Goal: Task Accomplishment & Management: Manage account settings

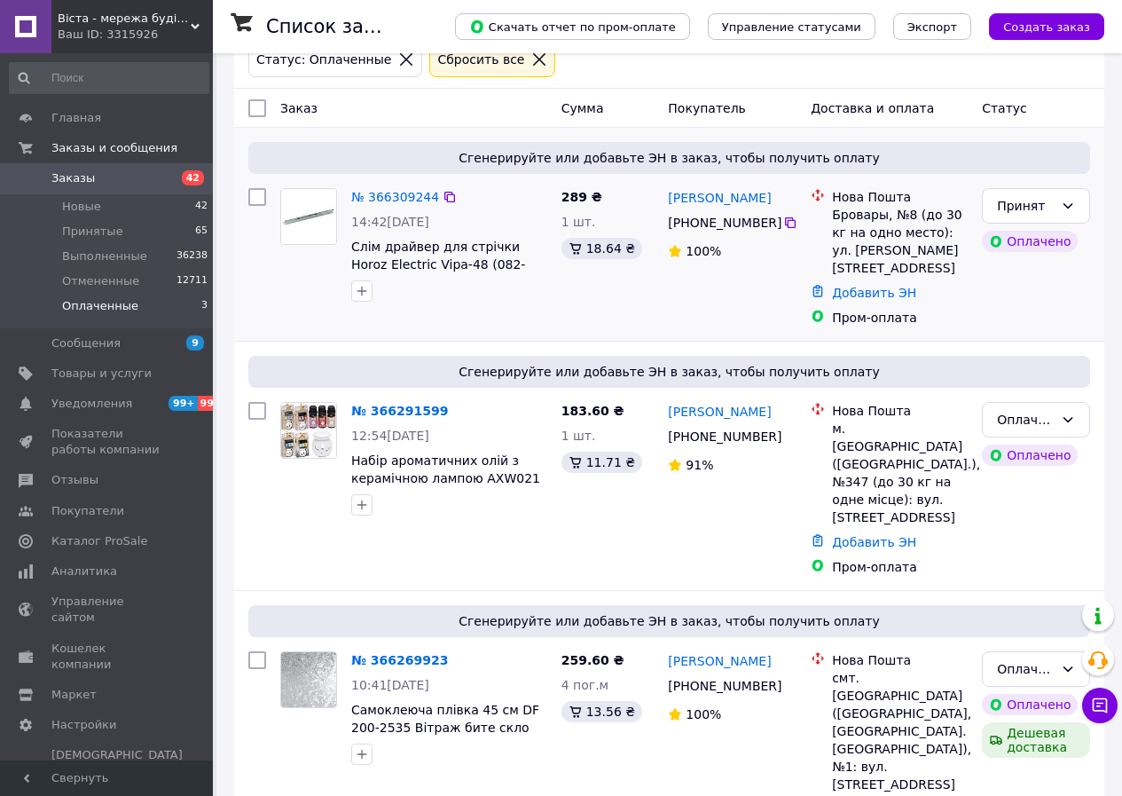
scroll to position [106, 0]
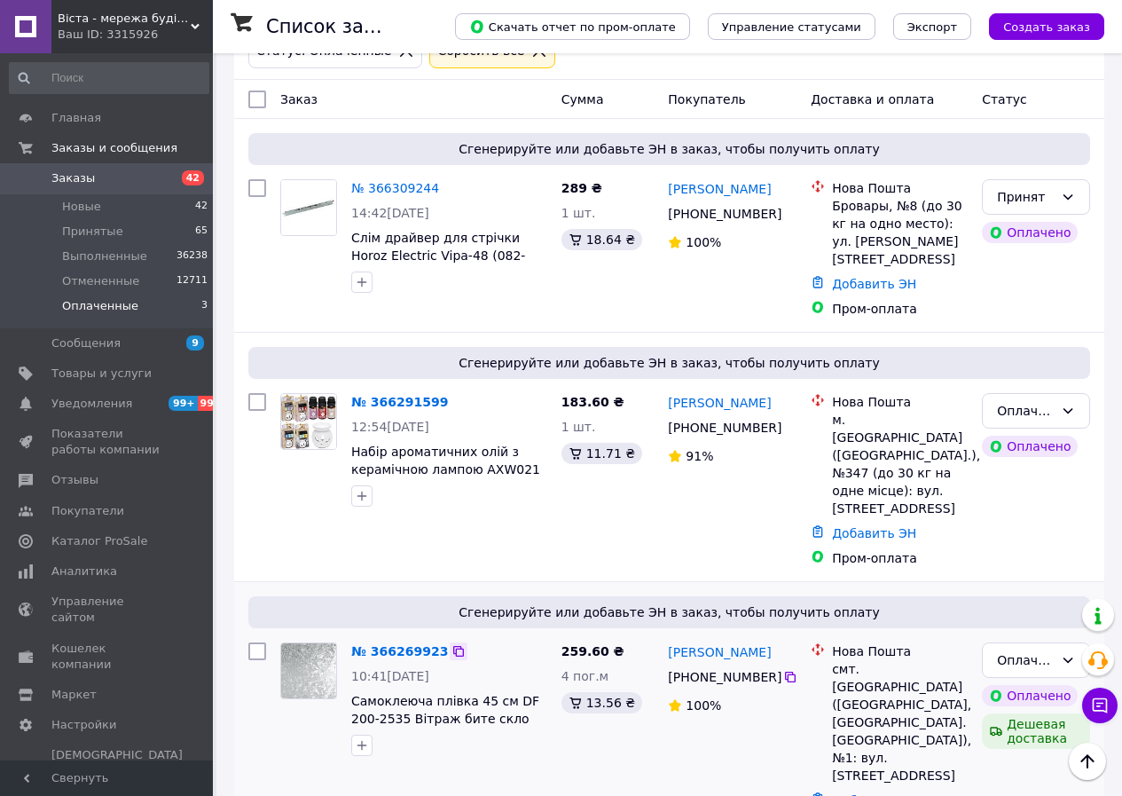
click at [450, 642] on div at bounding box center [459, 651] width 18 height 18
click at [452, 644] on icon at bounding box center [459, 651] width 14 height 14
click at [784, 670] on icon at bounding box center [791, 677] width 14 height 14
drag, startPoint x: 970, startPoint y: 459, endPoint x: 920, endPoint y: 500, distance: 64.9
click at [893, 447] on div "Нова Пошта м. Київ (Київська обл.), №347 (до 30 кг на одне місце): вул. Сирецьк…" at bounding box center [900, 455] width 143 height 124
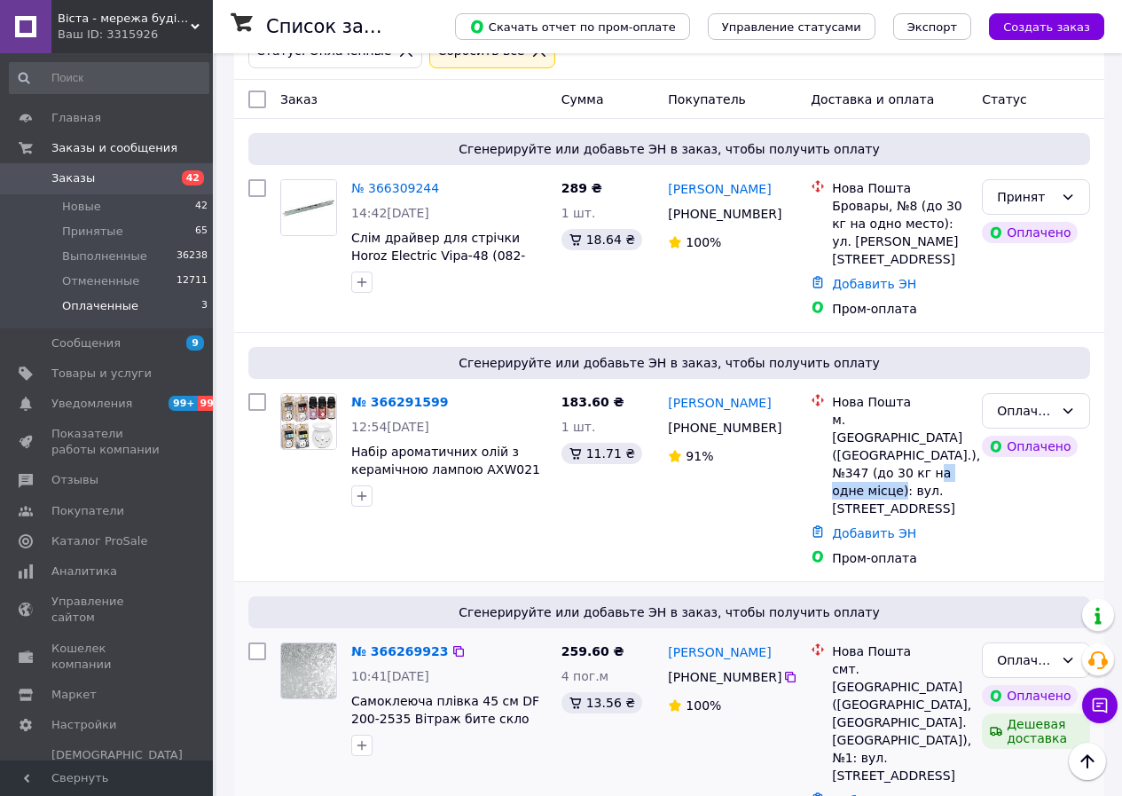
drag, startPoint x: 943, startPoint y: 707, endPoint x: 823, endPoint y: 613, distance: 153.0
click at [823, 642] on div "Нова Пошта смт. Божедарівка (Дніпропетровська обл., Кам'янський р-н. Божедарівс…" at bounding box center [889, 713] width 164 height 142
copy div "Нова Пошта смт. Божедарівка (Дніпропетровська обл., Кам'янський р-н. Божедарівс…"
click at [452, 644] on icon at bounding box center [459, 651] width 14 height 14
click at [1011, 642] on div "Оплаченный" at bounding box center [1036, 659] width 108 height 35
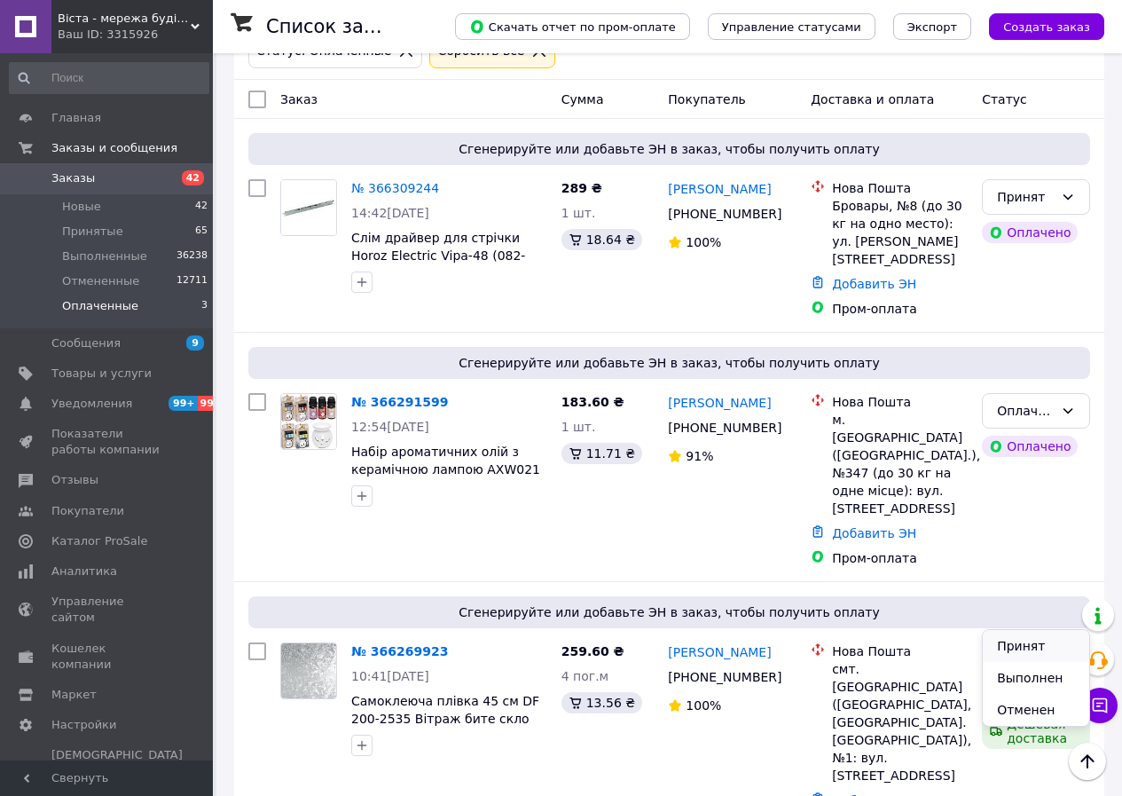
click at [1001, 650] on li "Принят" at bounding box center [1036, 646] width 106 height 32
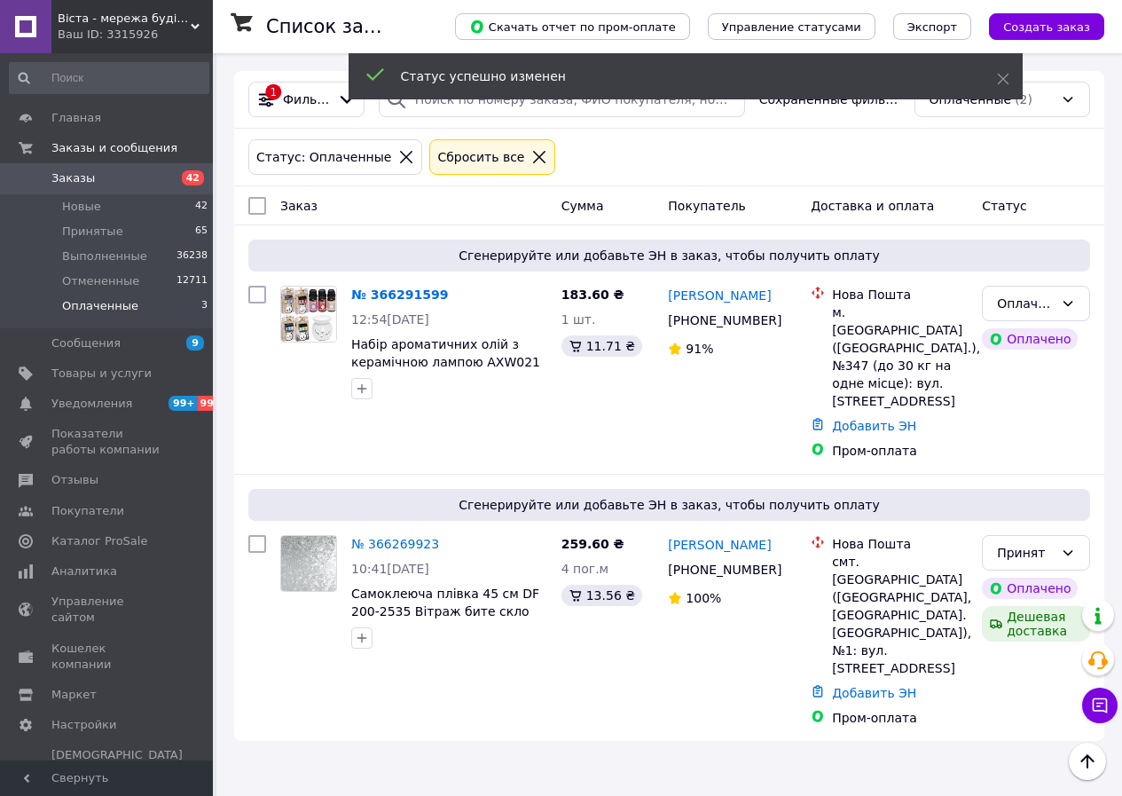
scroll to position [0, 0]
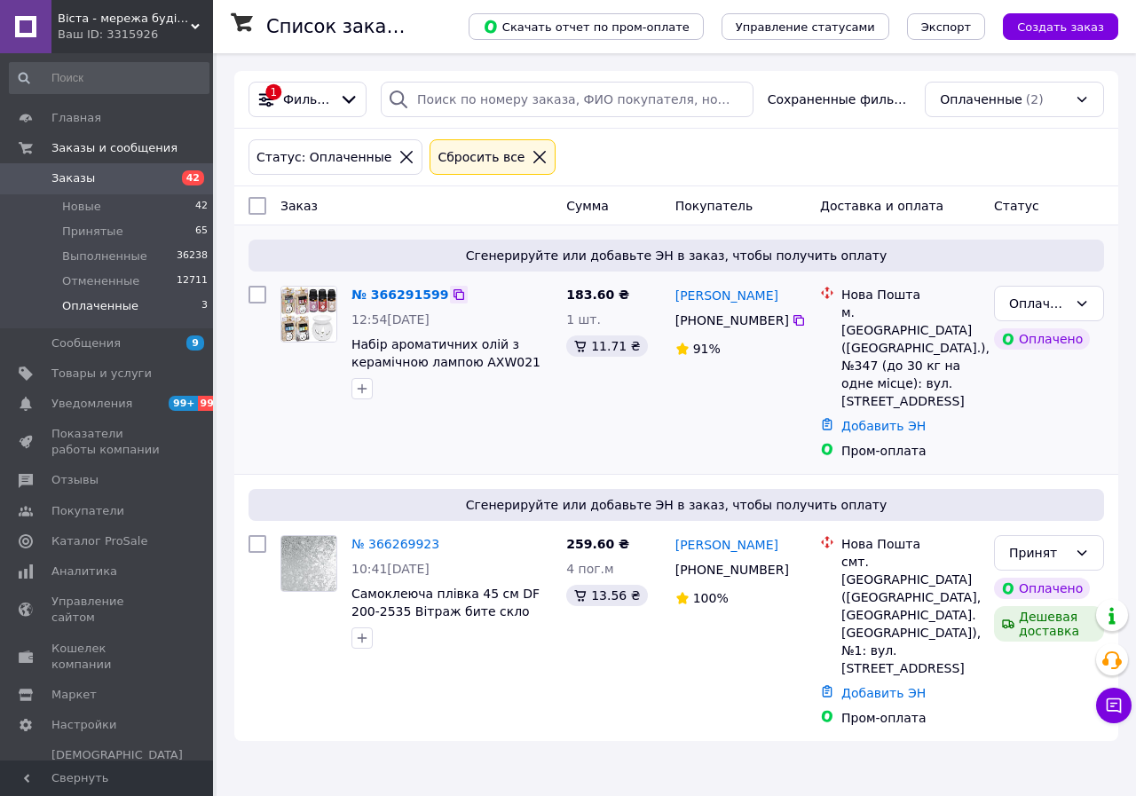
click at [452, 301] on icon at bounding box center [459, 294] width 14 height 14
click at [793, 319] on icon at bounding box center [798, 320] width 11 height 11
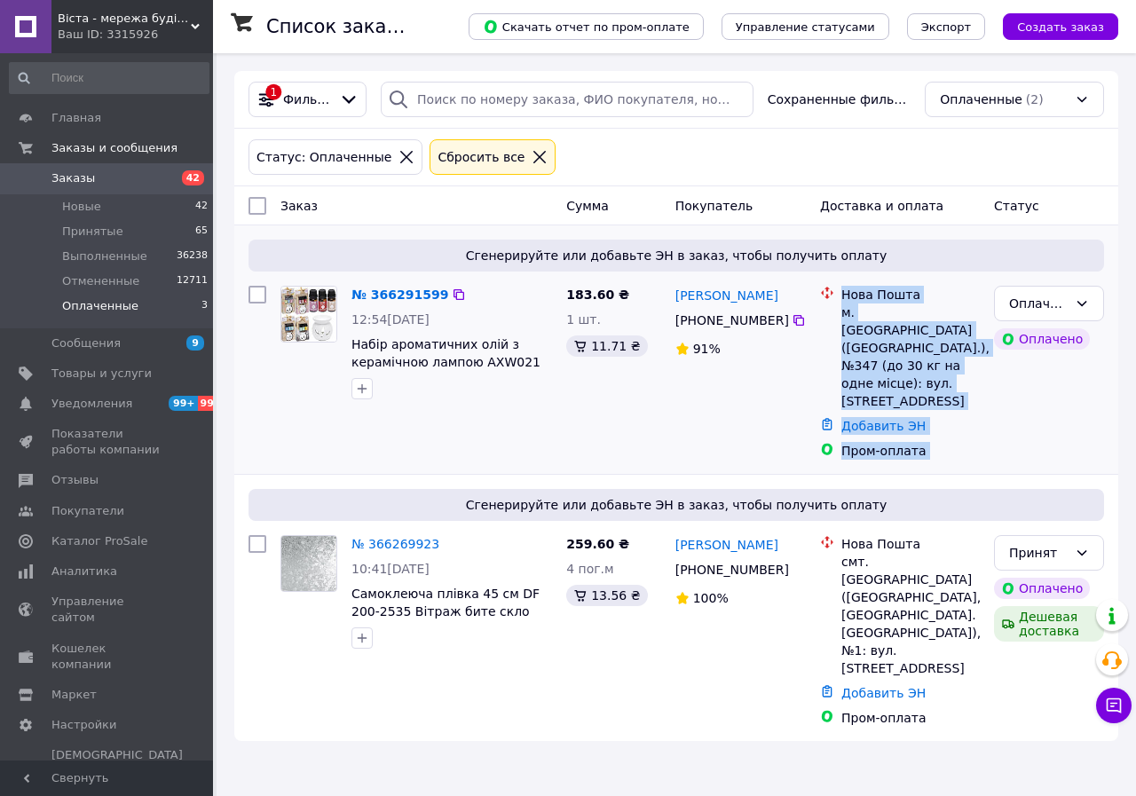
drag, startPoint x: 960, startPoint y: 350, endPoint x: 836, endPoint y: 308, distance: 131.3
click at [836, 308] on div "№ 366291599 12:54, 12.10.2025 Набір ароматичних олій з керамічною лампою AXW021…" at bounding box center [676, 373] width 870 height 188
click at [983, 395] on div "Нова Пошта м. Київ (Київська обл.), №347 (до 30 кг на одне місце): вул. Сирецьк…" at bounding box center [900, 373] width 174 height 188
drag, startPoint x: 949, startPoint y: 345, endPoint x: 848, endPoint y: 294, distance: 112.7
click at [848, 294] on div "Нова Пошта м. Київ (Київська обл.), №347 (до 30 кг на одне місце): вул. Сирецьк…" at bounding box center [911, 348] width 146 height 124
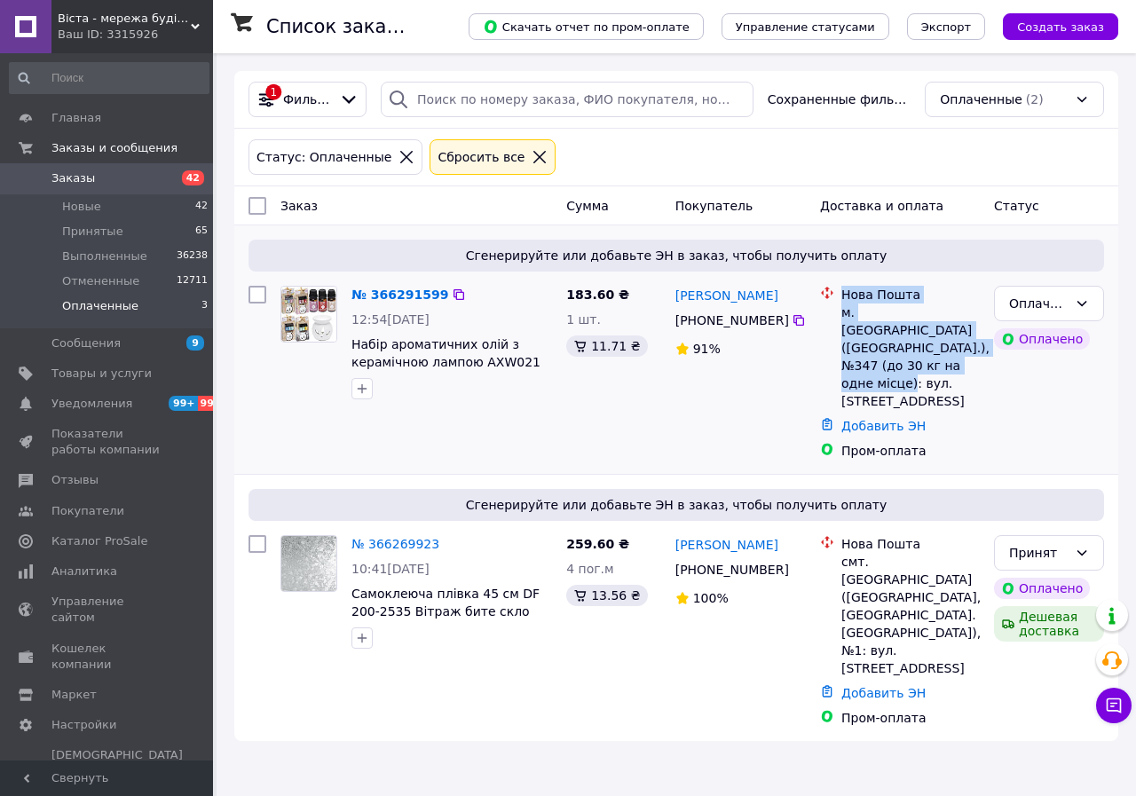
drag, startPoint x: 842, startPoint y: 291, endPoint x: 980, endPoint y: 353, distance: 150.9
click at [980, 353] on div "Нова Пошта м. Київ (Київська обл.), №347 (до 30 кг на одне місце): вул. Сирецьк…" at bounding box center [911, 348] width 146 height 124
copy div "Нова Пошта м. Київ (Київська обл.), №347 (до 30 кг на одне місце): вул. Сирецьк…"
click at [453, 293] on icon at bounding box center [458, 294] width 11 height 11
click at [1026, 303] on div "Оплаченный" at bounding box center [1038, 304] width 59 height 20
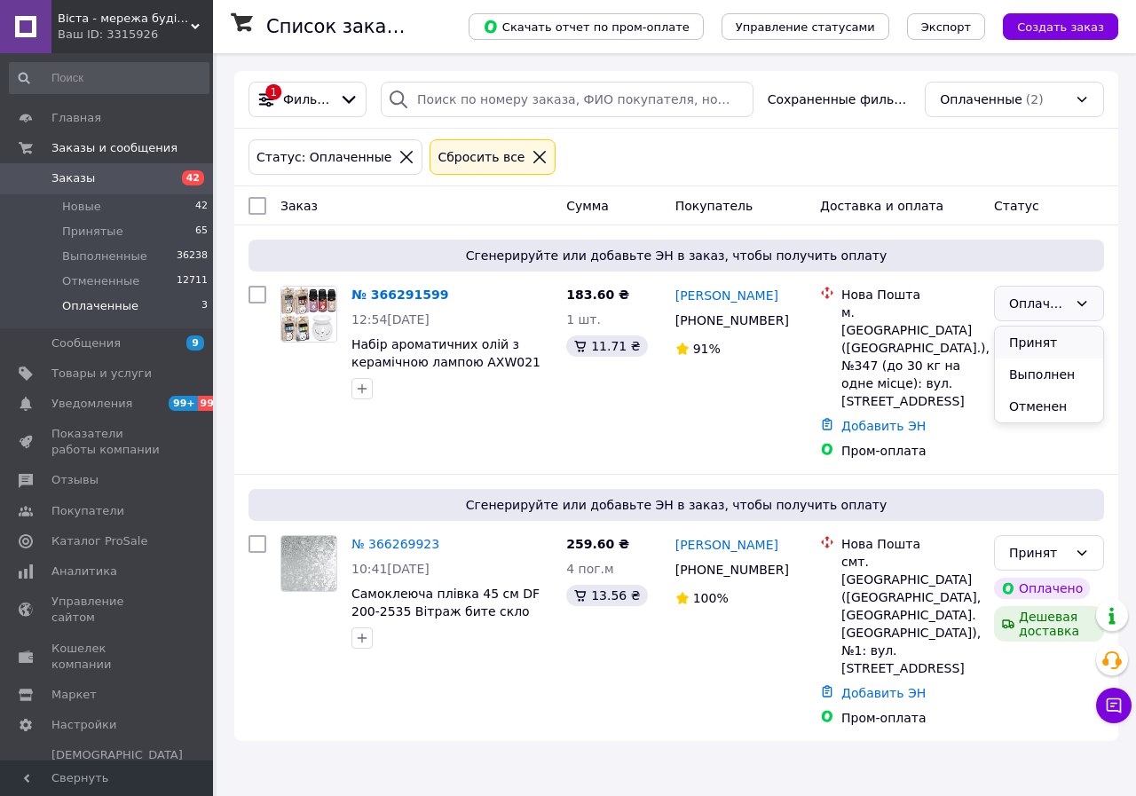
click at [1023, 341] on li "Принят" at bounding box center [1049, 343] width 108 height 32
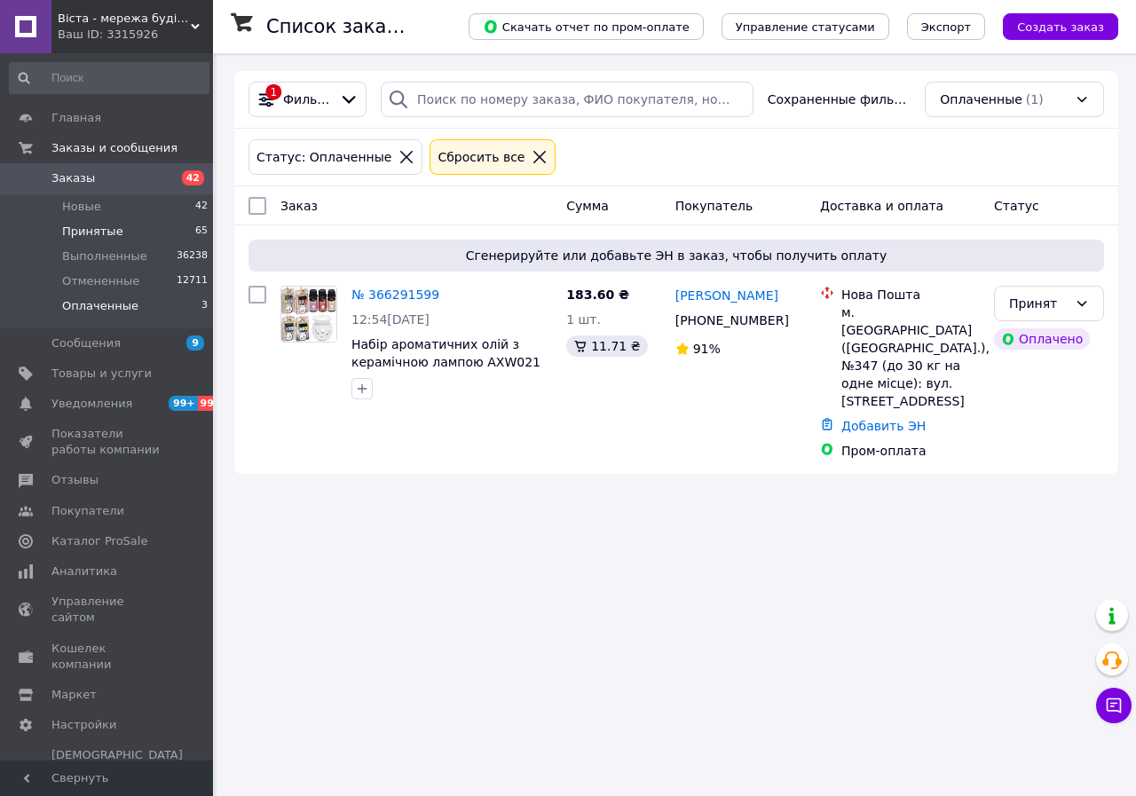
click at [174, 230] on li "Принятые 65" at bounding box center [109, 231] width 218 height 25
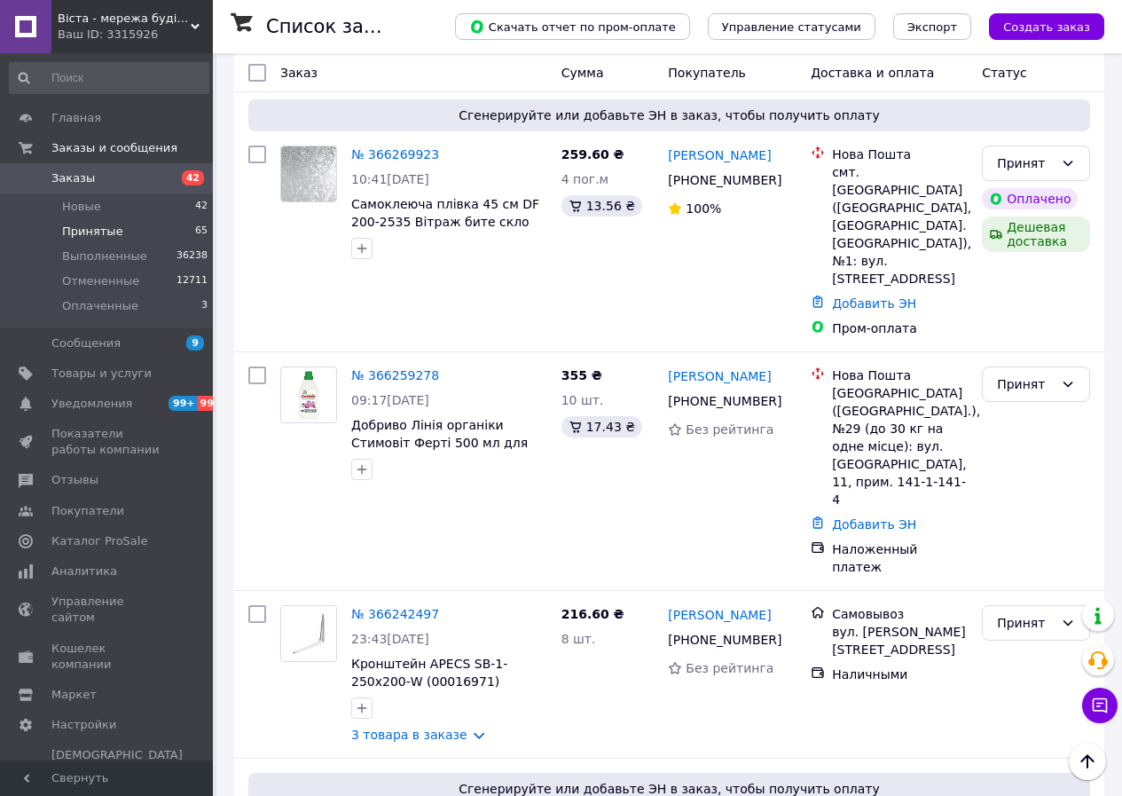
scroll to position [1597, 0]
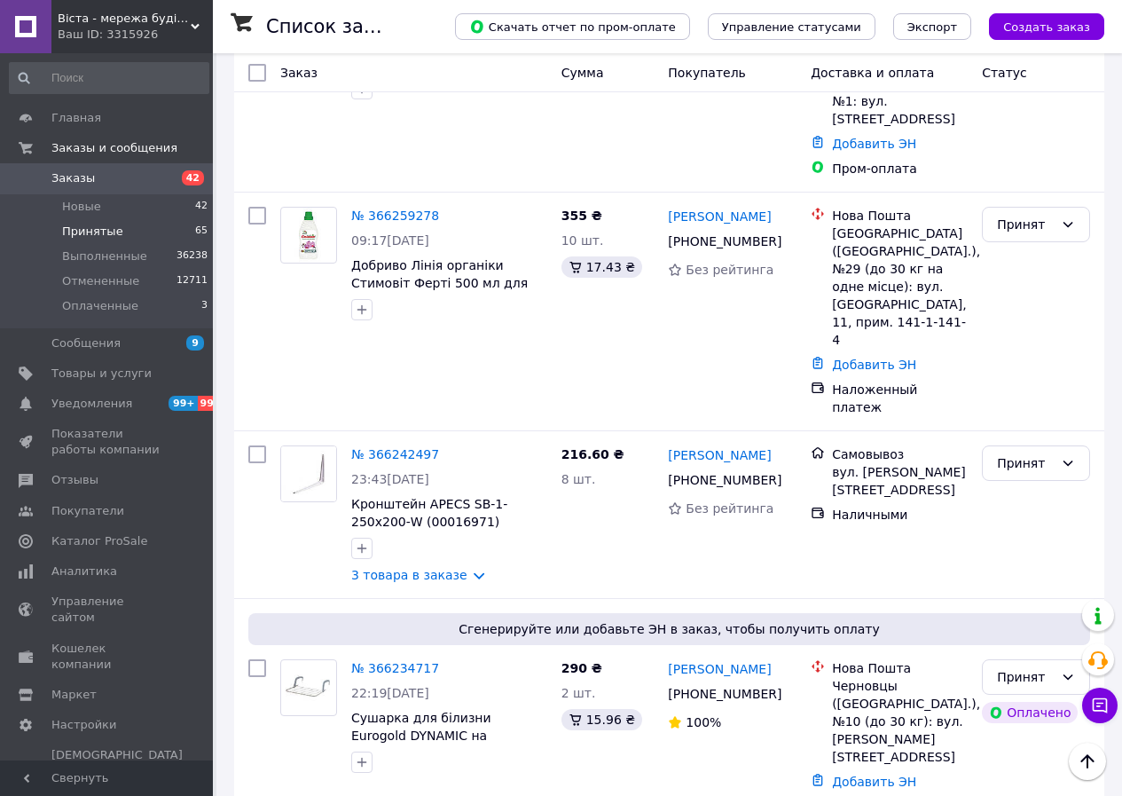
click at [195, 228] on span "65" at bounding box center [201, 232] width 12 height 16
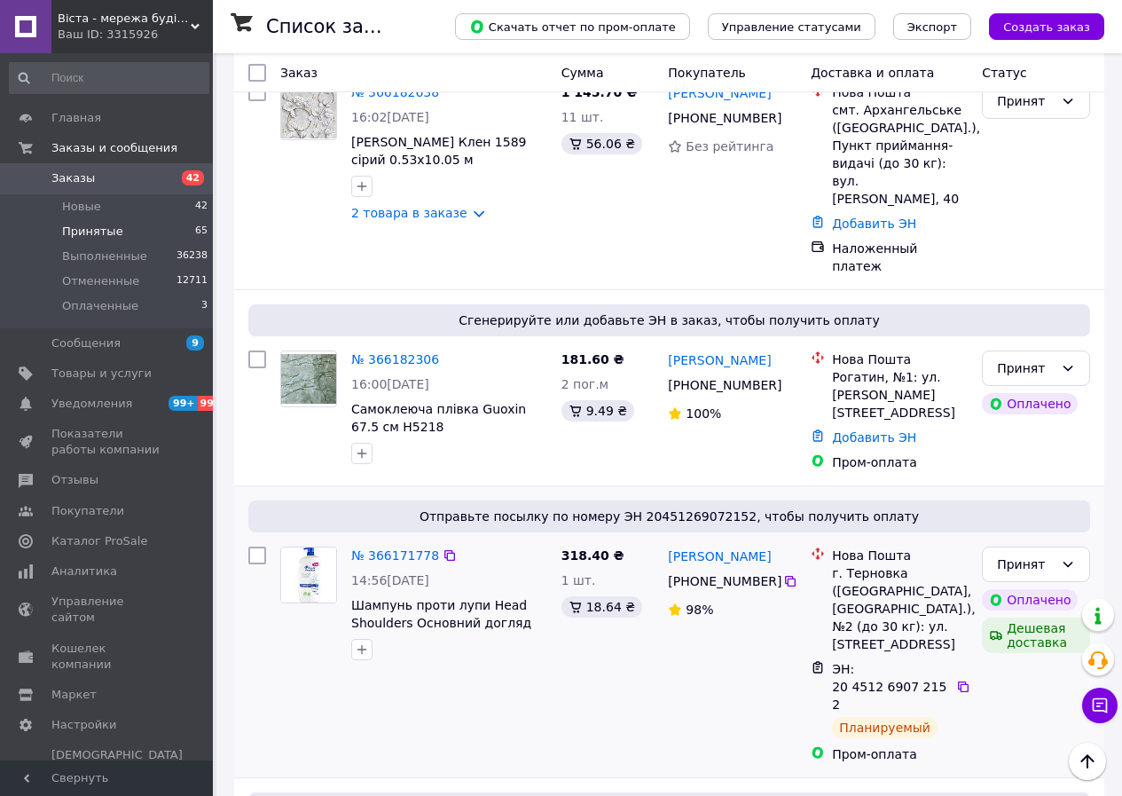
scroll to position [3283, 0]
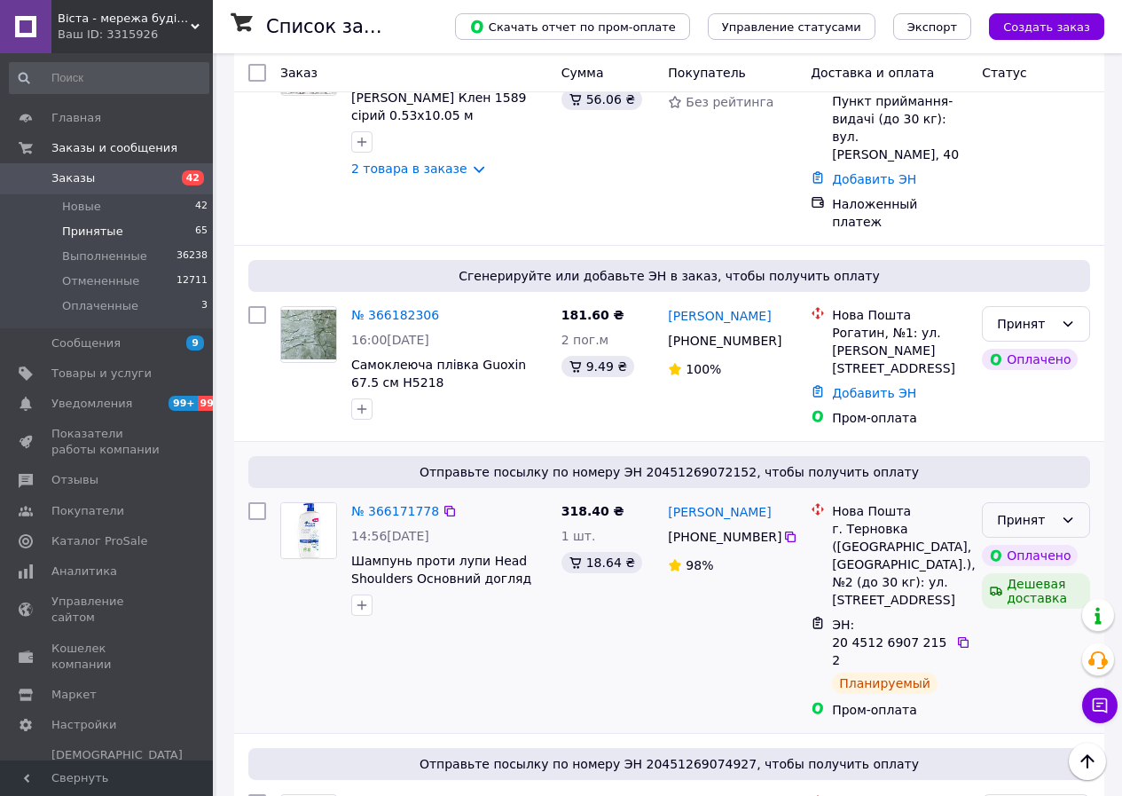
click at [994, 502] on div "Принят" at bounding box center [1036, 519] width 108 height 35
click at [999, 268] on li "Выполнен" at bounding box center [1036, 279] width 106 height 32
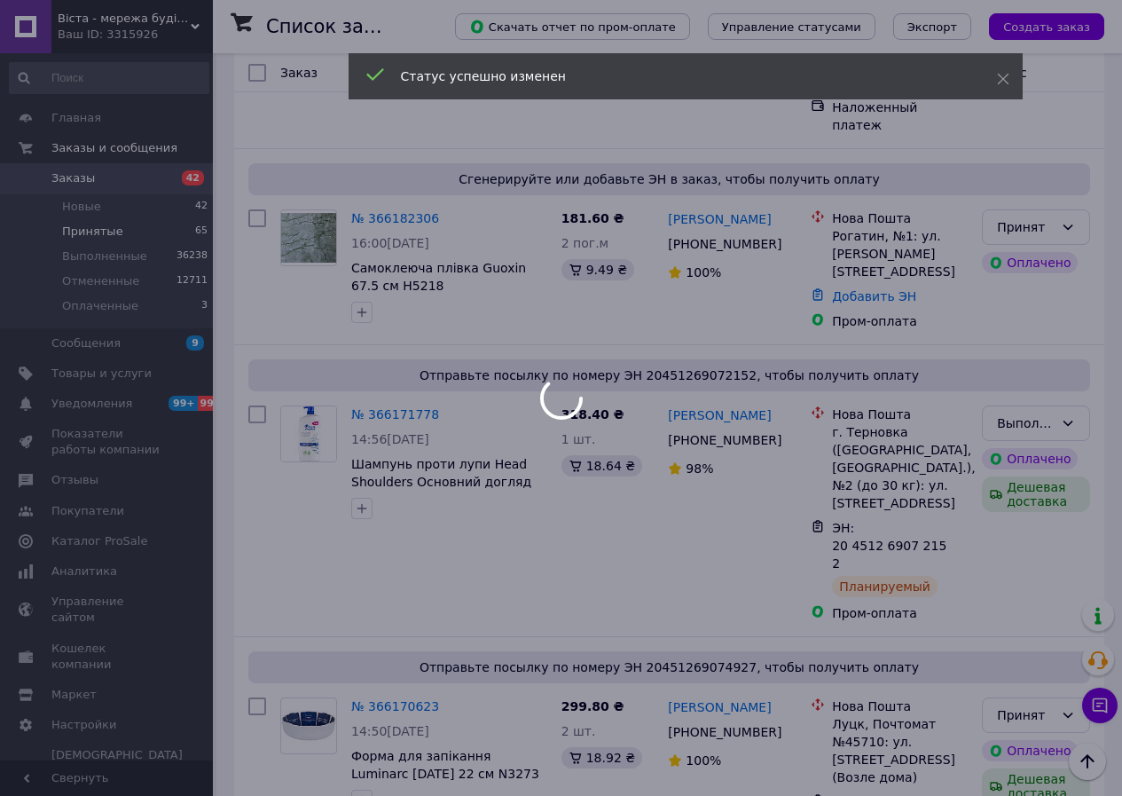
scroll to position [3372, 0]
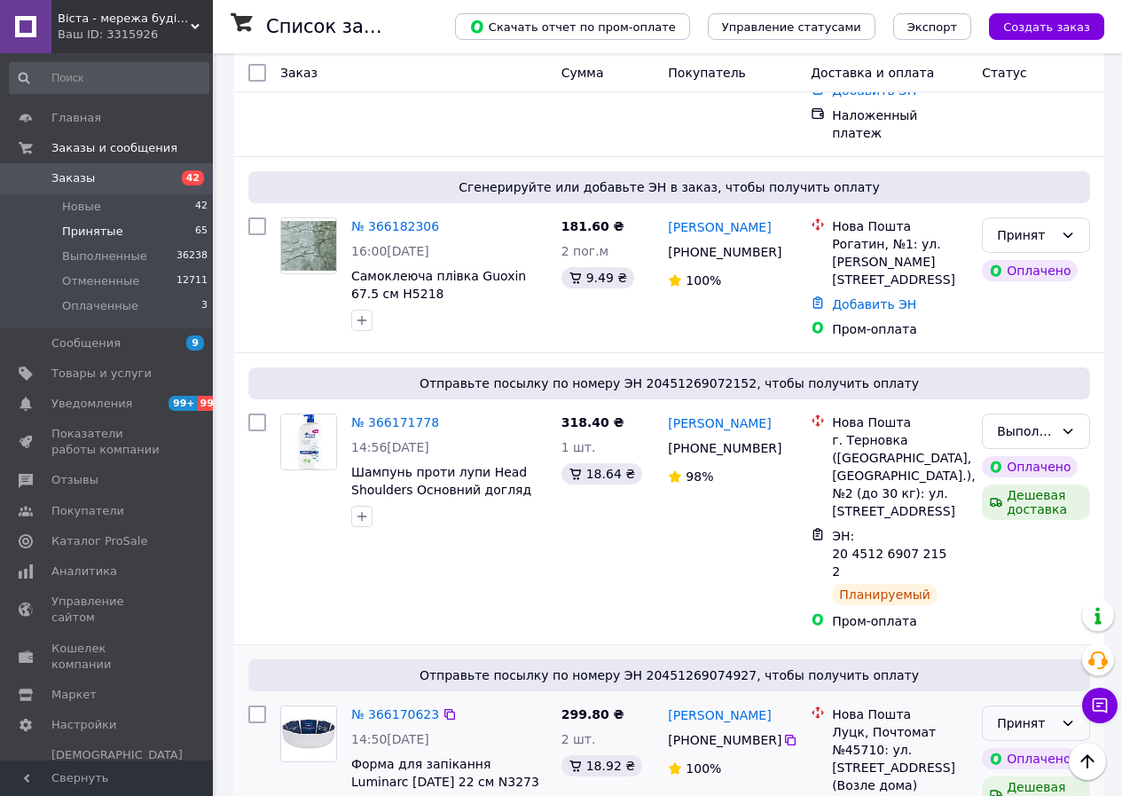
click at [999, 713] on div "Принят" at bounding box center [1025, 723] width 57 height 20
click at [1001, 461] on li "Выполнен" at bounding box center [1036, 464] width 106 height 32
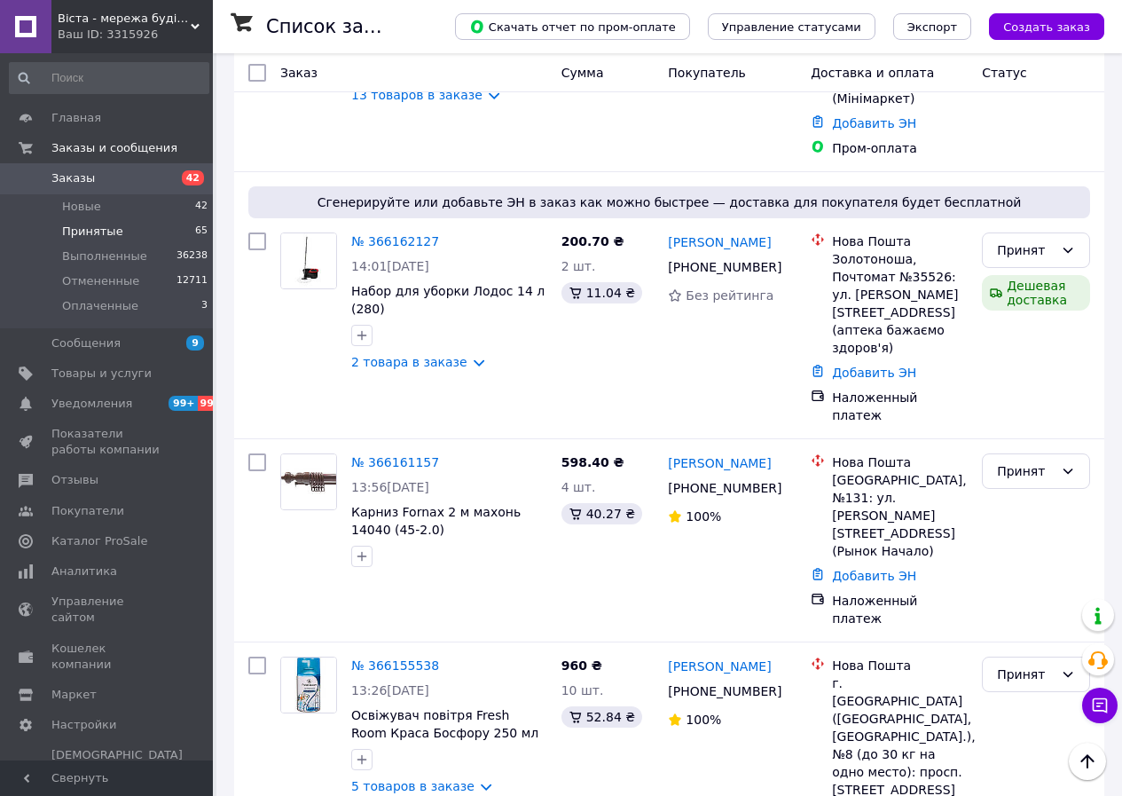
scroll to position [4792, 0]
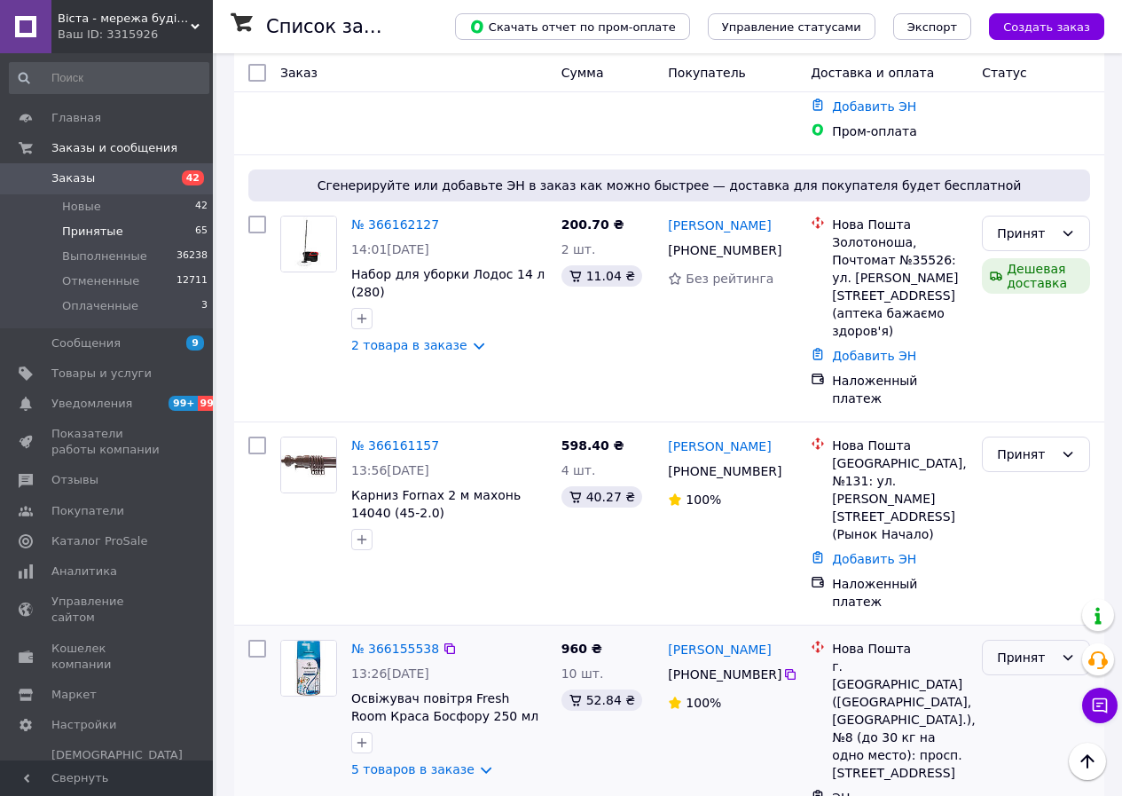
click at [1045, 648] on div "Принят" at bounding box center [1025, 658] width 57 height 20
click at [1029, 223] on li "Выполнен" at bounding box center [1036, 222] width 106 height 32
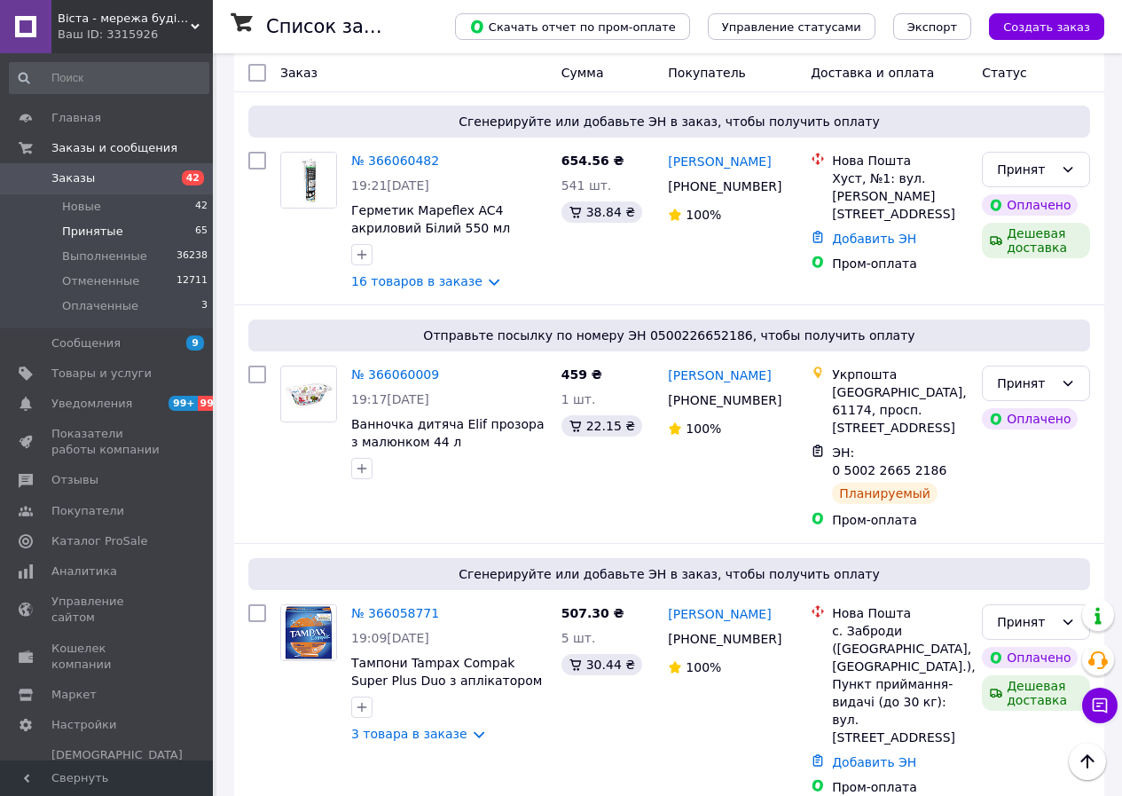
scroll to position [9140, 0]
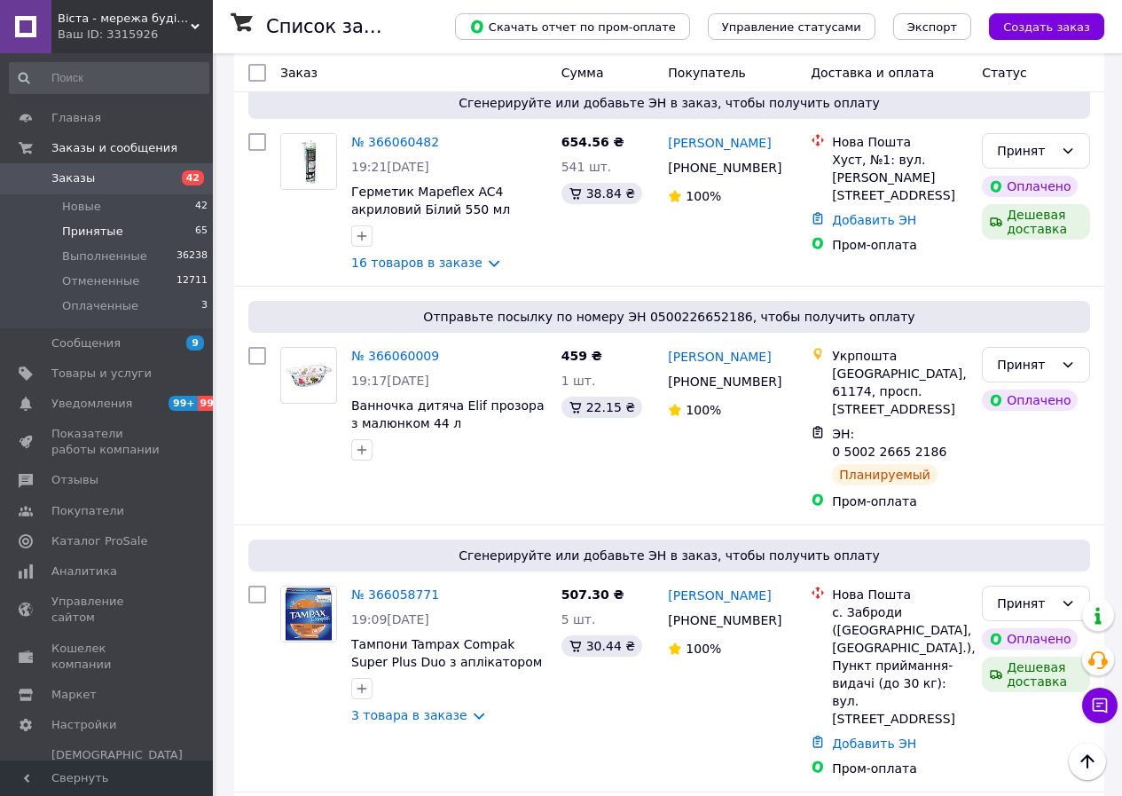
drag, startPoint x: 1031, startPoint y: 322, endPoint x: 1021, endPoint y: 339, distance: 19.5
click at [1009, 359] on li "Выполнен" at bounding box center [1036, 361] width 106 height 32
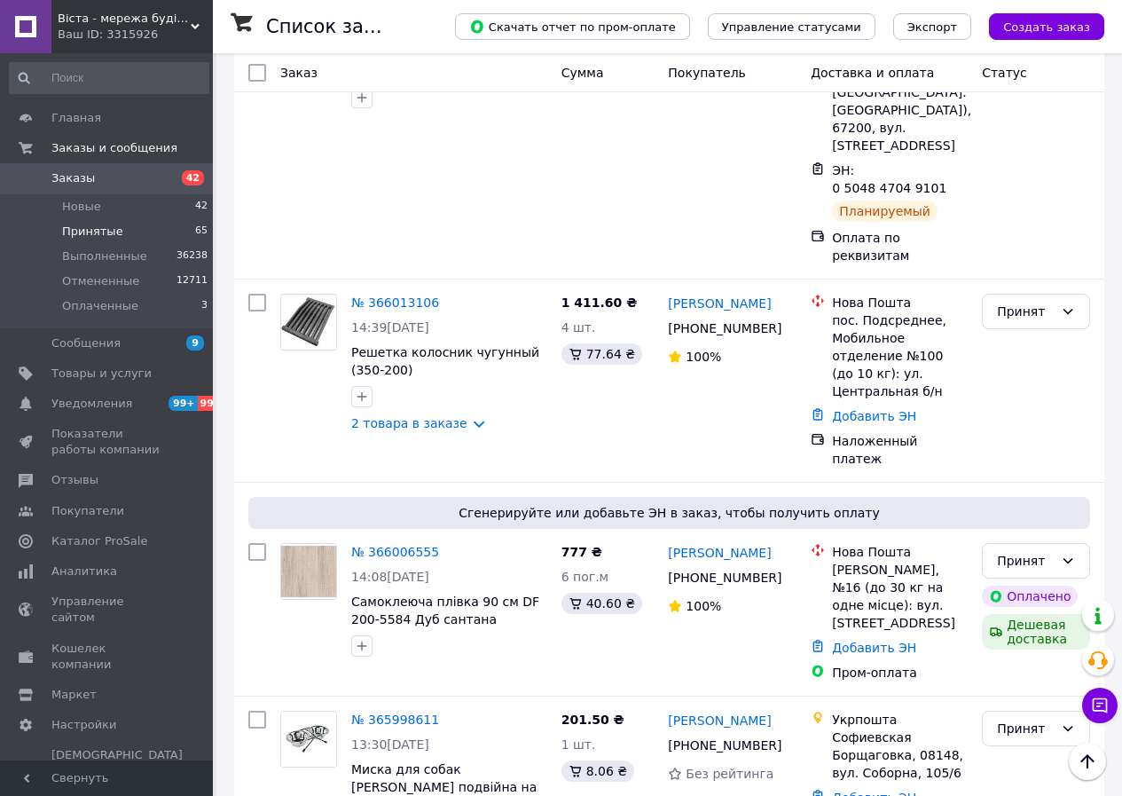
scroll to position [10836, 0]
click at [114, 177] on span "Заказы" at bounding box center [107, 178] width 113 height 16
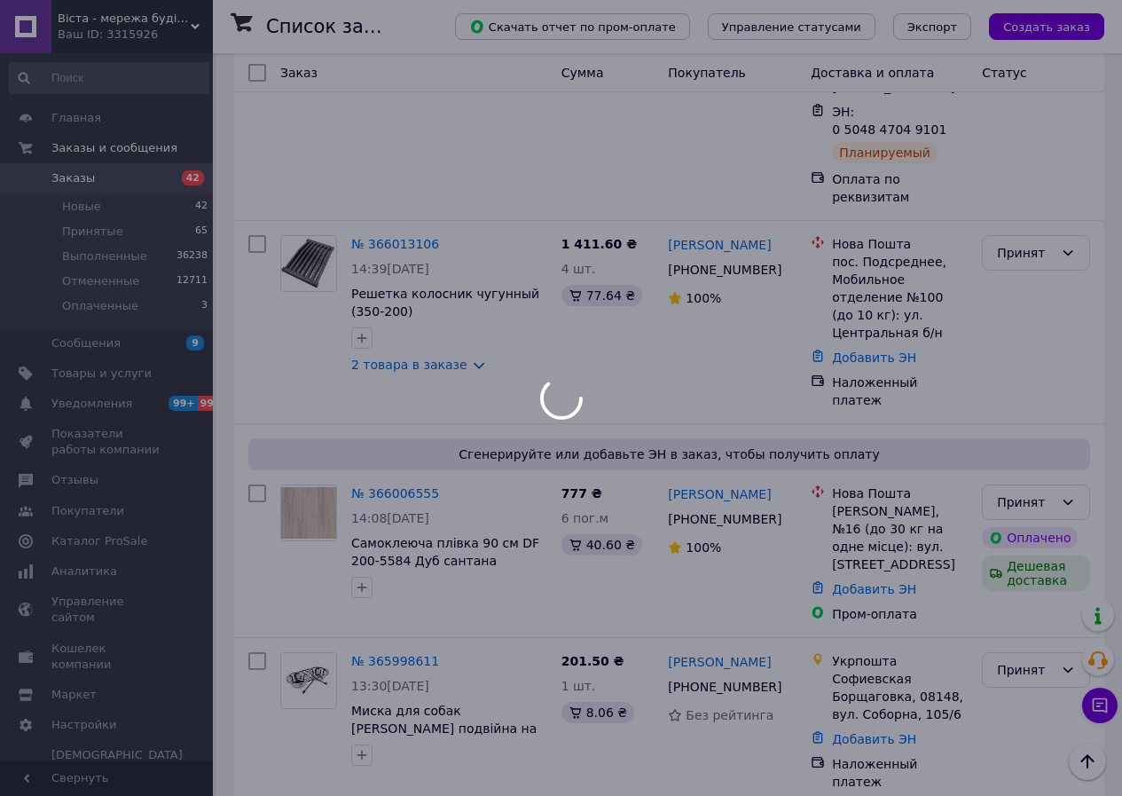
scroll to position [10778, 0]
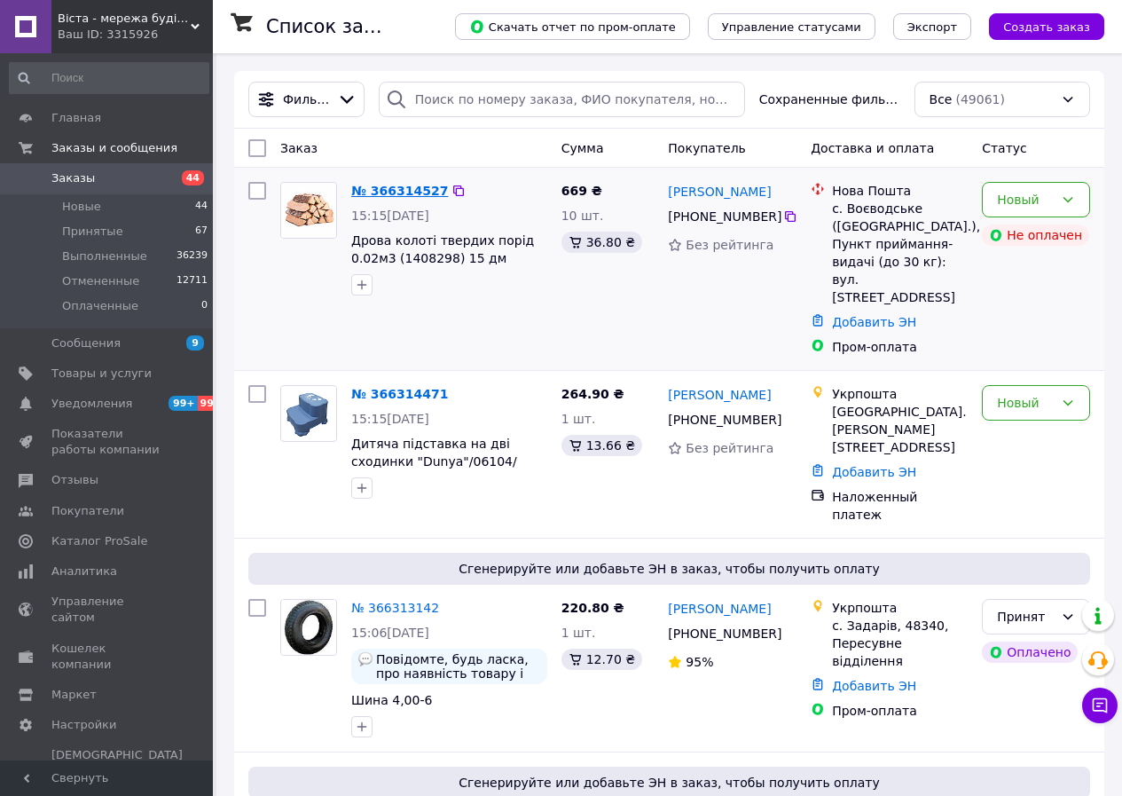
click at [384, 194] on link "№ 366314527" at bounding box center [399, 191] width 97 height 14
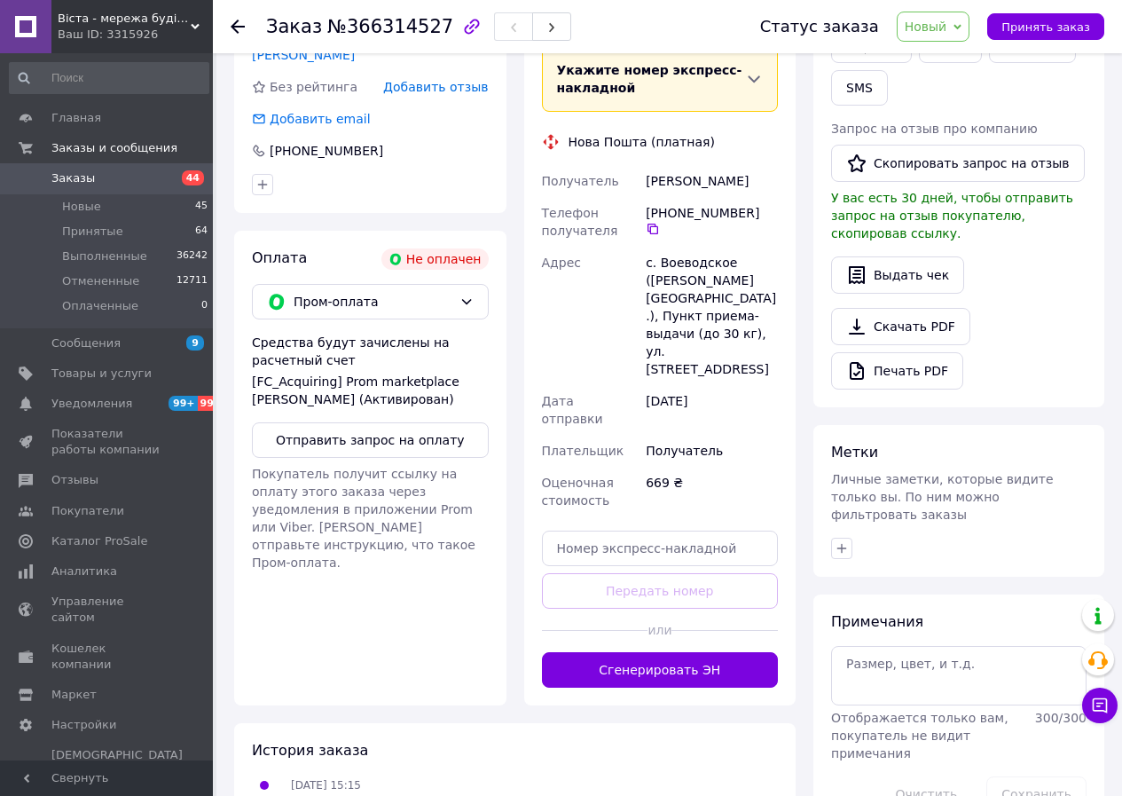
scroll to position [460, 0]
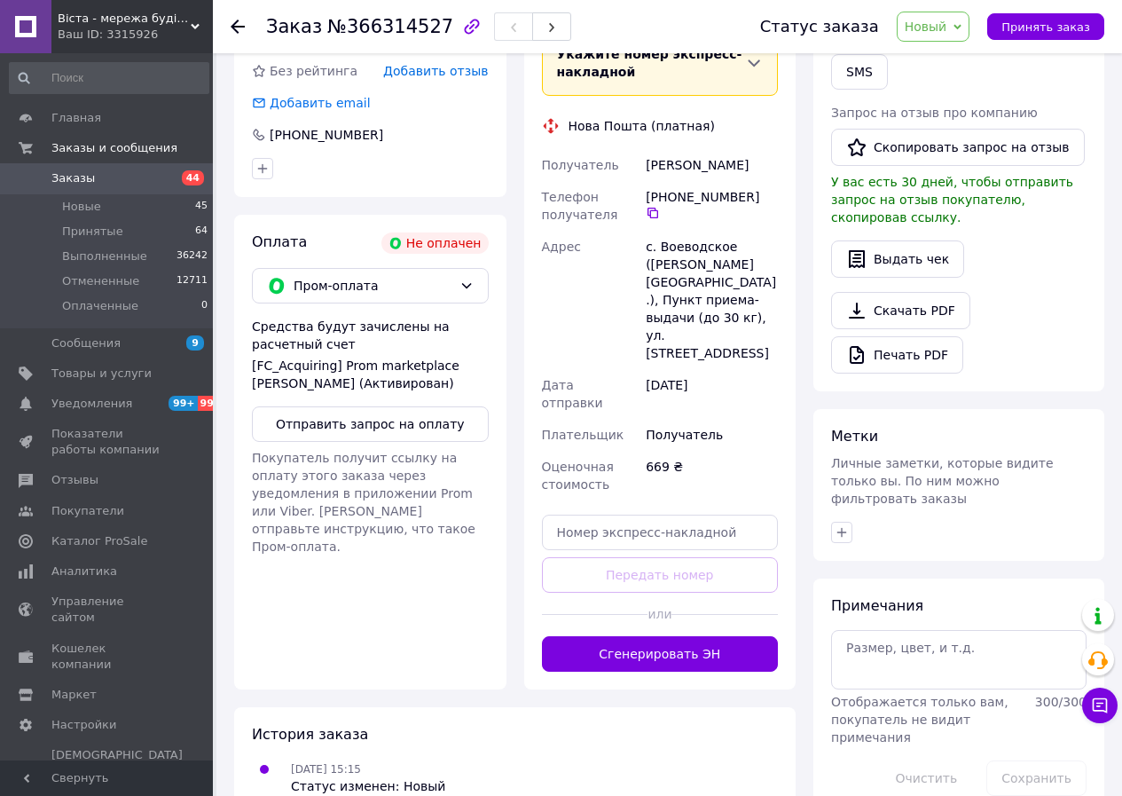
click at [106, 177] on span "Заказы" at bounding box center [107, 178] width 113 height 16
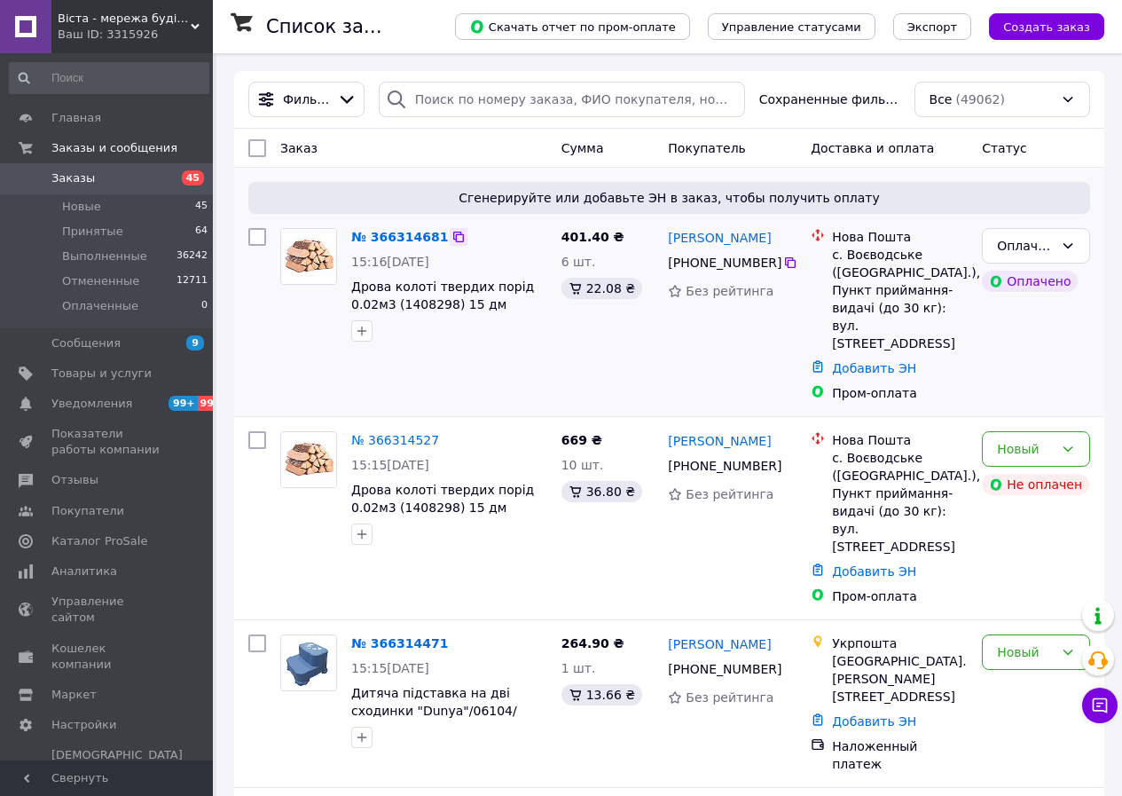
click at [453, 235] on icon at bounding box center [458, 237] width 11 height 11
click at [996, 434] on div "Новый" at bounding box center [1036, 448] width 108 height 35
click at [1014, 539] on li "Отменен" at bounding box center [1036, 534] width 106 height 32
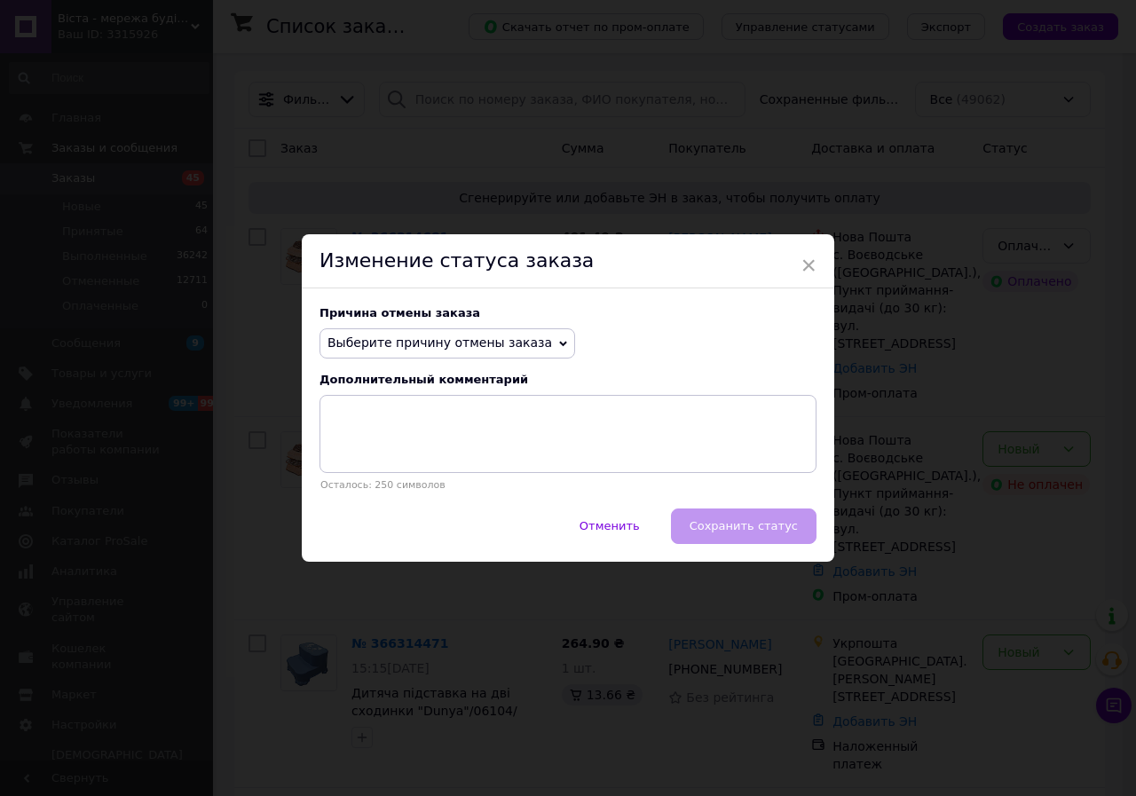
click at [475, 337] on span "Выберите причину отмены заказа" at bounding box center [439, 342] width 224 height 14
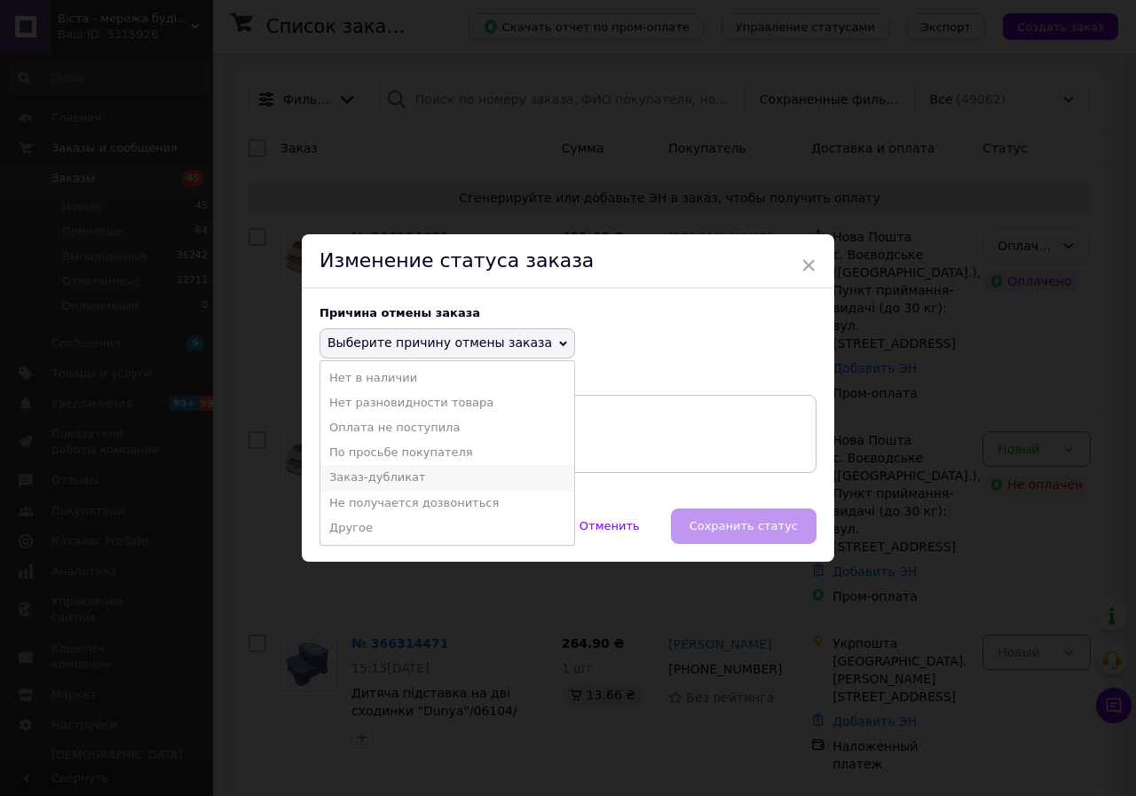
click at [408, 477] on li "Заказ-дубликат" at bounding box center [447, 477] width 254 height 25
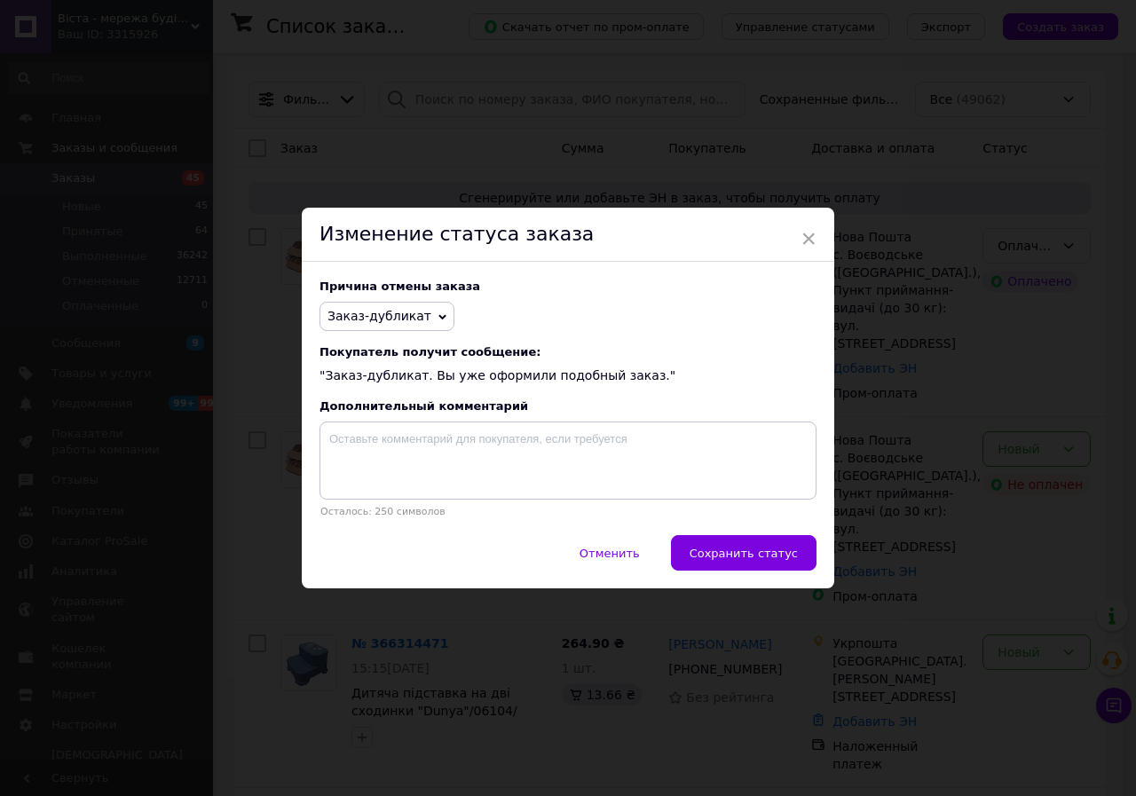
click at [739, 548] on span "Сохранить статус" at bounding box center [743, 553] width 108 height 13
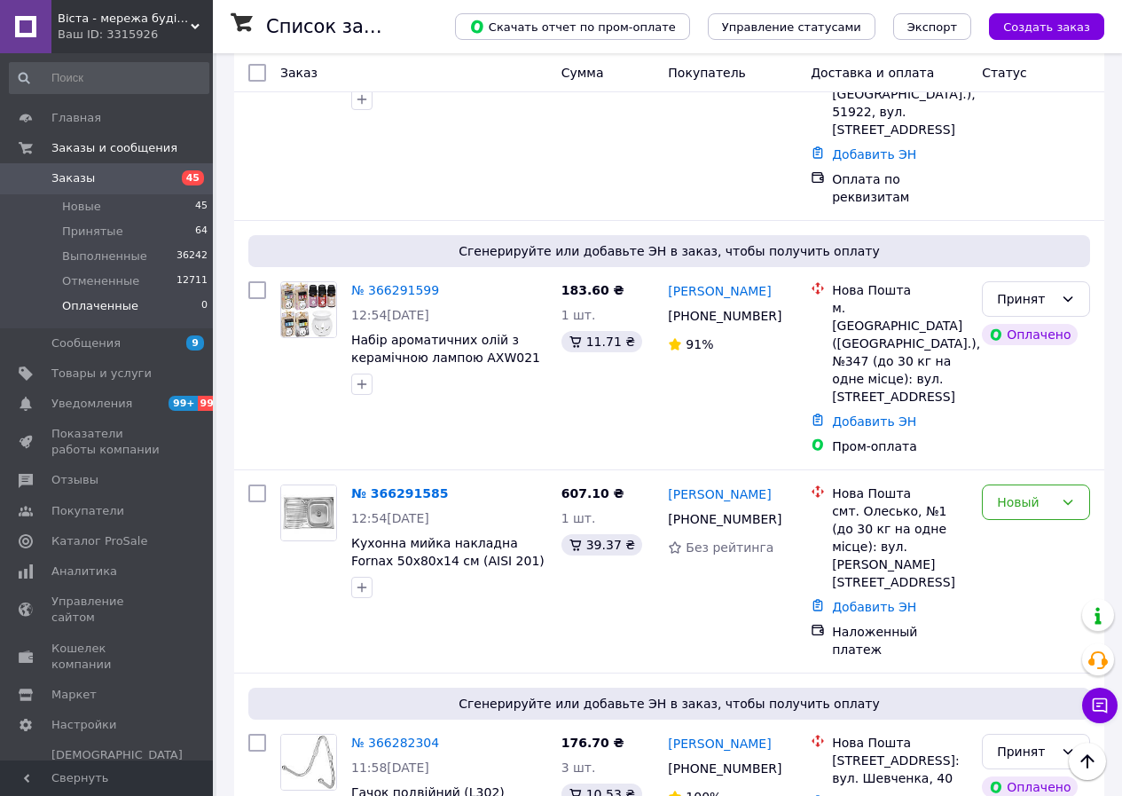
scroll to position [2218, 0]
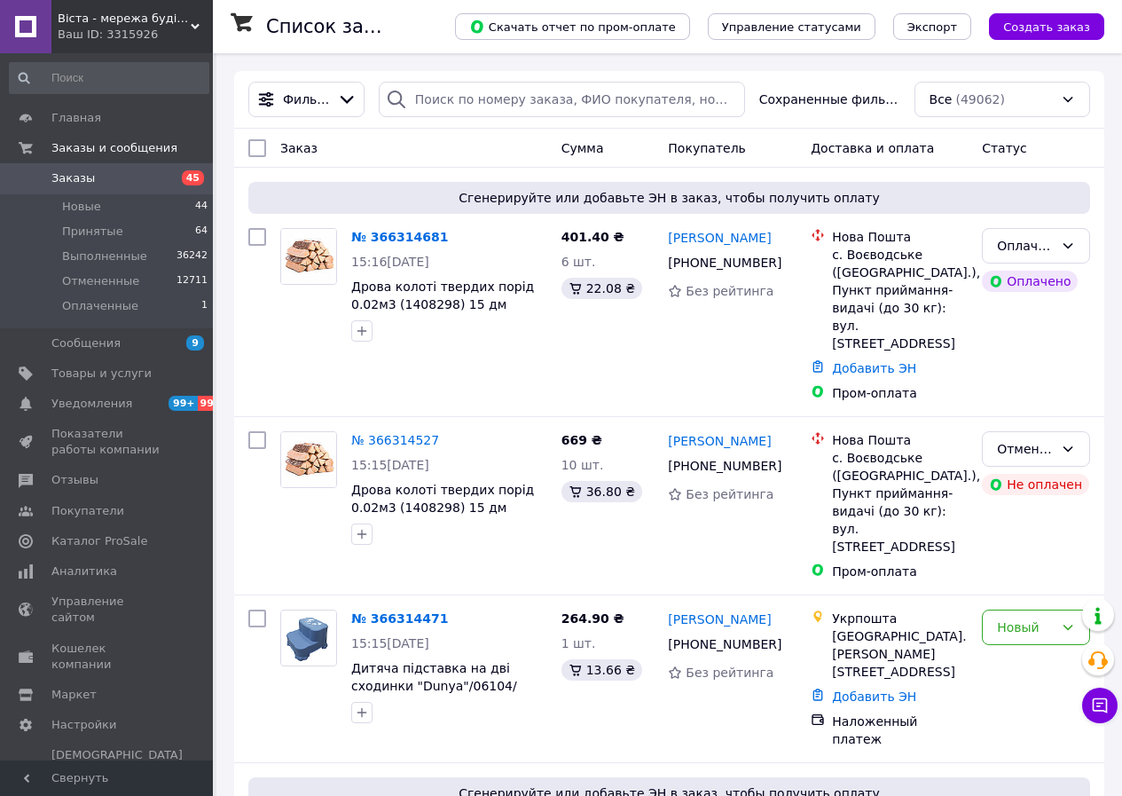
click at [135, 180] on span "Заказы" at bounding box center [107, 178] width 113 height 16
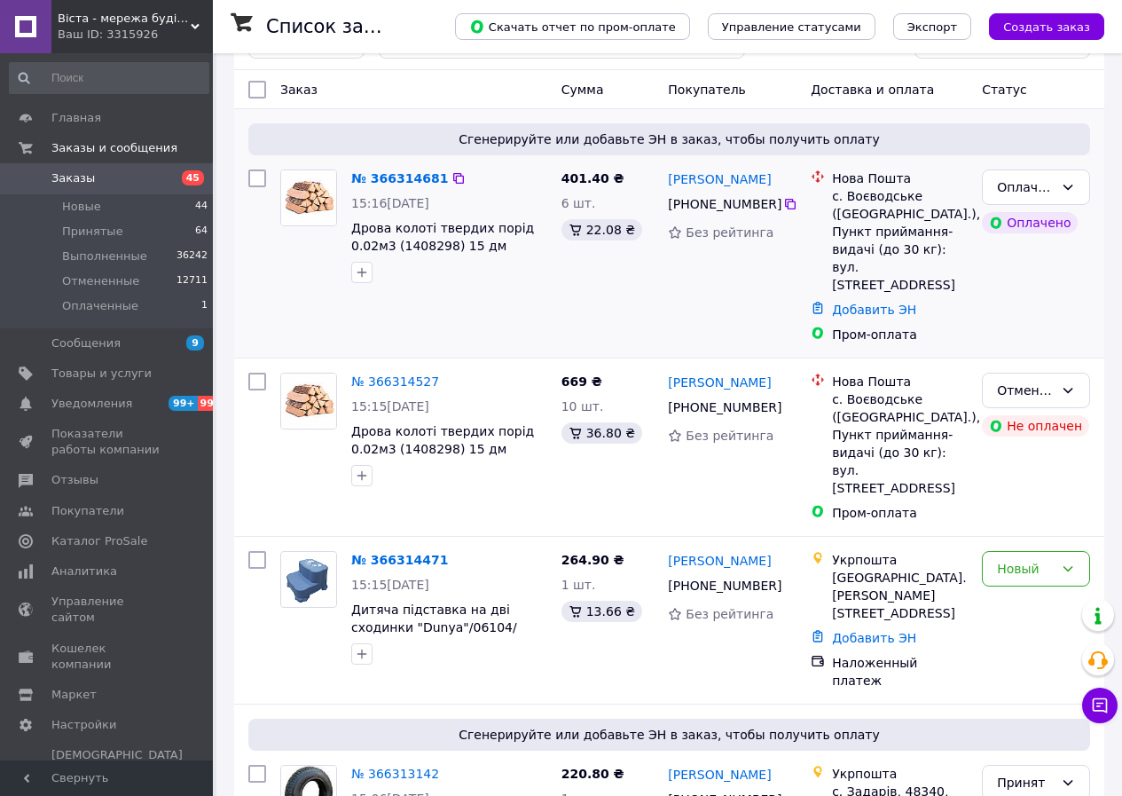
scroll to position [89, 0]
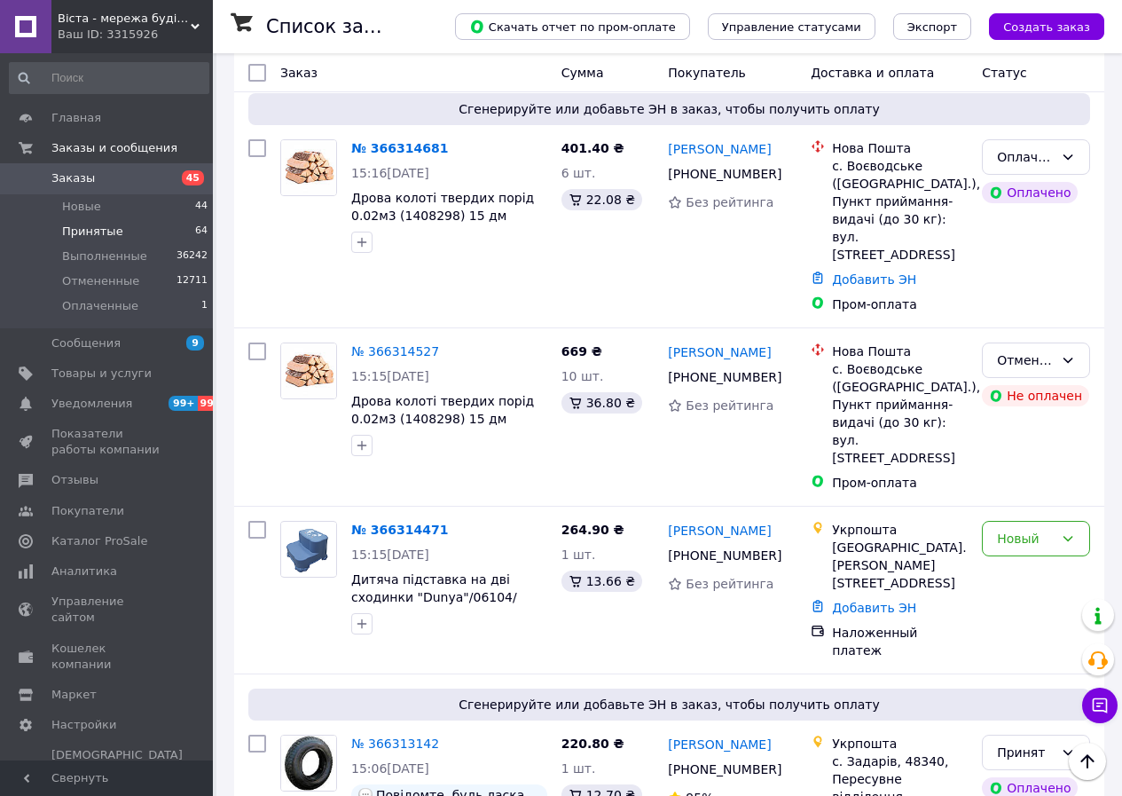
click at [159, 236] on li "Принятые 64" at bounding box center [109, 231] width 218 height 25
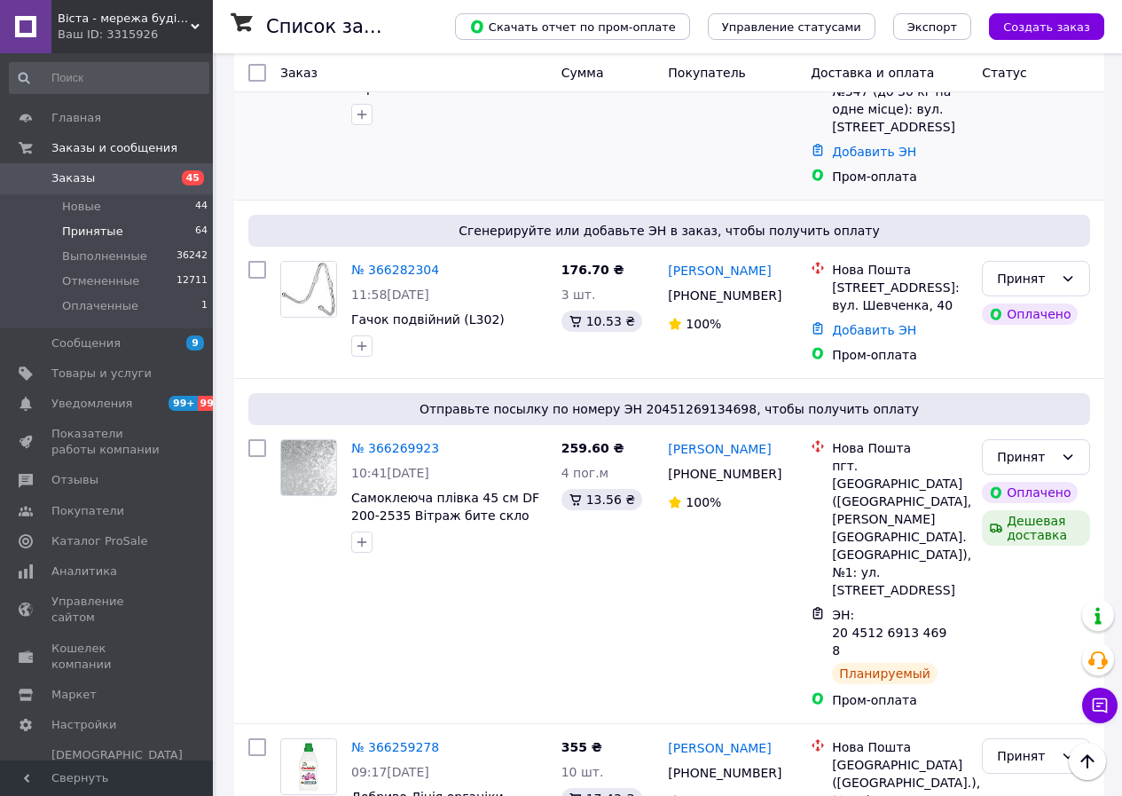
scroll to position [1420, 0]
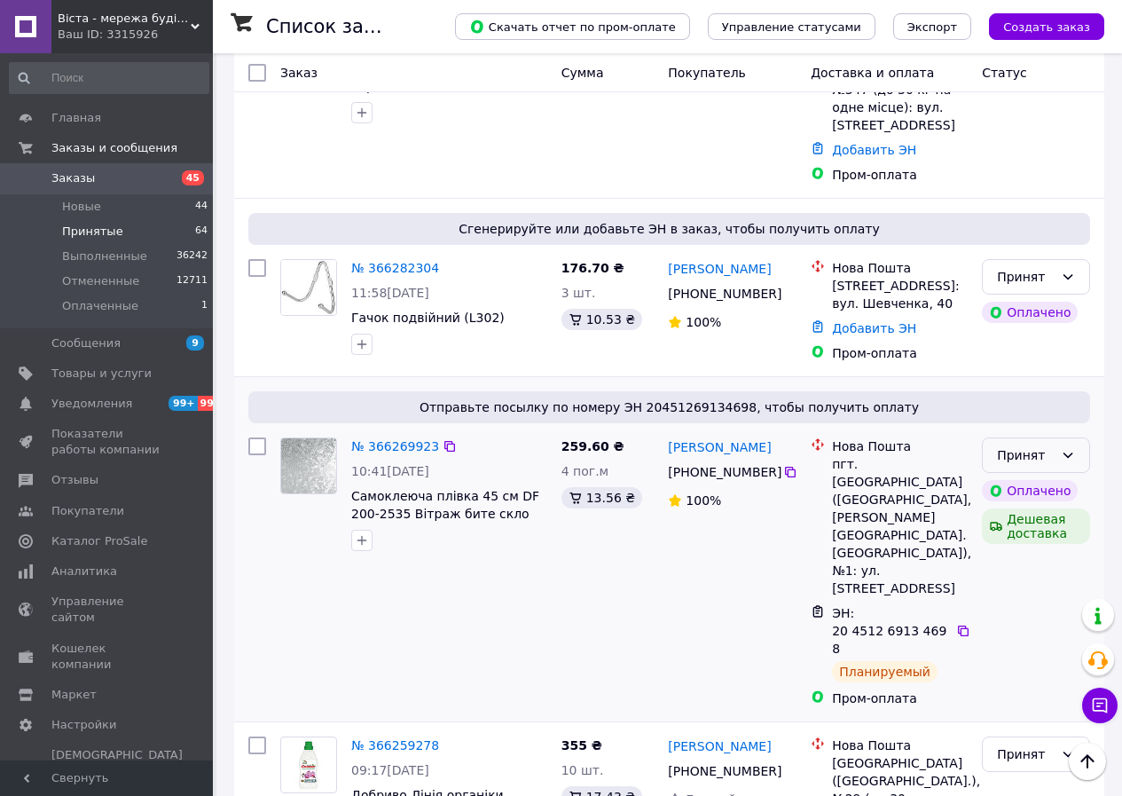
click at [1016, 445] on div "Принят" at bounding box center [1025, 455] width 57 height 20
click at [1007, 350] on li "Выполнен" at bounding box center [1036, 352] width 106 height 32
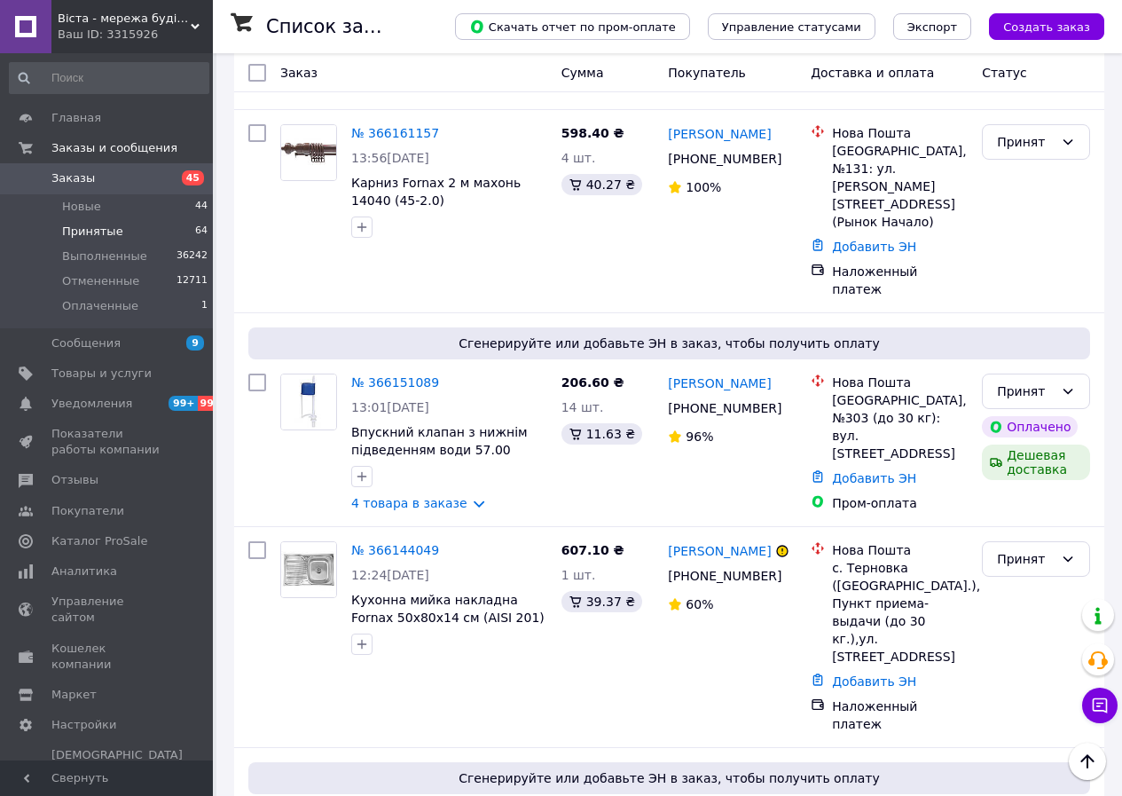
scroll to position [4880, 0]
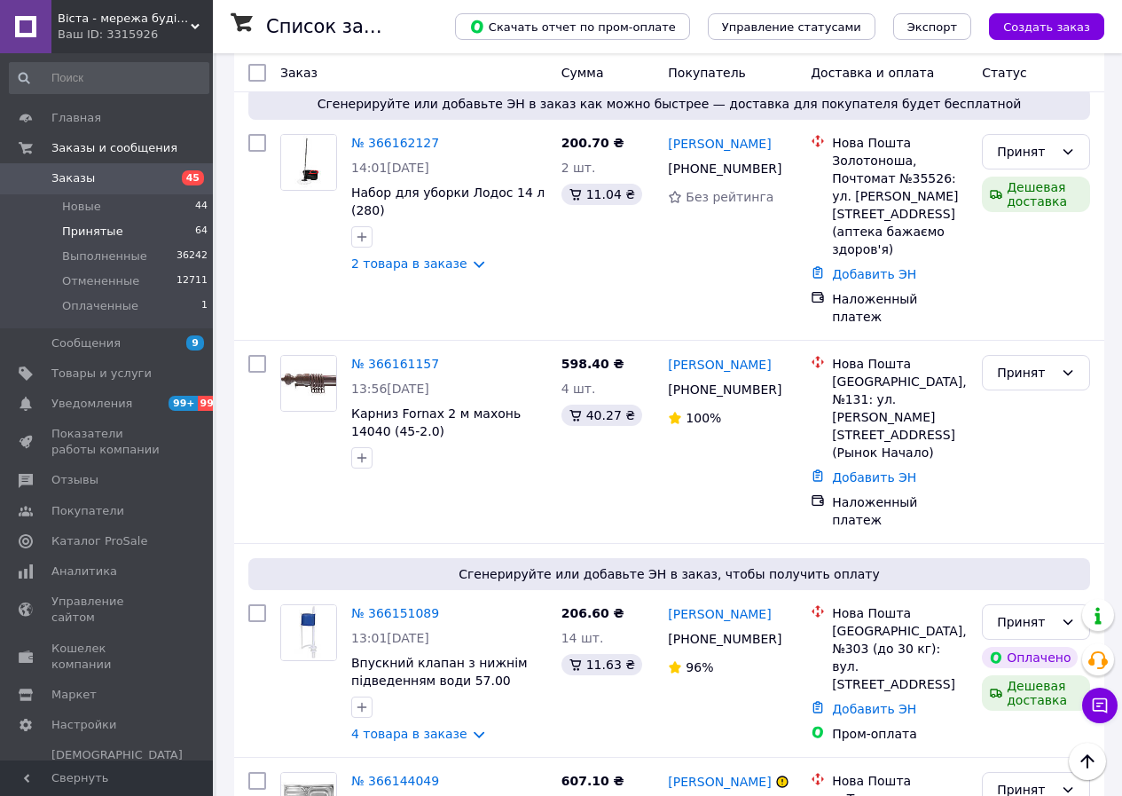
click at [136, 178] on span "Заказы" at bounding box center [107, 178] width 113 height 16
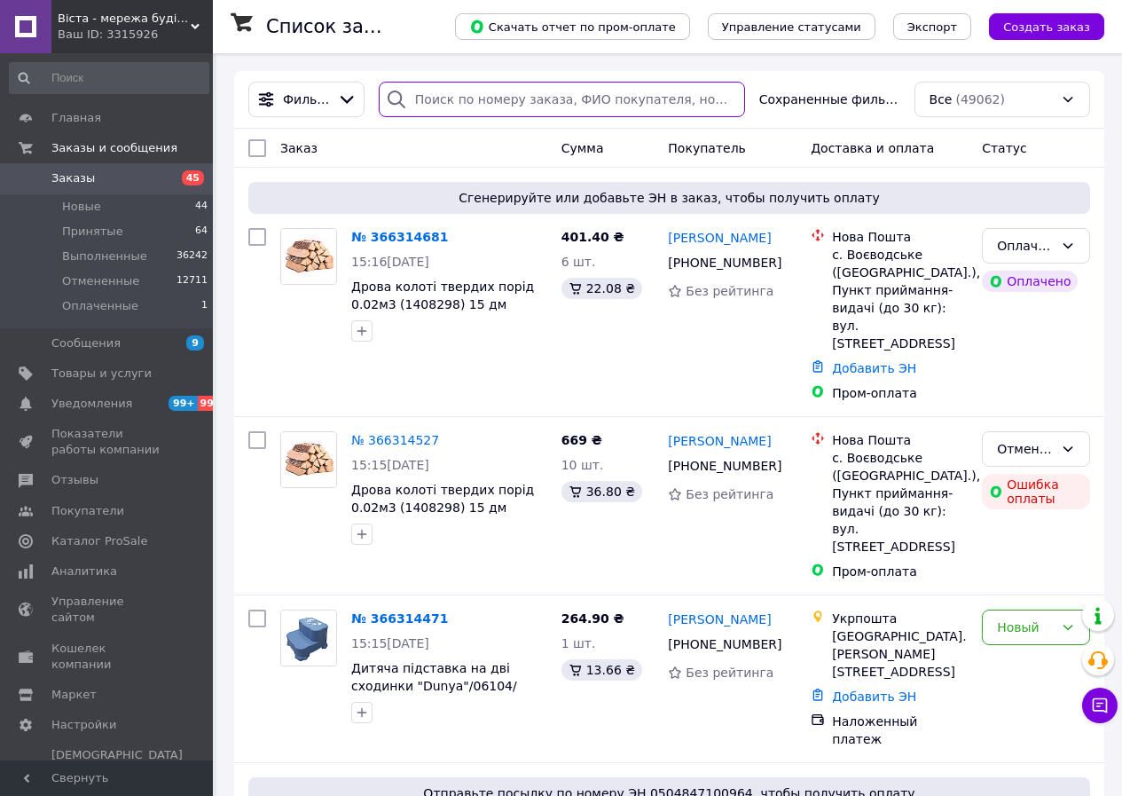
click at [492, 101] on input "search" at bounding box center [562, 99] width 366 height 35
paste input "351566341"
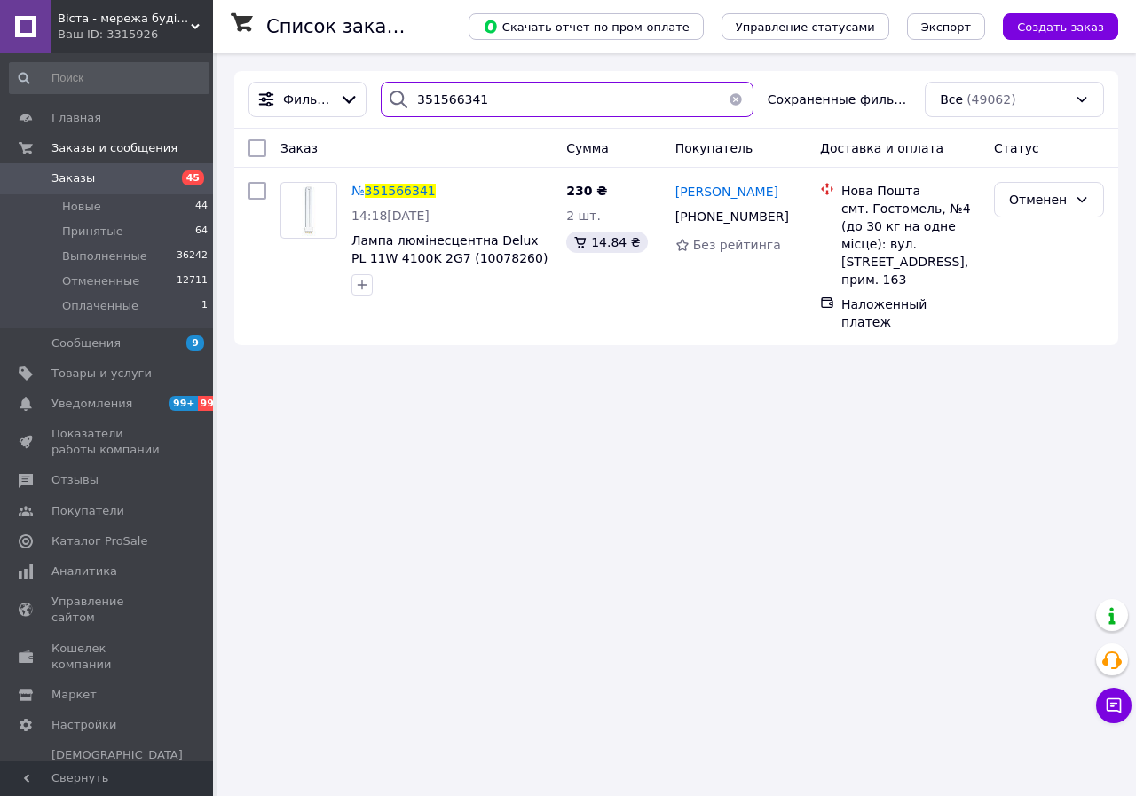
click at [500, 108] on input "351566341" at bounding box center [567, 99] width 373 height 35
paste input "38913734"
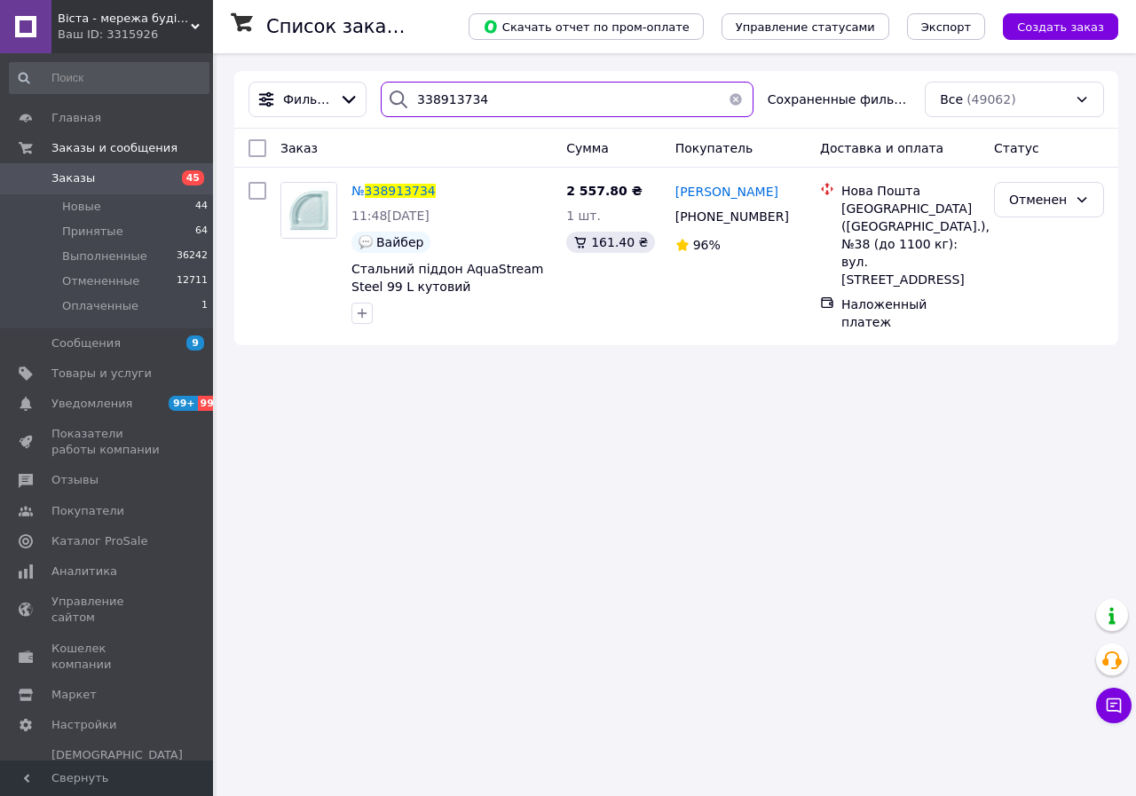
click at [488, 100] on input "338913734" at bounding box center [567, 99] width 373 height 35
paste input "66245691"
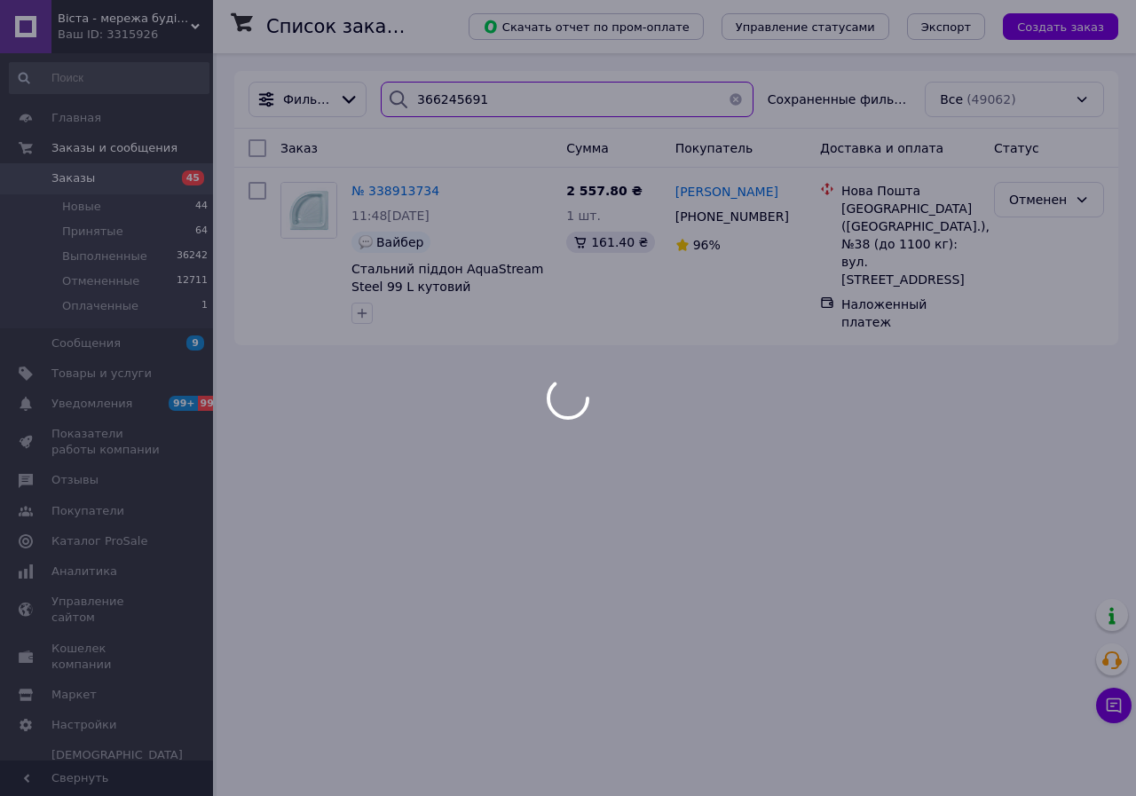
type input "366245691"
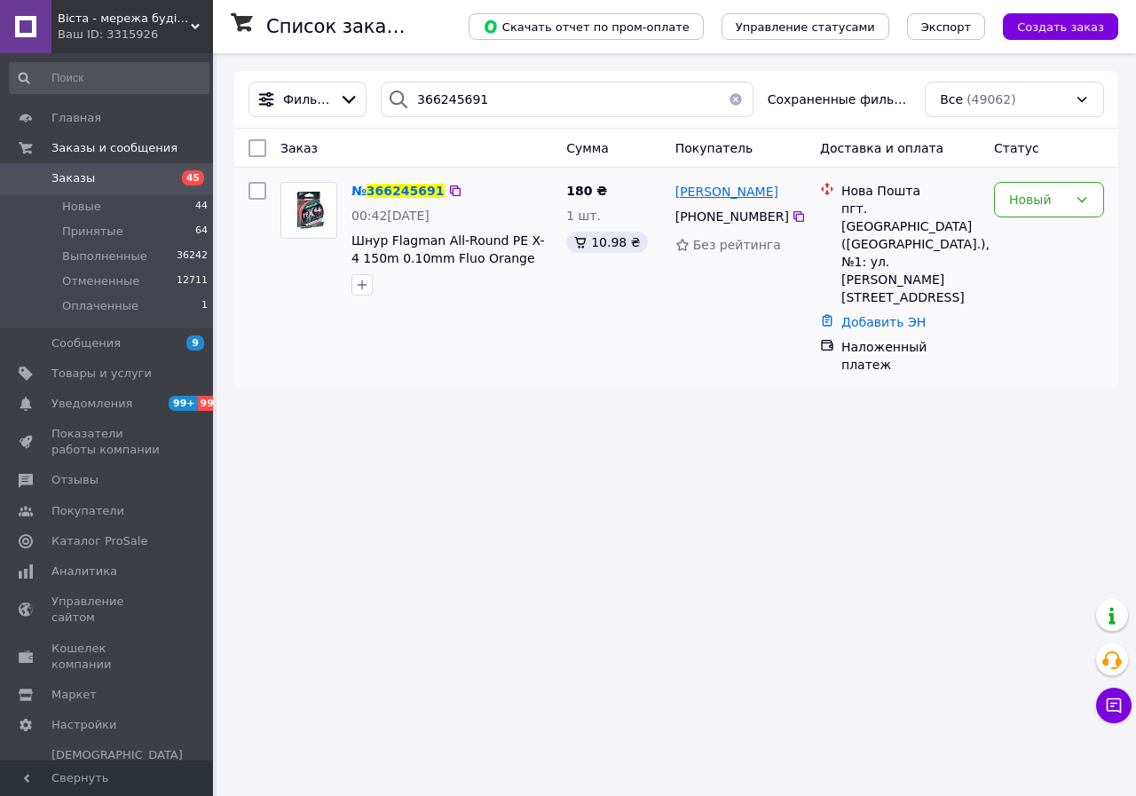
click at [705, 197] on span "[PERSON_NAME]" at bounding box center [726, 192] width 103 height 14
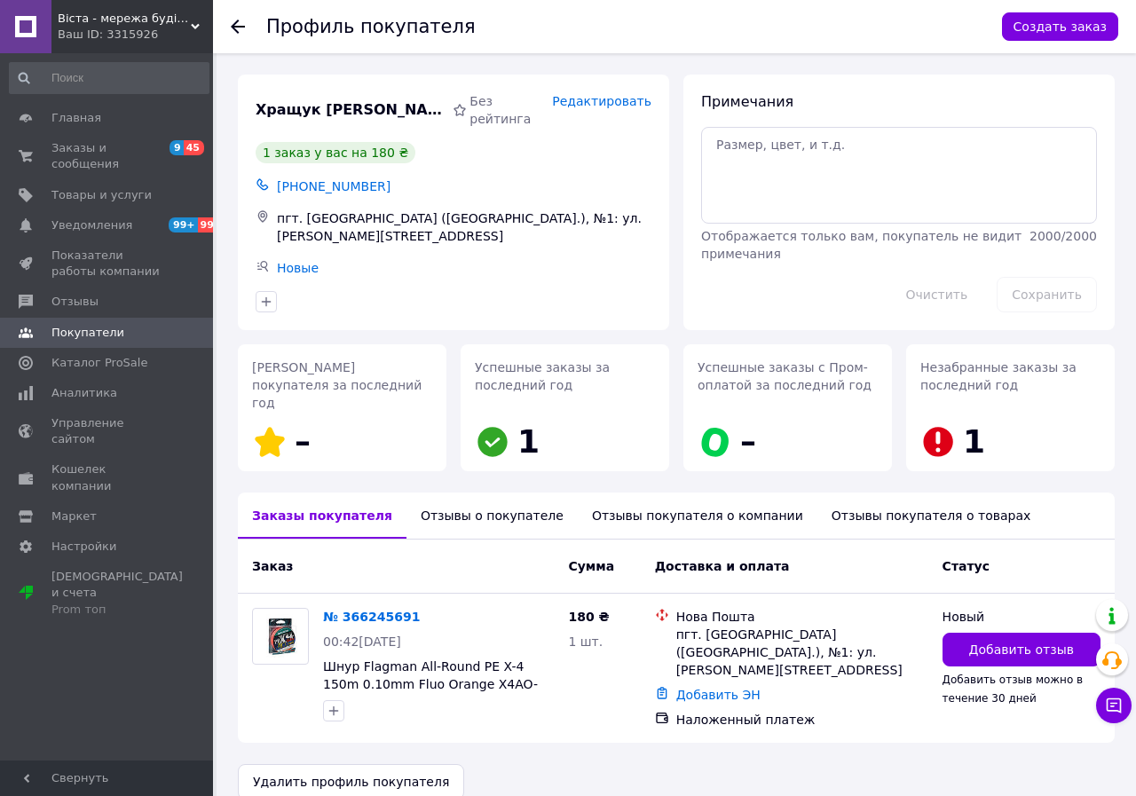
click at [508, 492] on div "Отзывы о покупателе" at bounding box center [491, 515] width 171 height 46
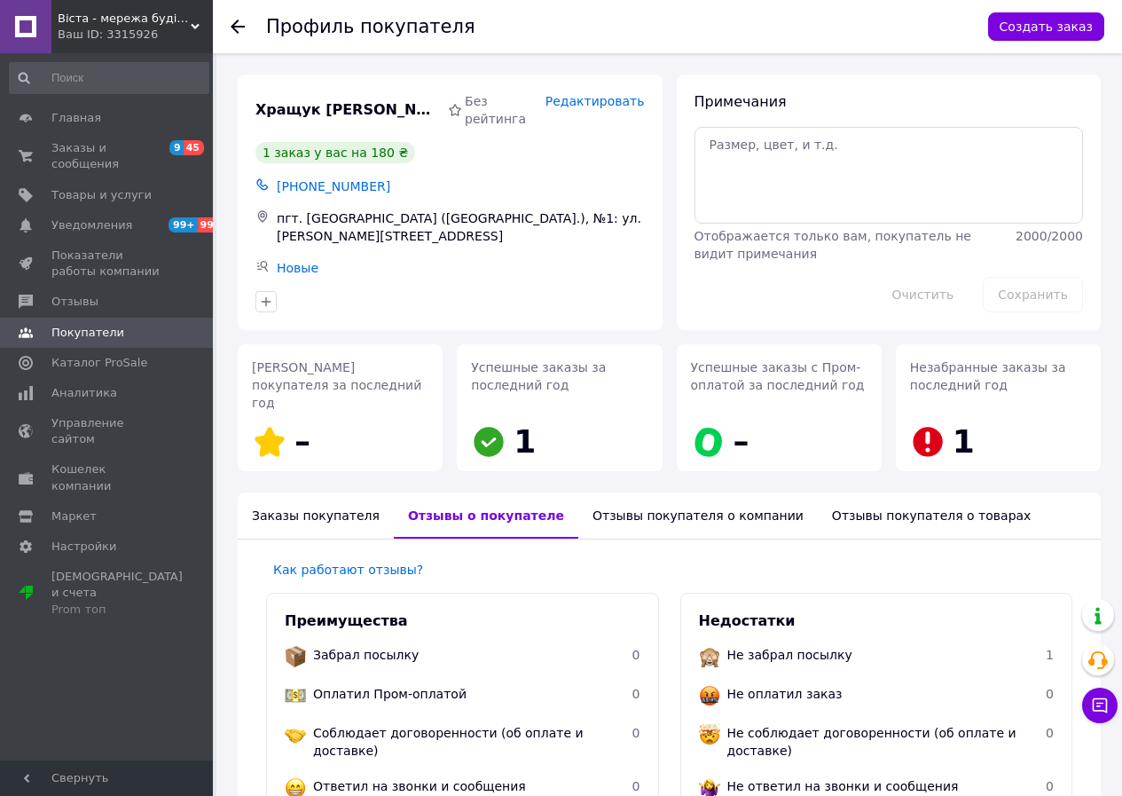
click at [245, 18] on div at bounding box center [248, 26] width 35 height 53
click at [244, 28] on use at bounding box center [238, 27] width 14 height 14
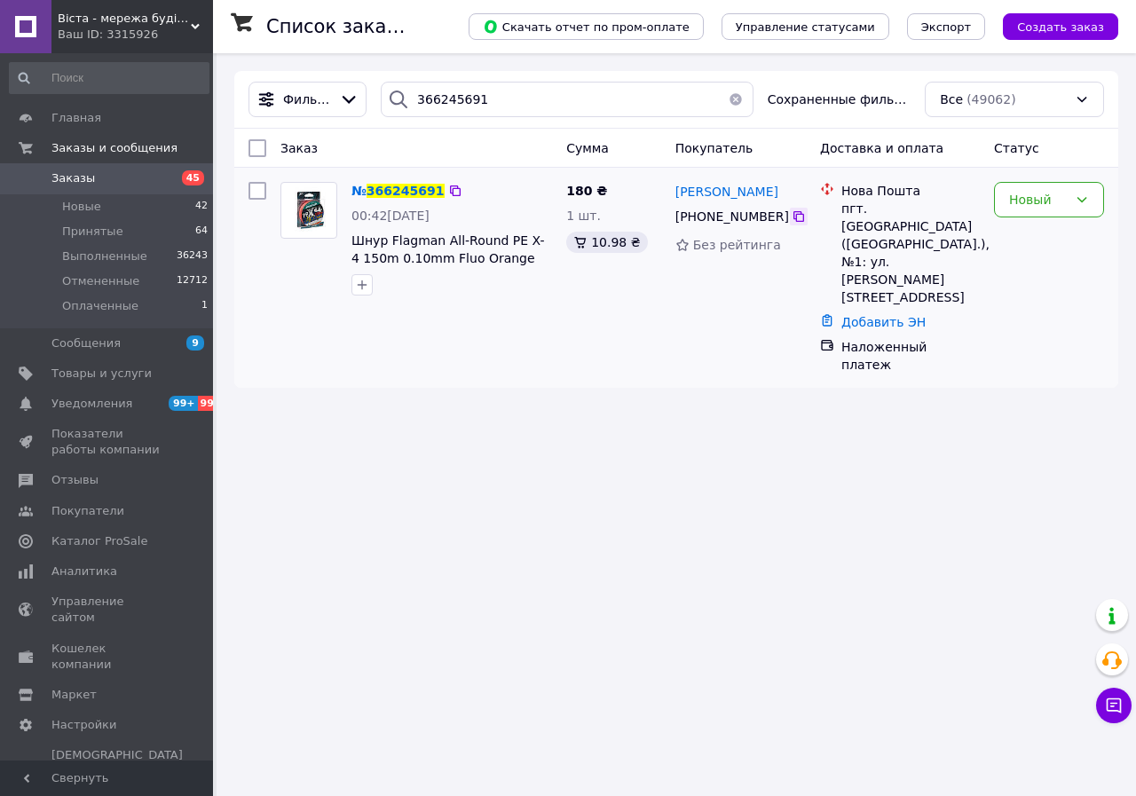
click at [792, 220] on icon at bounding box center [799, 216] width 14 height 14
click at [528, 383] on div "Список заказов Скачать отчет по пром-оплате Управление статусами Экспорт Создат…" at bounding box center [676, 398] width 919 height 796
click at [160, 180] on span "Заказы" at bounding box center [107, 178] width 113 height 16
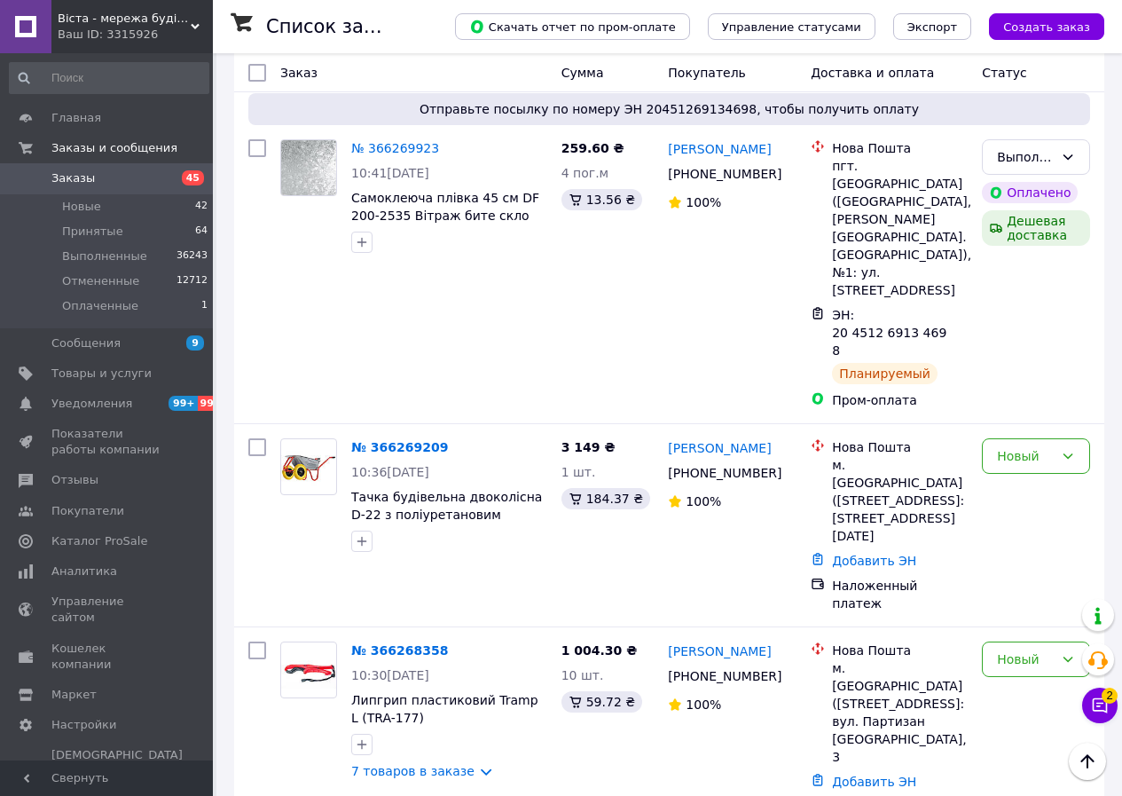
scroll to position [3727, 0]
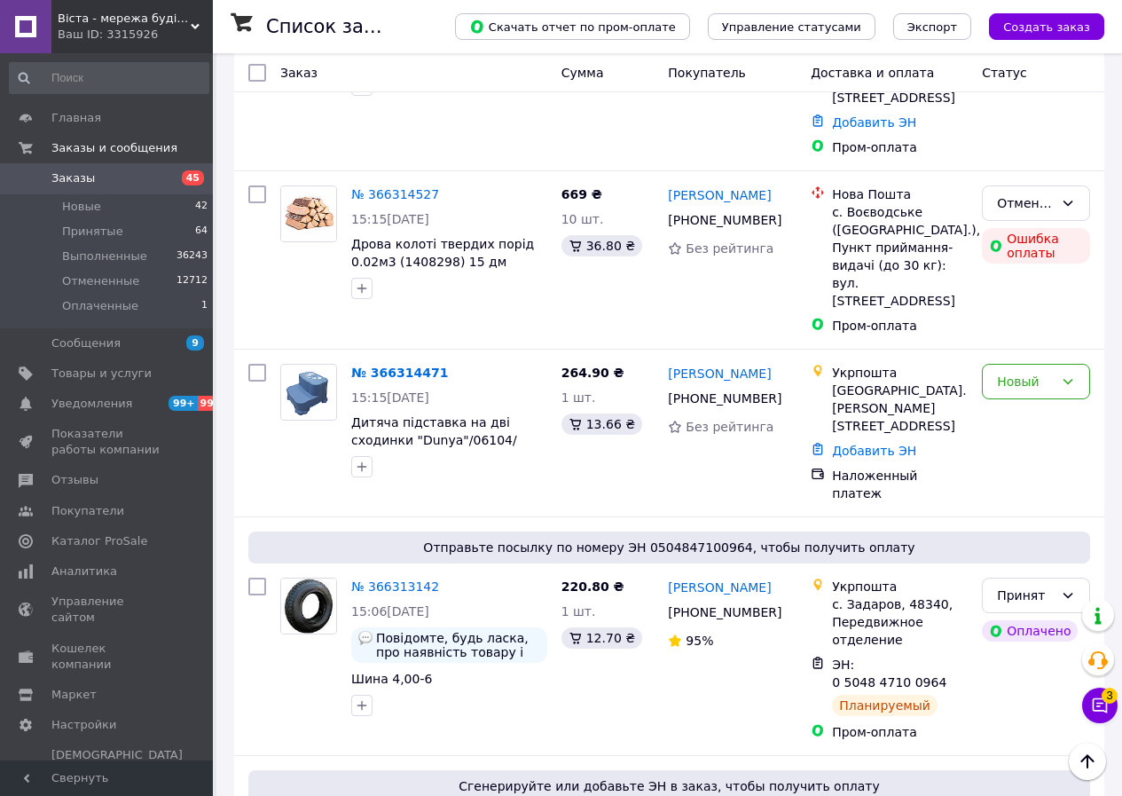
scroll to position [0, 0]
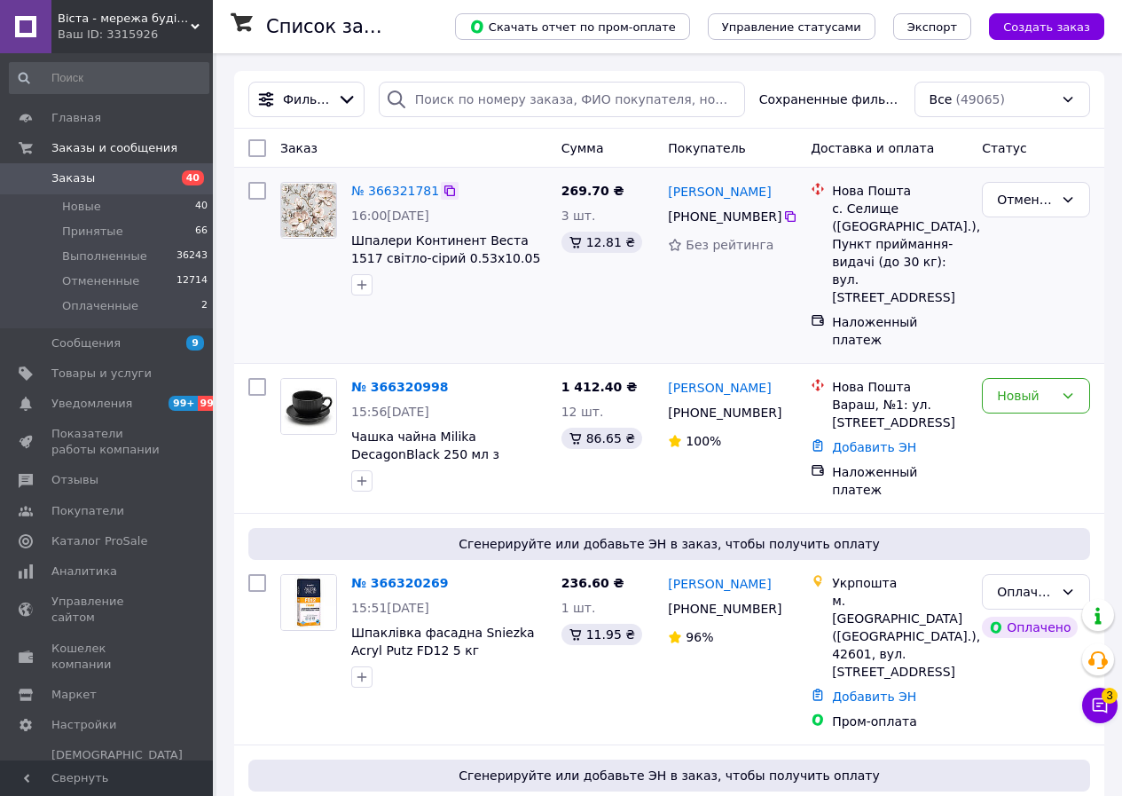
click at [443, 193] on icon at bounding box center [450, 191] width 14 height 14
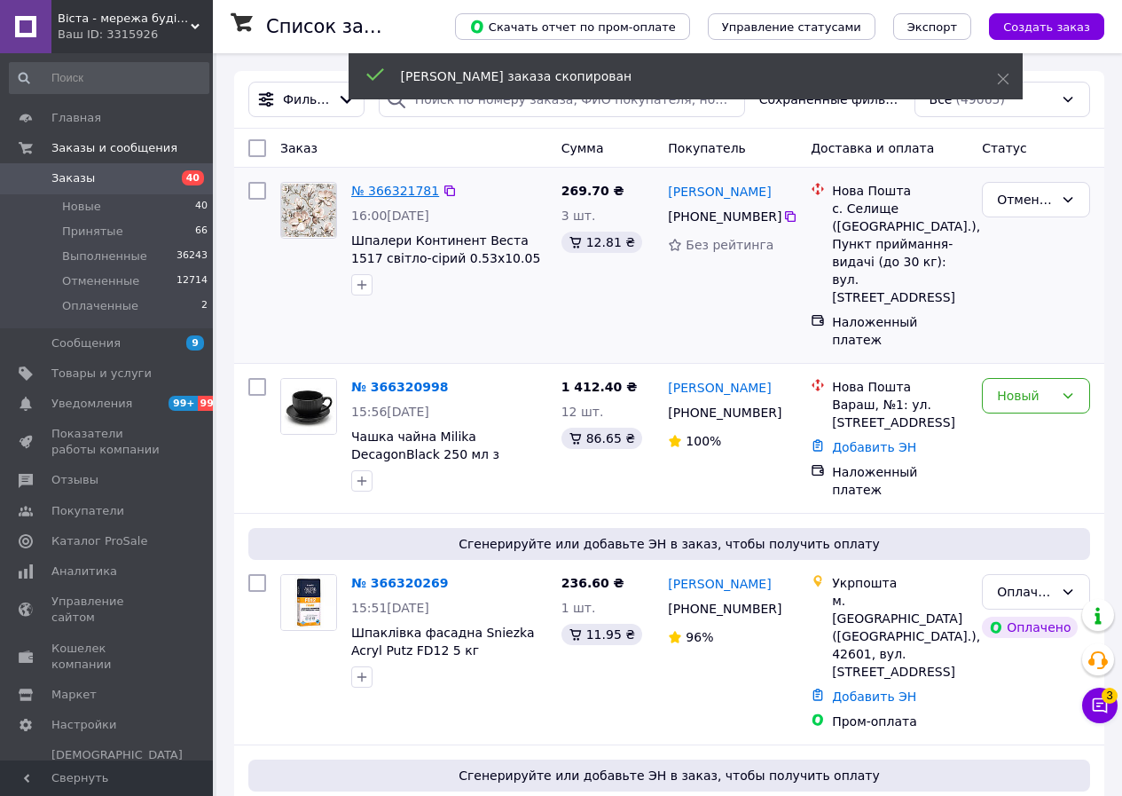
click at [407, 192] on link "№ 366321781" at bounding box center [395, 191] width 88 height 14
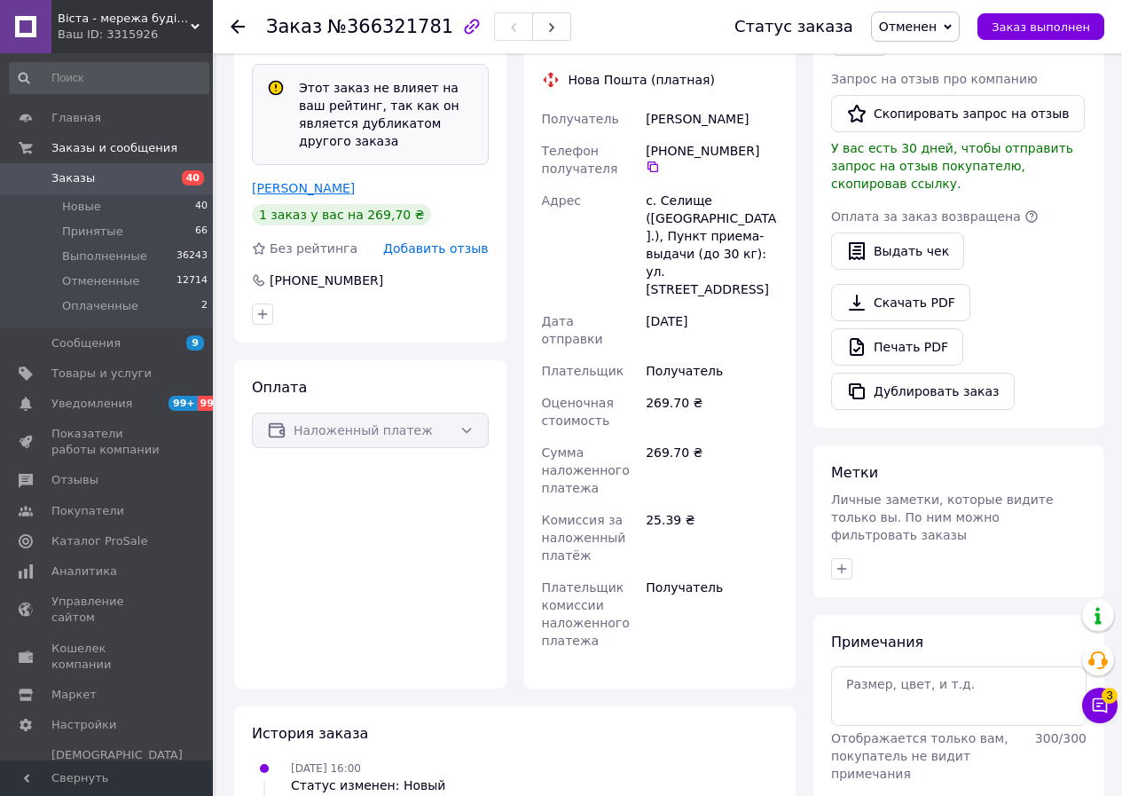
scroll to position [447, 0]
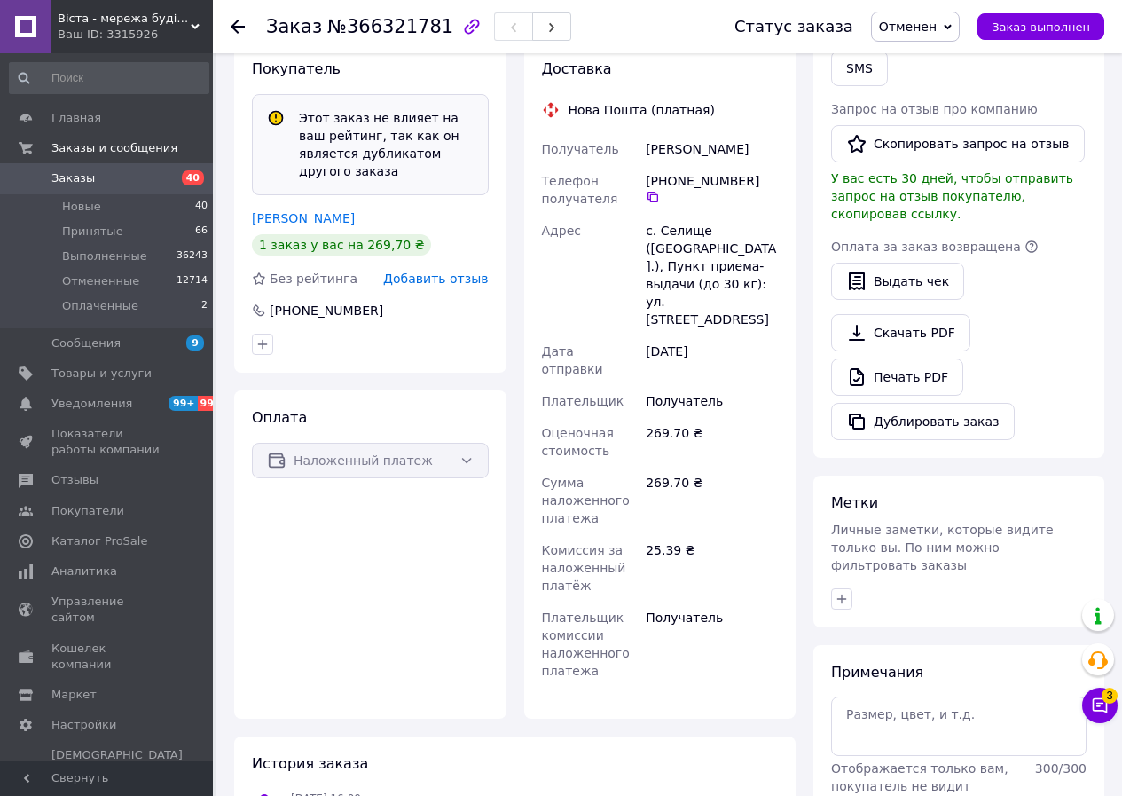
click at [325, 211] on link "[PERSON_NAME]" at bounding box center [303, 218] width 103 height 14
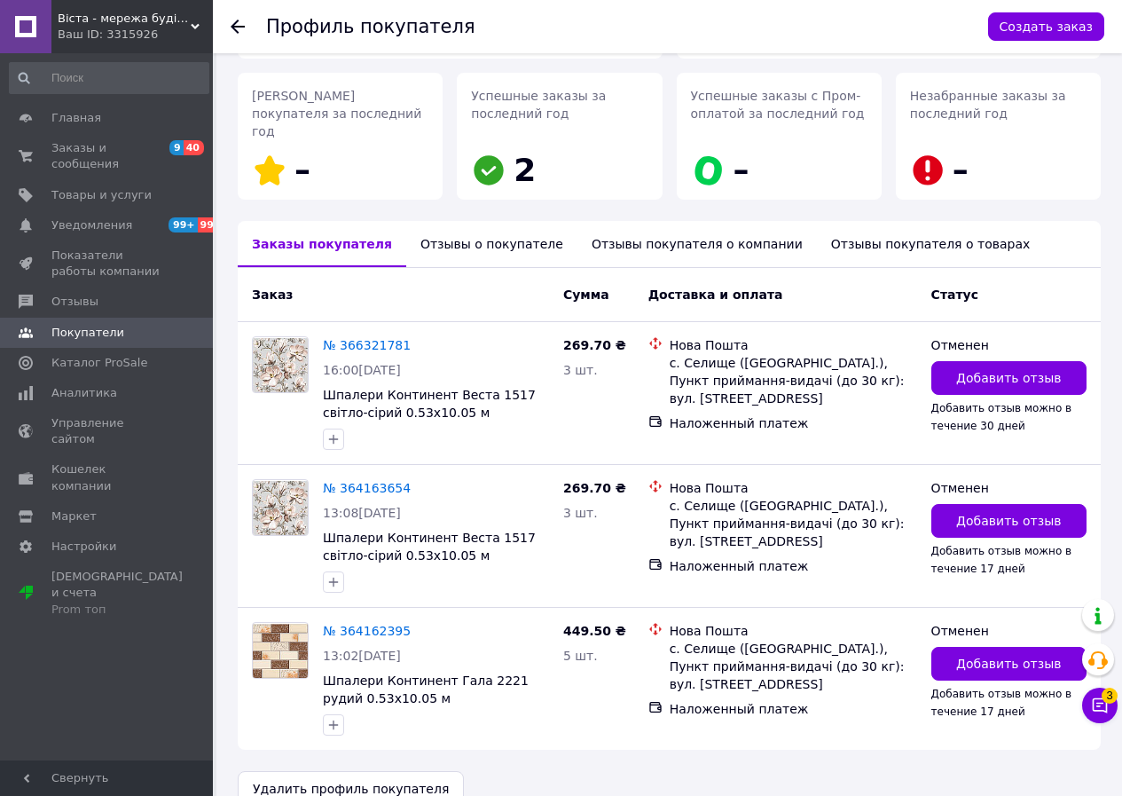
scroll to position [266, 0]
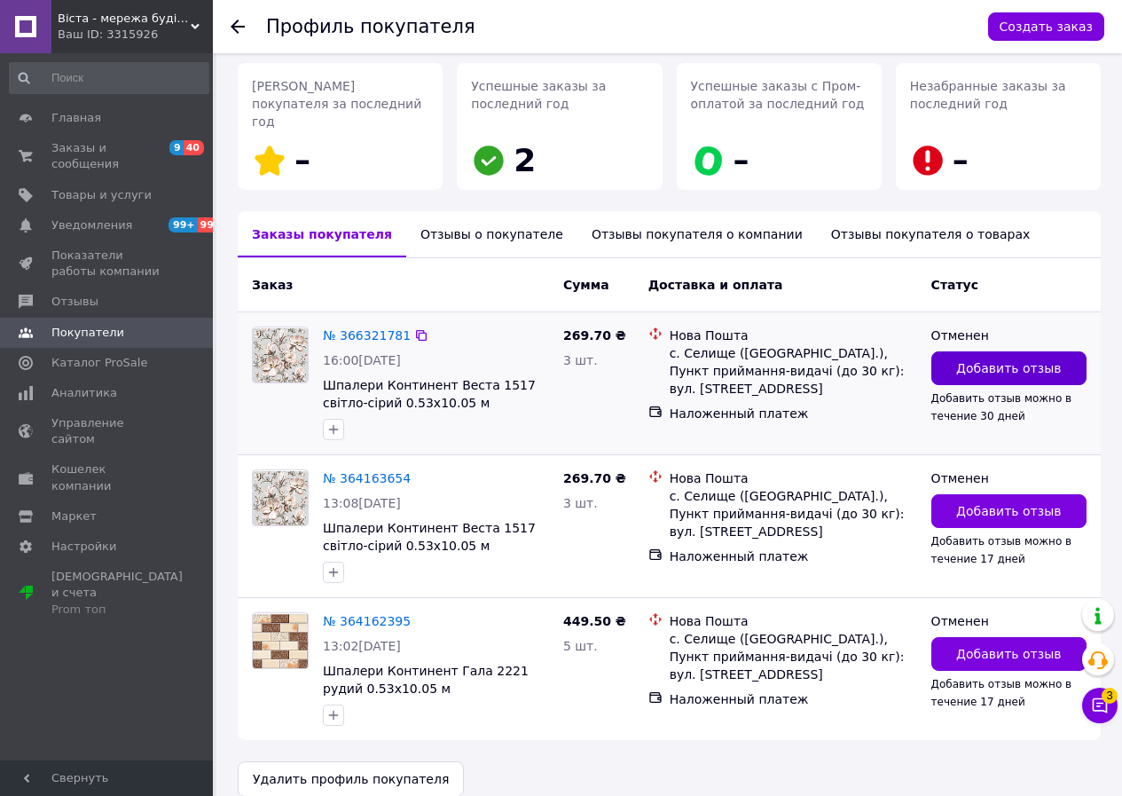
click at [1012, 359] on span "Добавить отзыв" at bounding box center [1009, 368] width 105 height 18
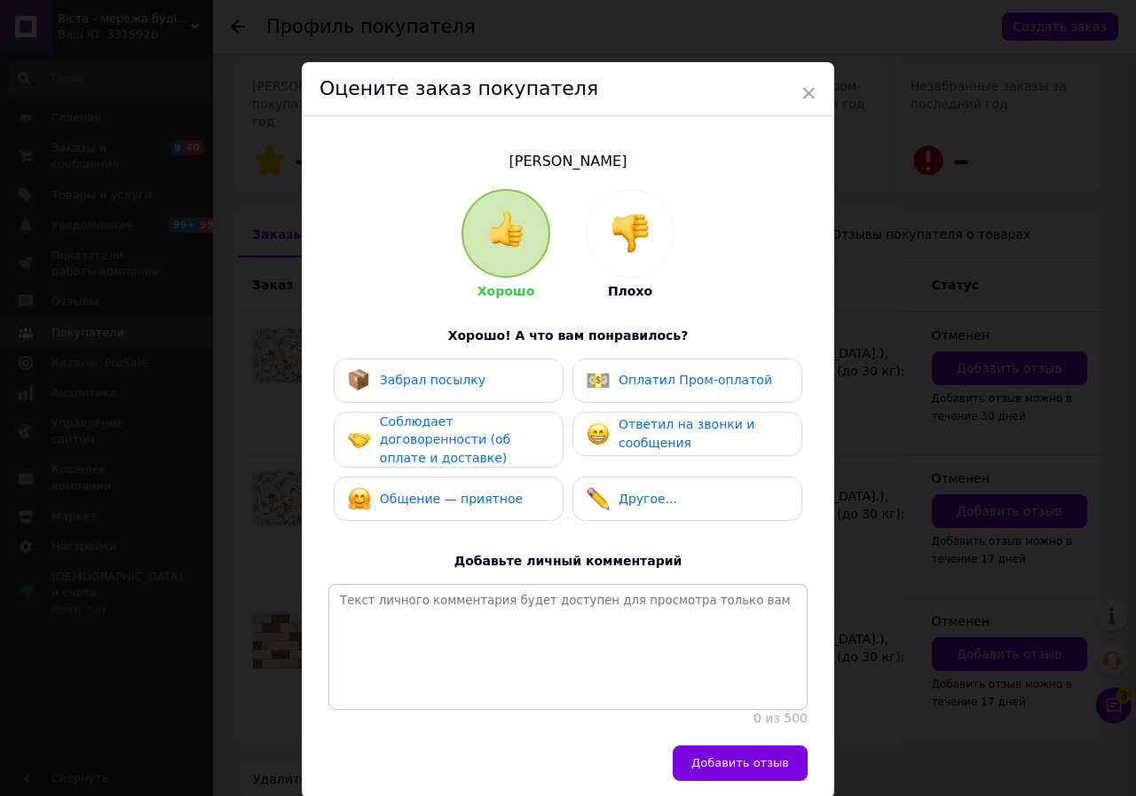
click at [630, 233] on img at bounding box center [629, 233] width 39 height 39
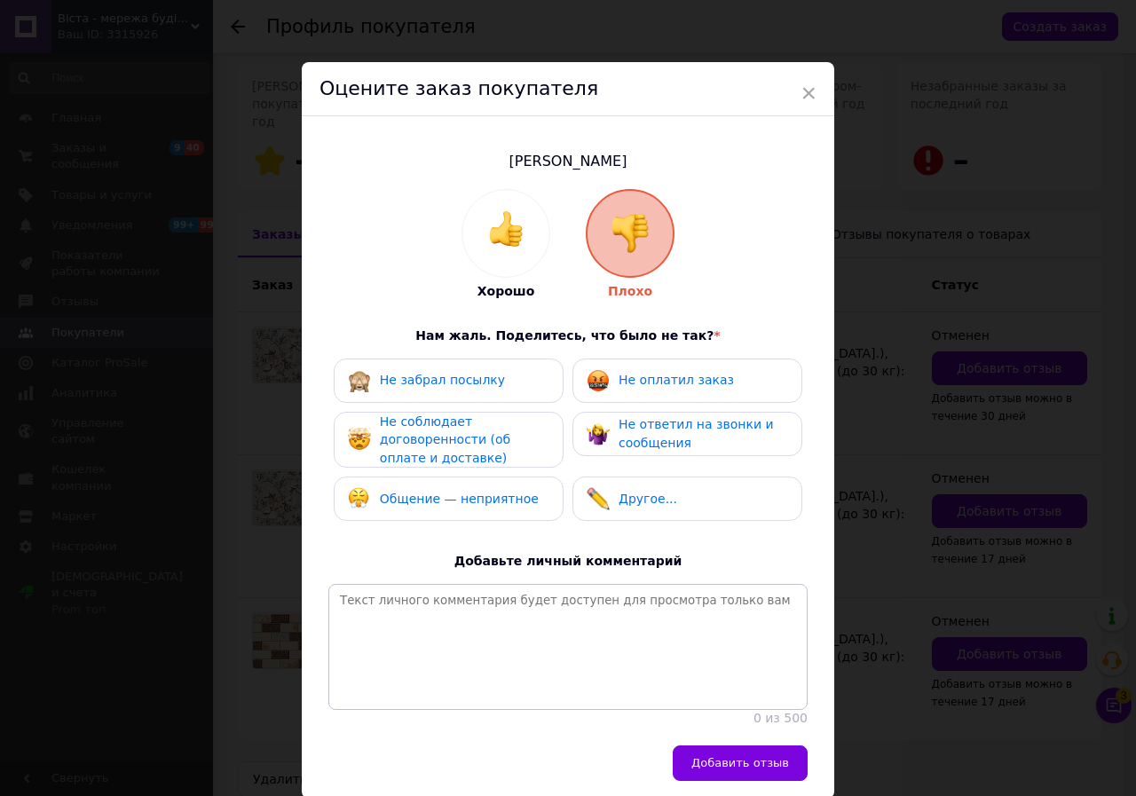
click at [500, 384] on div "Не забрал посылку" at bounding box center [448, 380] width 201 height 23
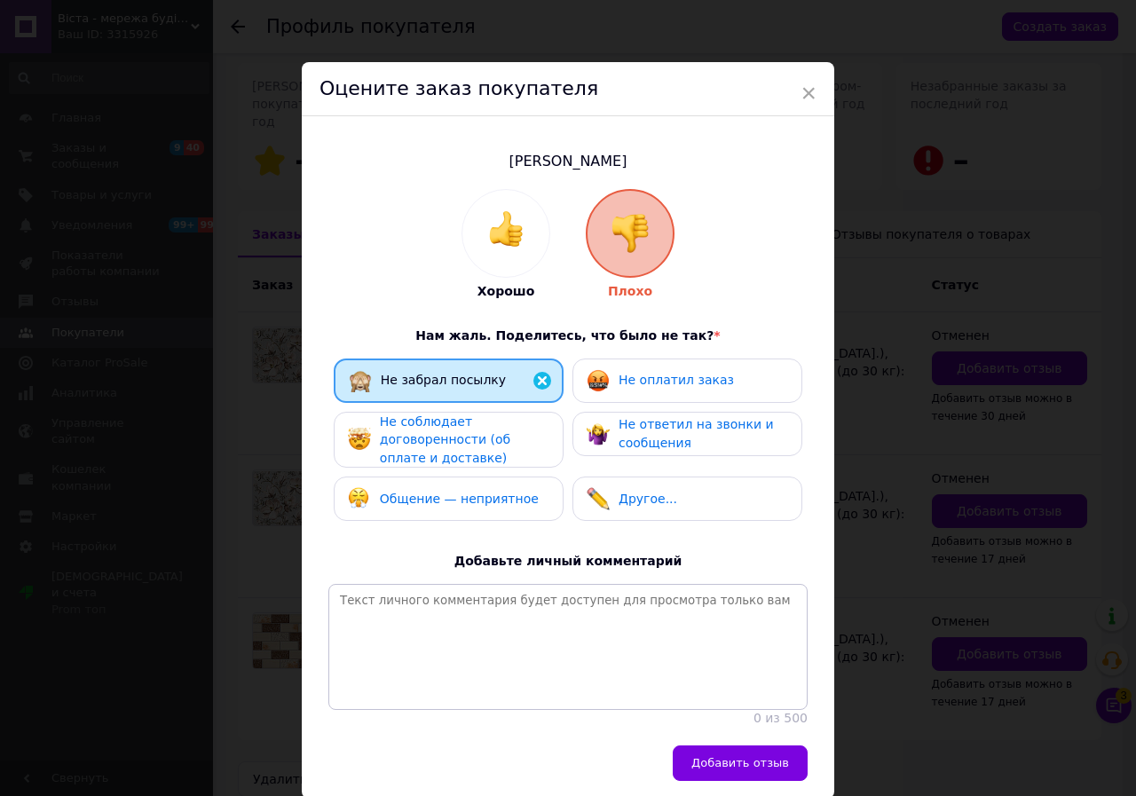
click at [628, 379] on span "Не оплатил заказ" at bounding box center [675, 380] width 115 height 14
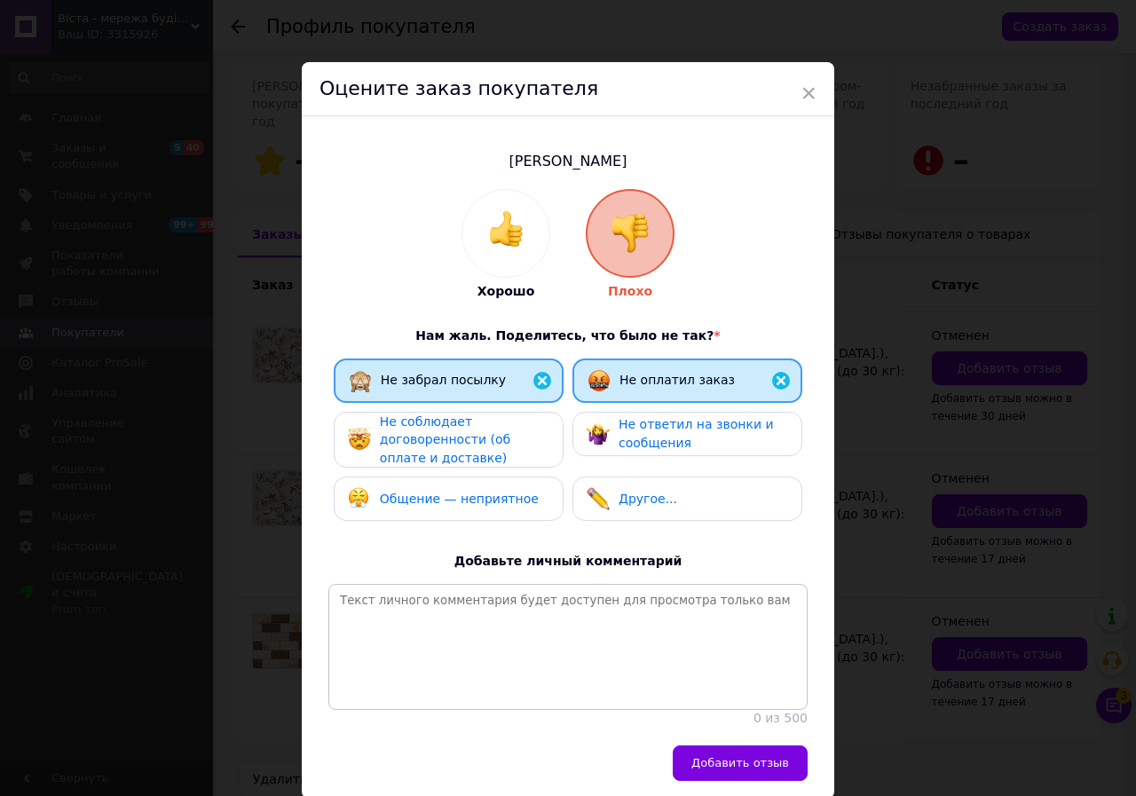
click at [486, 437] on span "Не соблюдает договоренности (об оплате и доставке)" at bounding box center [445, 439] width 130 height 51
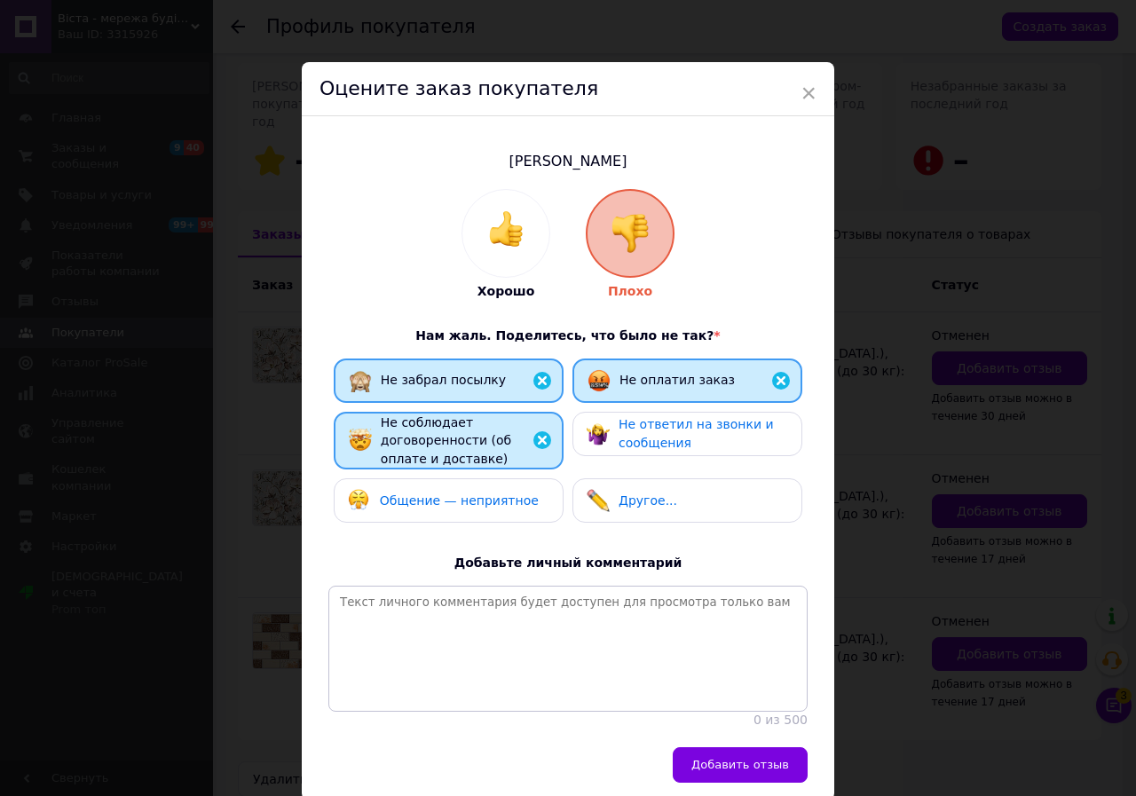
click at [653, 428] on span "Не ответил на звонки и сообщения" at bounding box center [695, 433] width 155 height 33
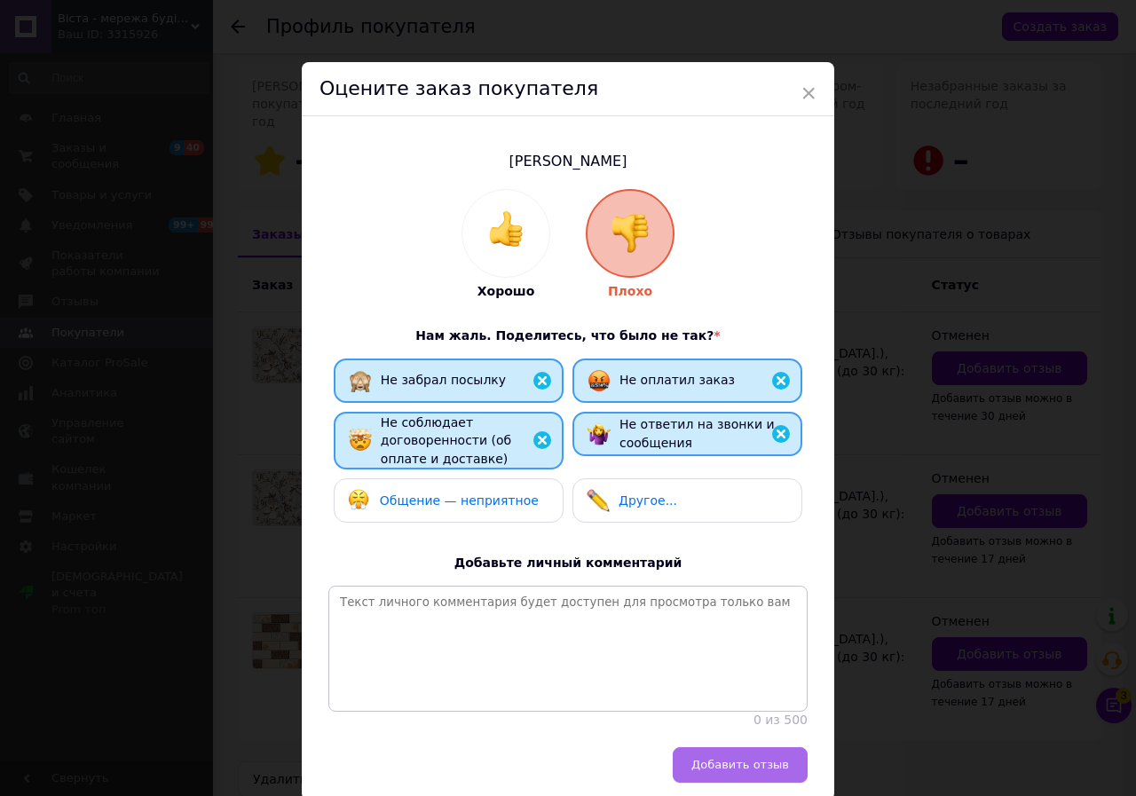
click at [735, 771] on span "Добавить отзыв" at bounding box center [740, 764] width 98 height 13
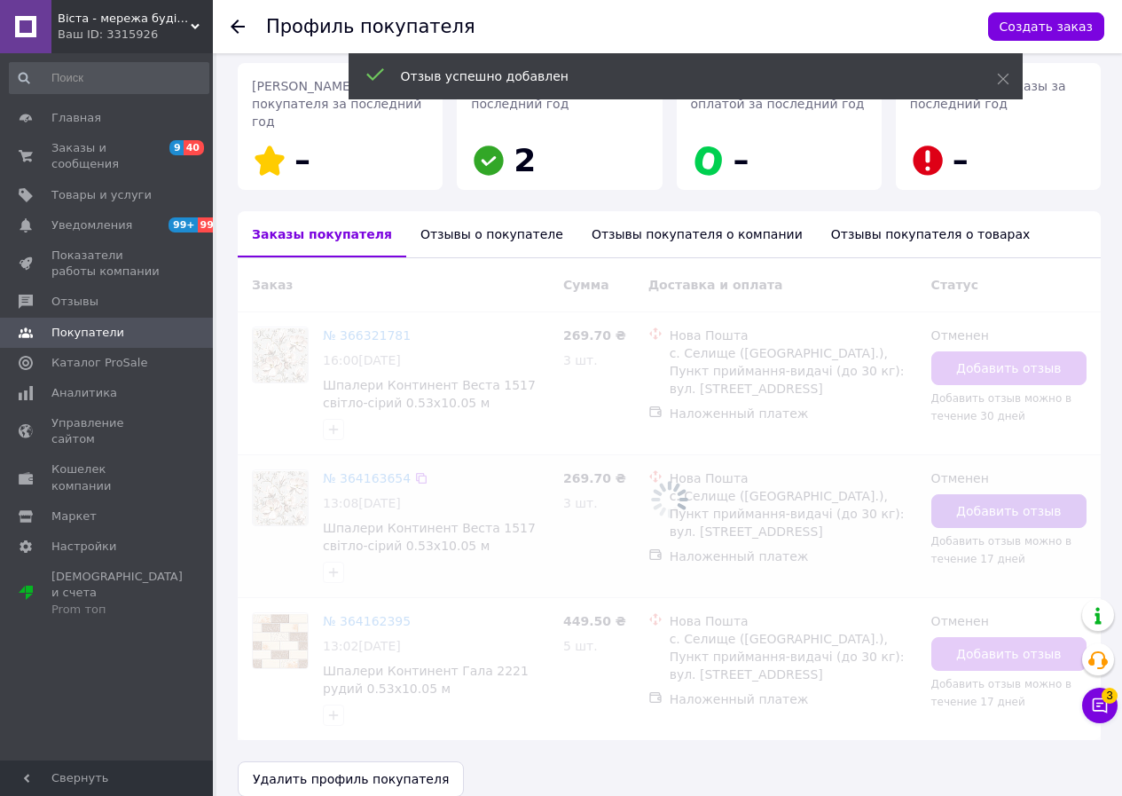
scroll to position [271, 0]
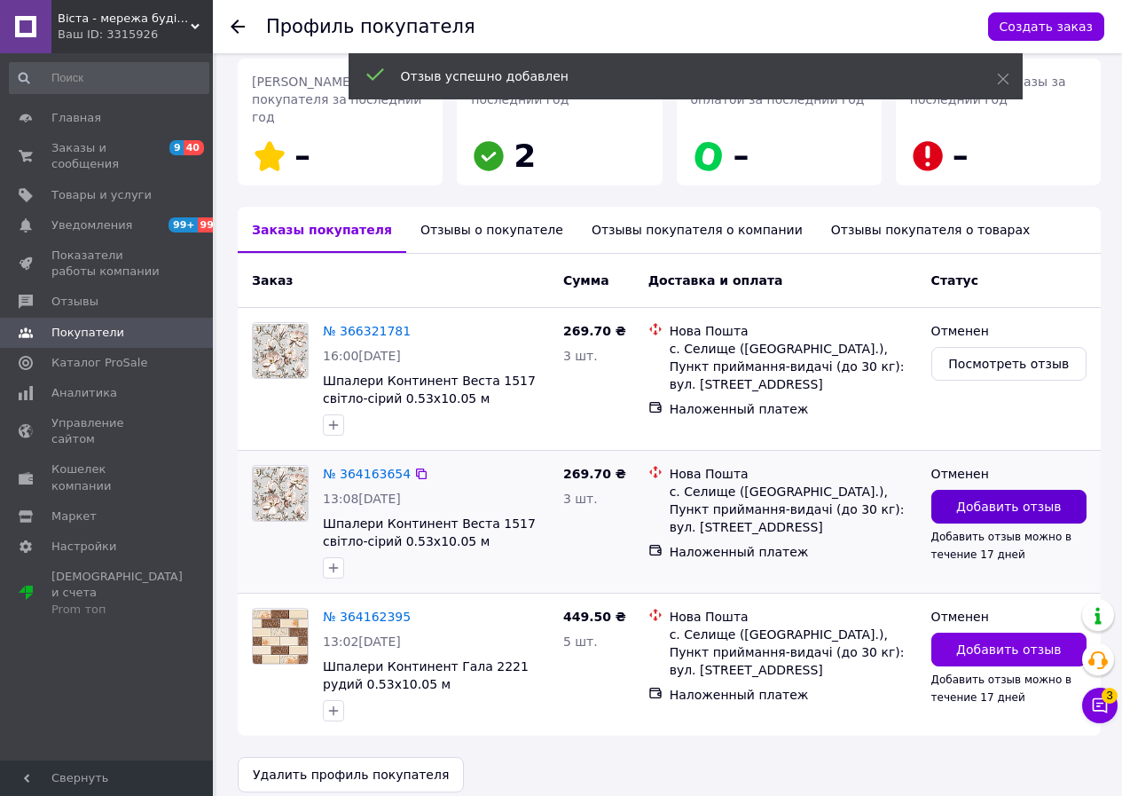
click at [986, 498] on span "Добавить отзыв" at bounding box center [1009, 507] width 105 height 18
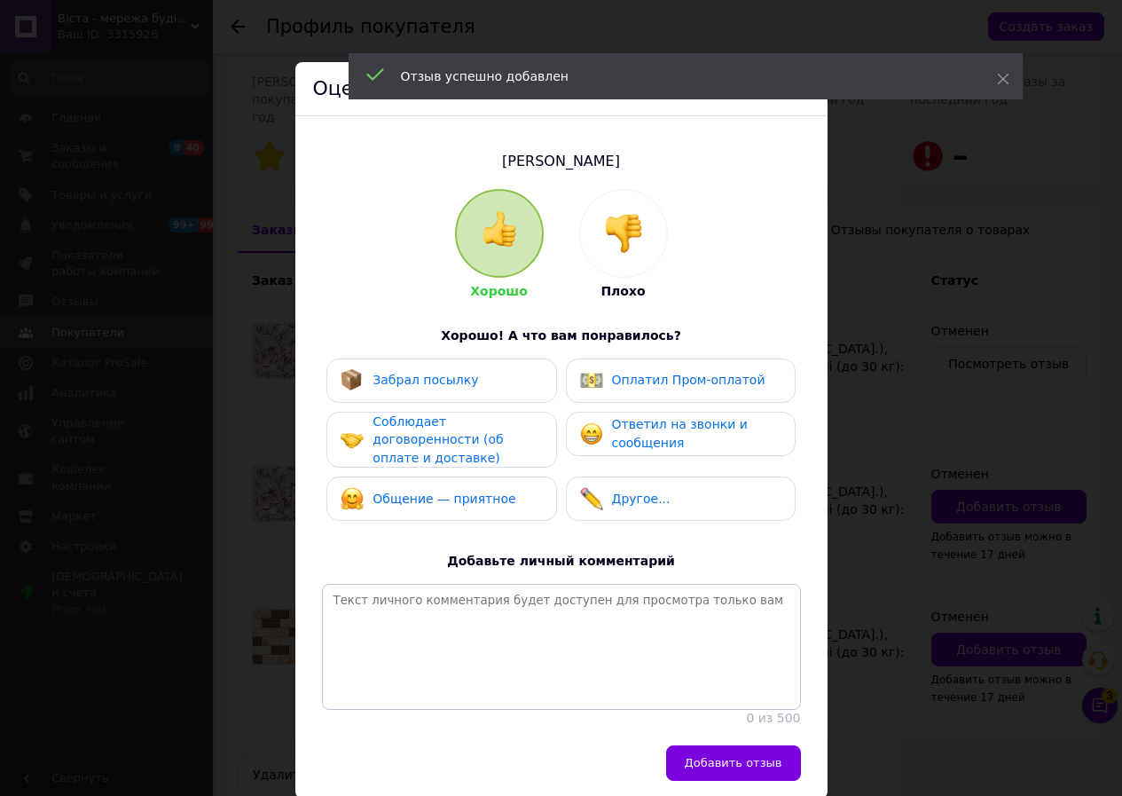
click at [617, 261] on div at bounding box center [623, 233] width 87 height 87
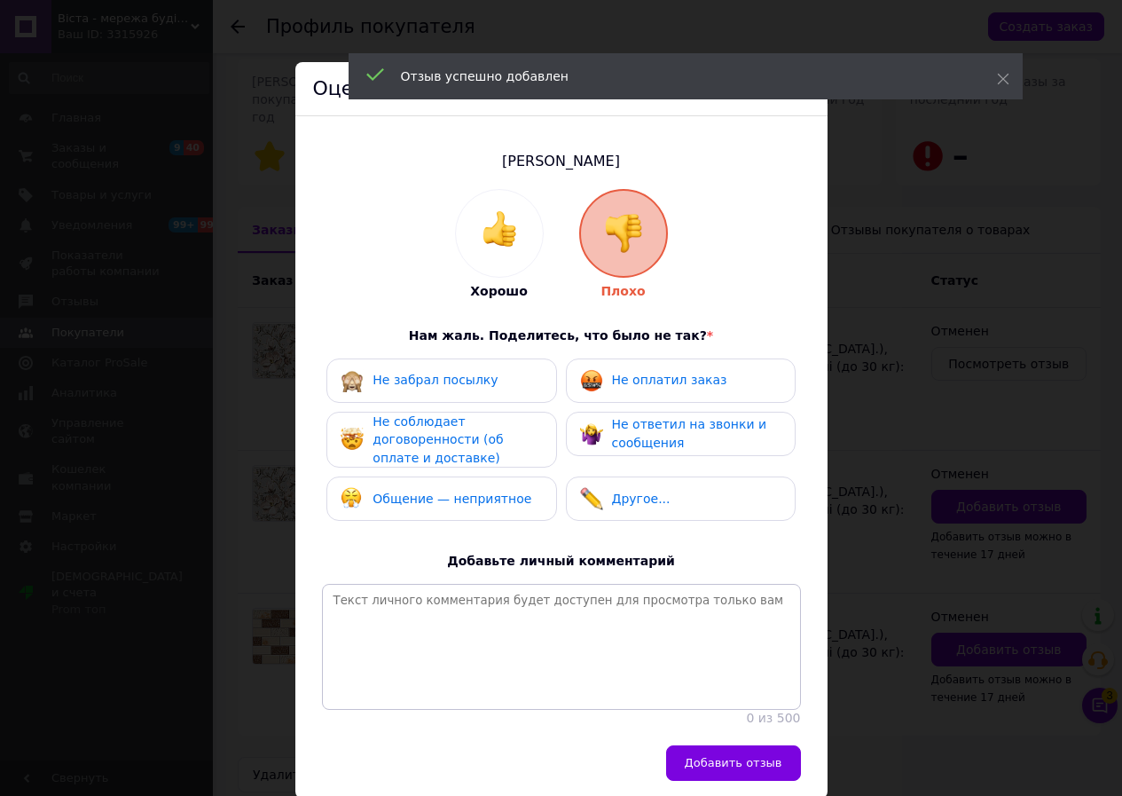
click at [490, 372] on div "Не забрал посылку" at bounding box center [441, 380] width 201 height 23
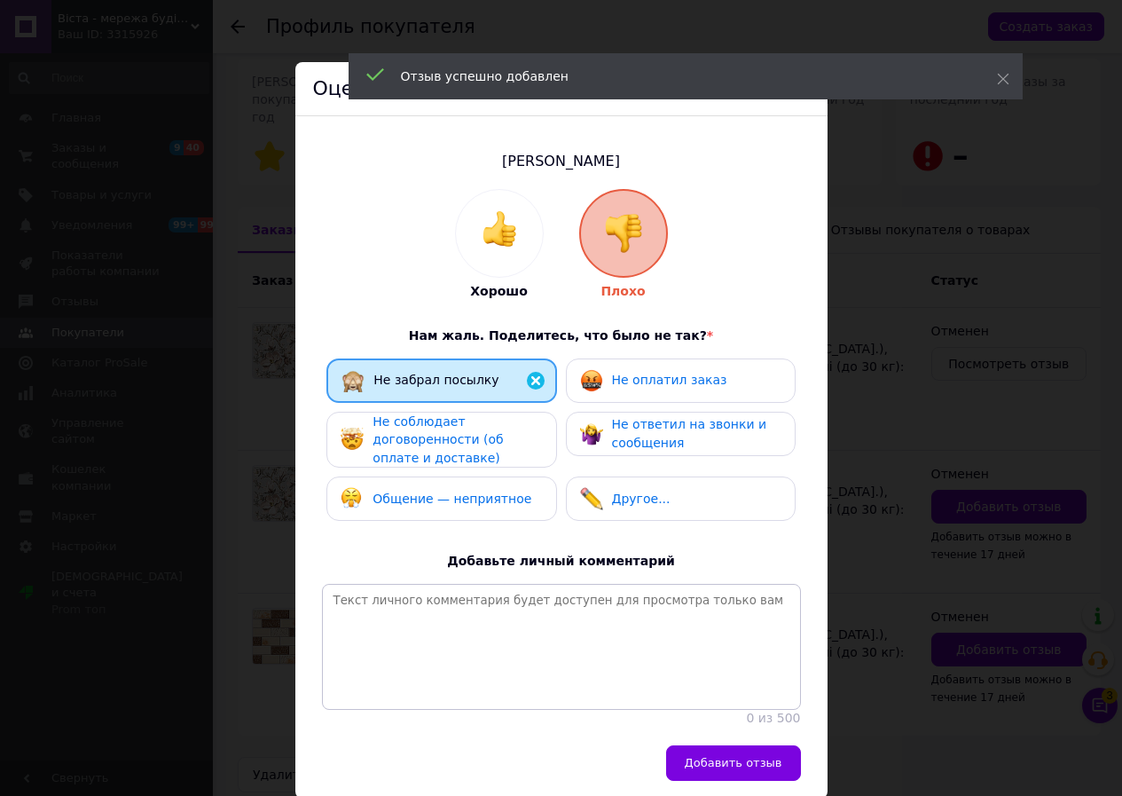
click at [630, 394] on div "Не оплатил заказ" at bounding box center [681, 380] width 230 height 44
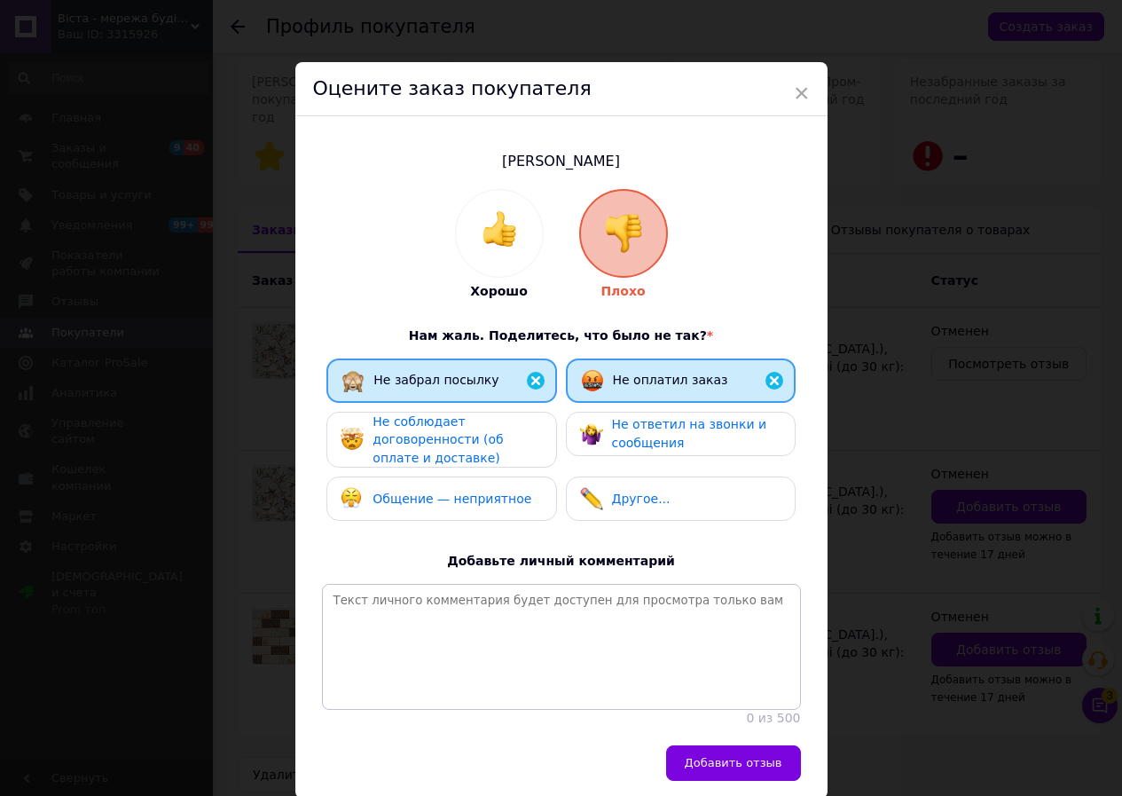
click at [508, 425] on div "Не соблюдает договоренности (об оплате и доставке)" at bounding box center [457, 440] width 169 height 55
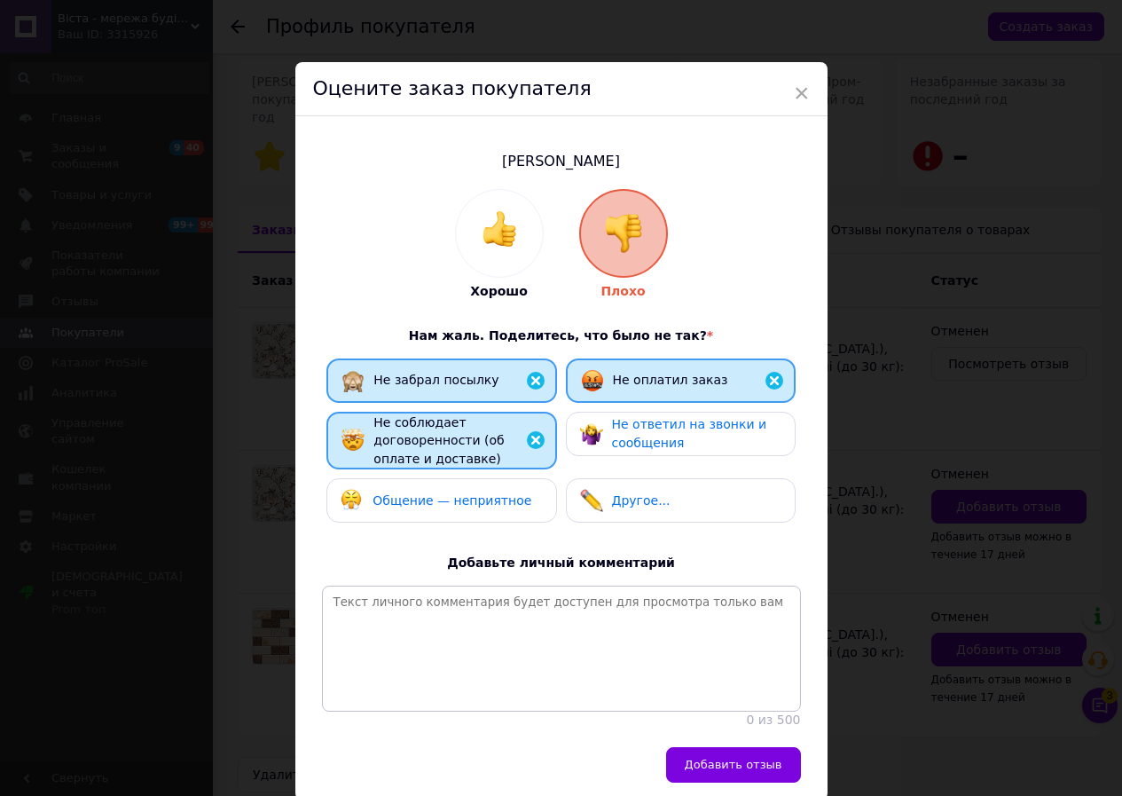
click at [581, 429] on img at bounding box center [591, 433] width 23 height 23
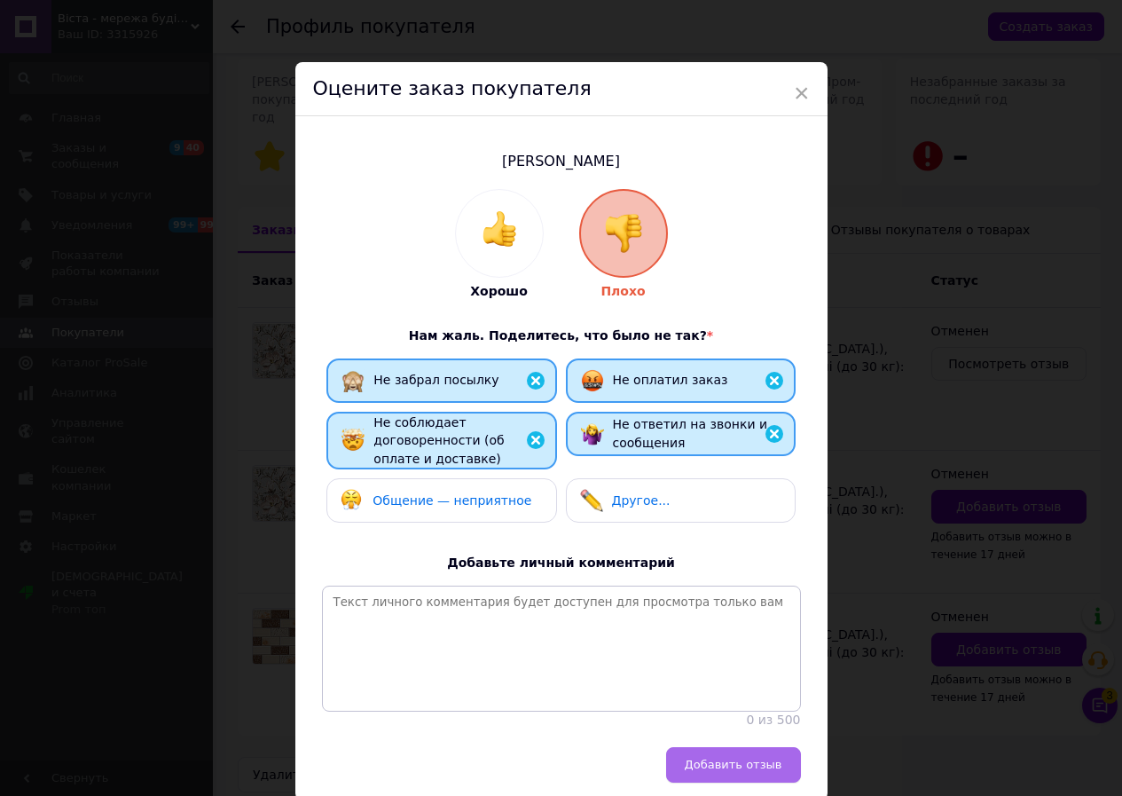
click at [739, 771] on span "Добавить отзыв" at bounding box center [734, 764] width 98 height 13
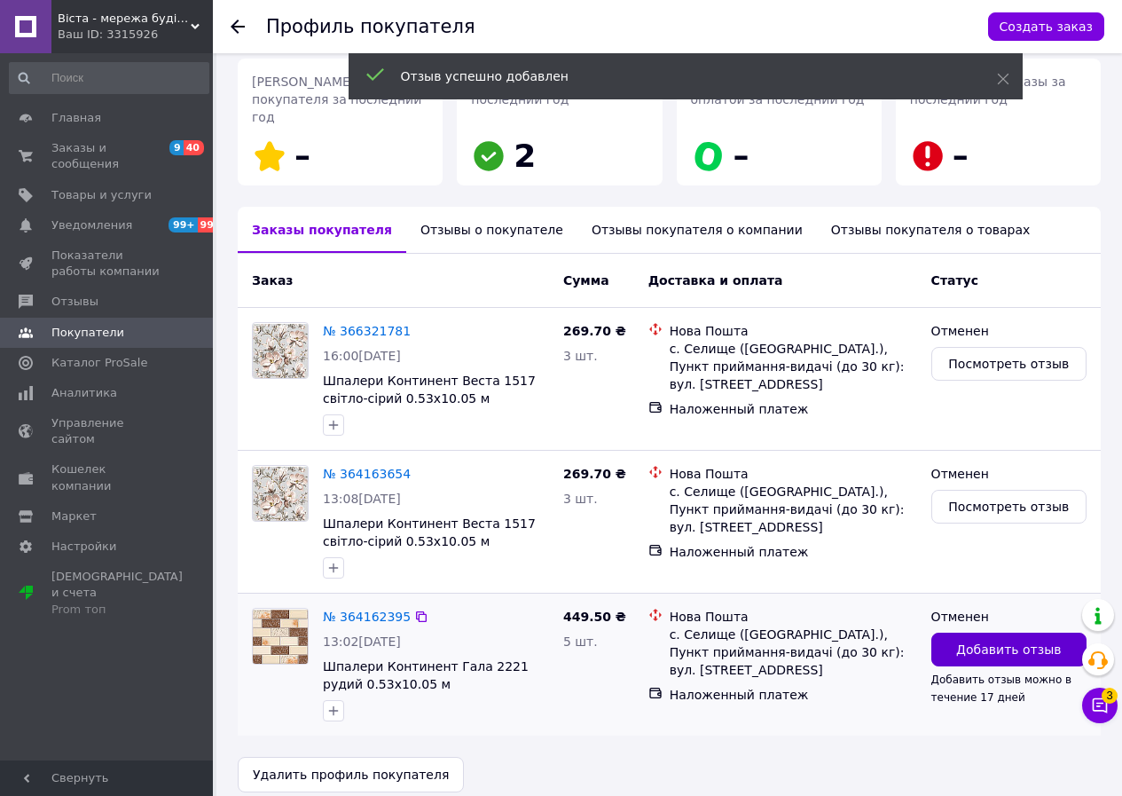
click at [971, 641] on span "Добавить отзыв" at bounding box center [1009, 650] width 105 height 18
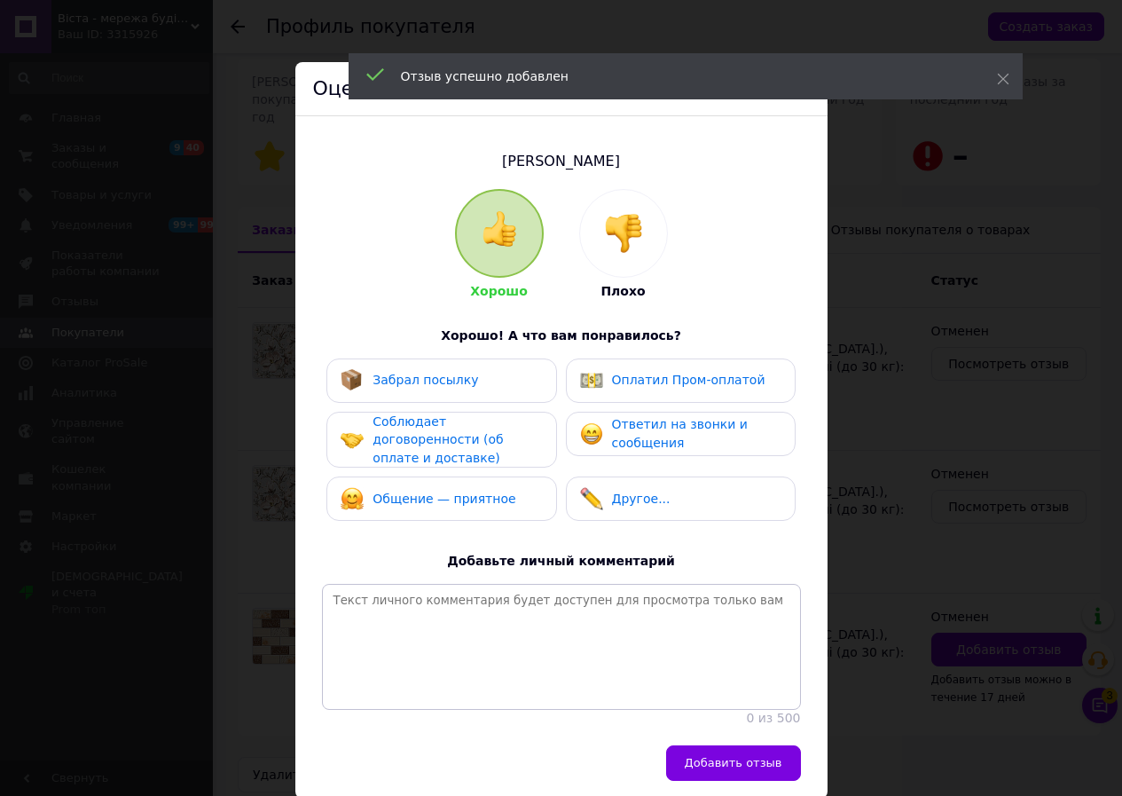
click at [628, 235] on img at bounding box center [623, 233] width 39 height 39
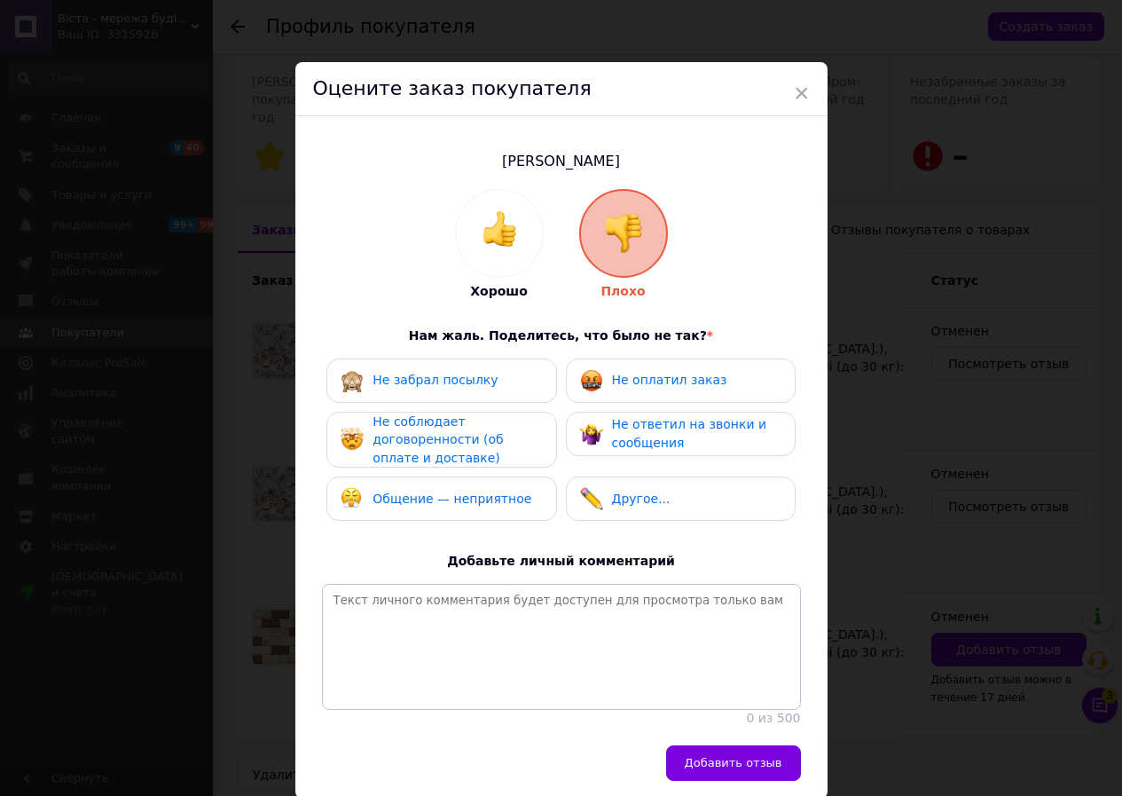
click at [499, 377] on div "Не забрал посылку" at bounding box center [441, 380] width 201 height 23
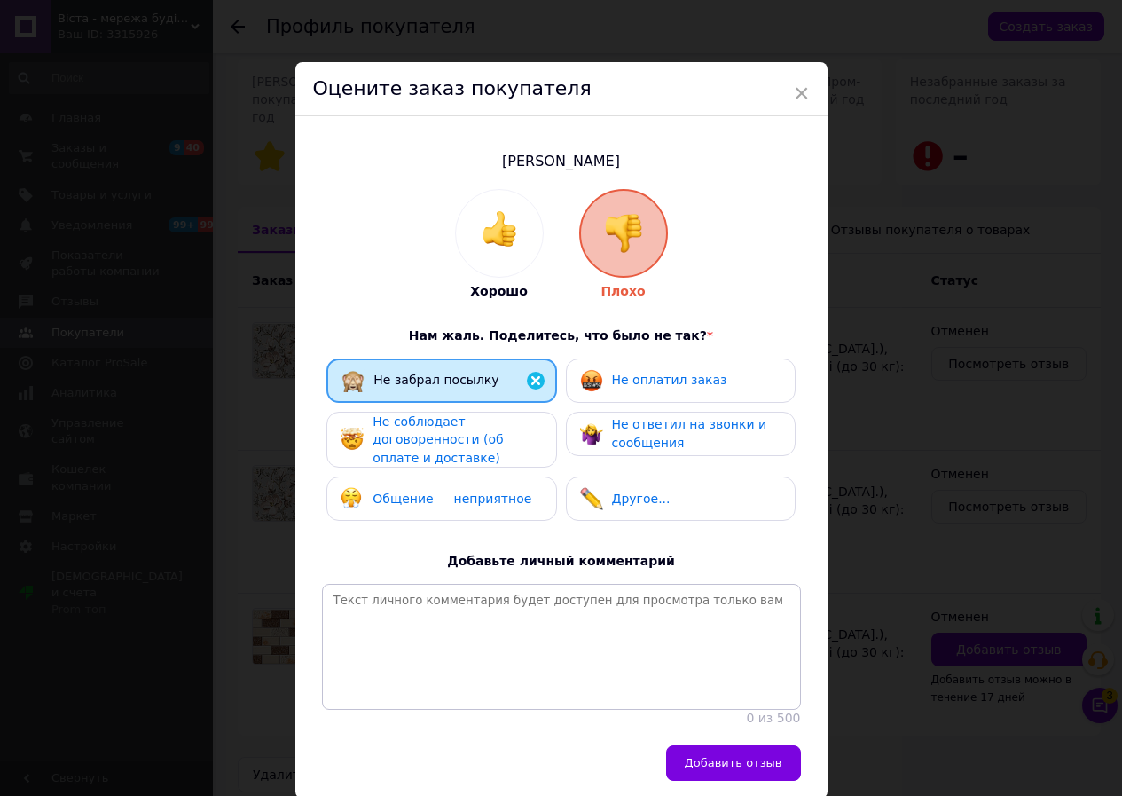
click at [609, 379] on div "Не оплатил заказ" at bounding box center [653, 380] width 147 height 23
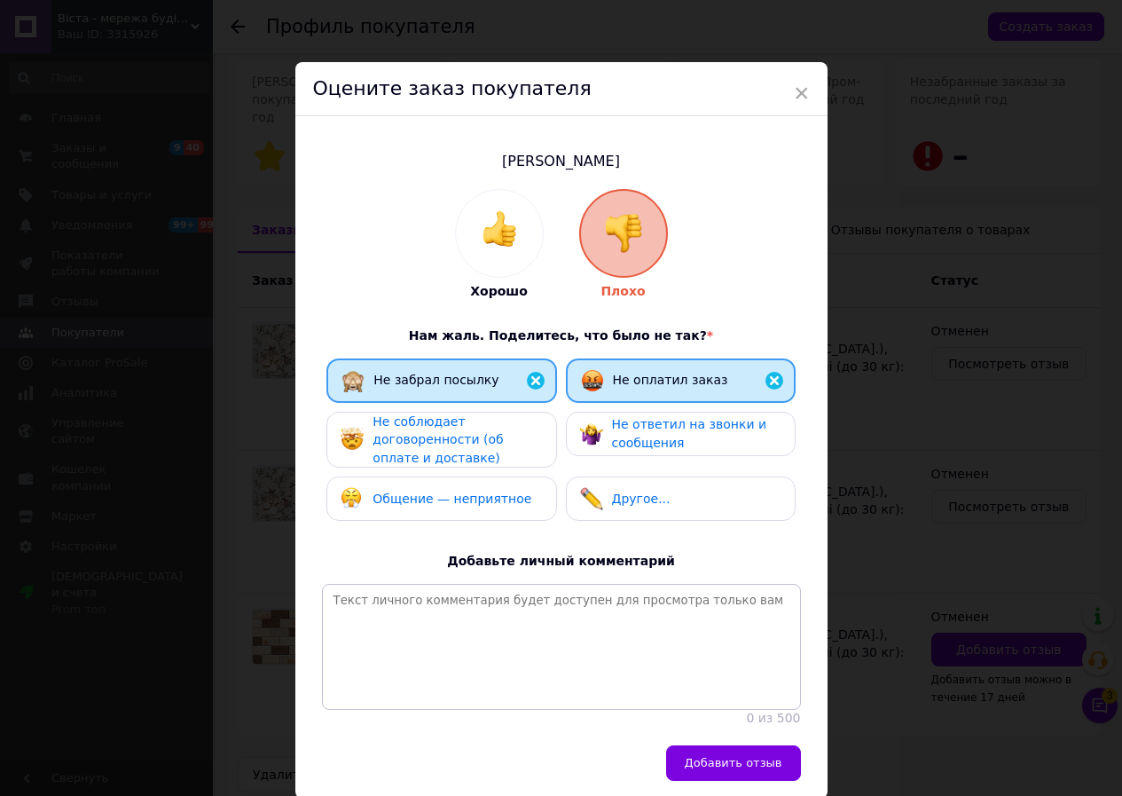
click at [503, 430] on span "Не соблюдает договоренности (об оплате и доставке)" at bounding box center [438, 439] width 130 height 51
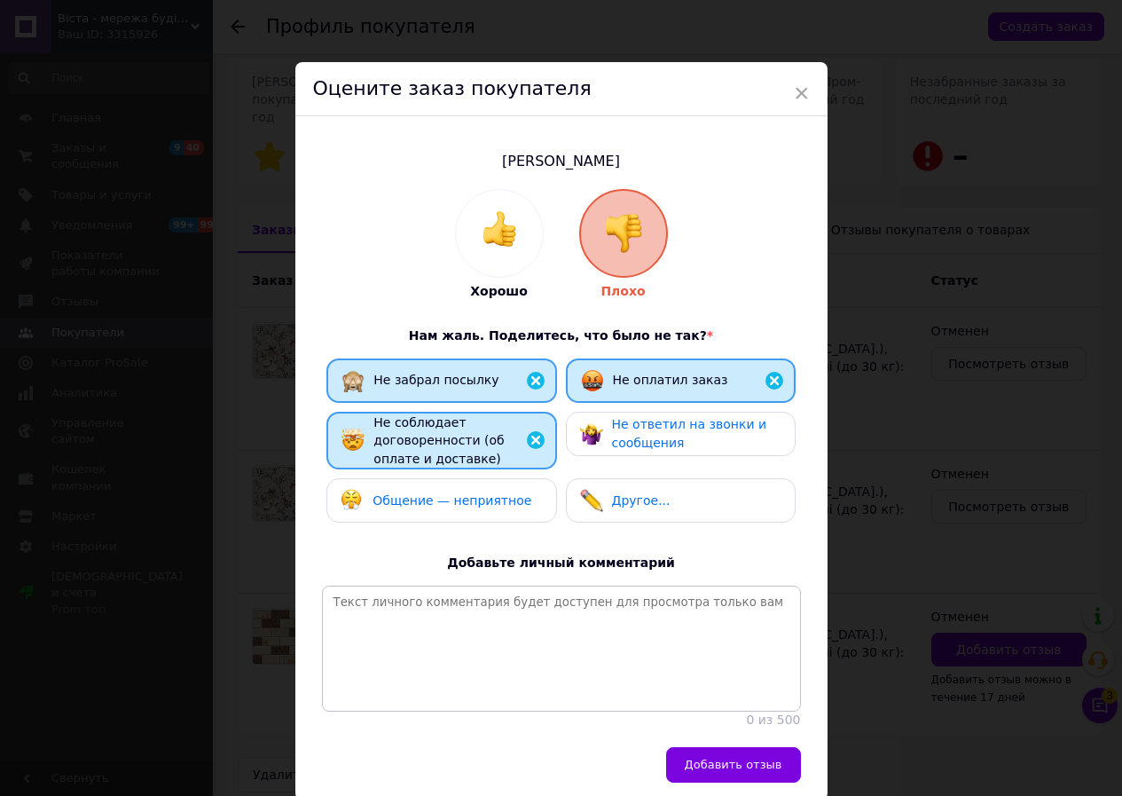
click at [637, 436] on span "Не ответил на звонки и сообщения" at bounding box center [689, 433] width 155 height 33
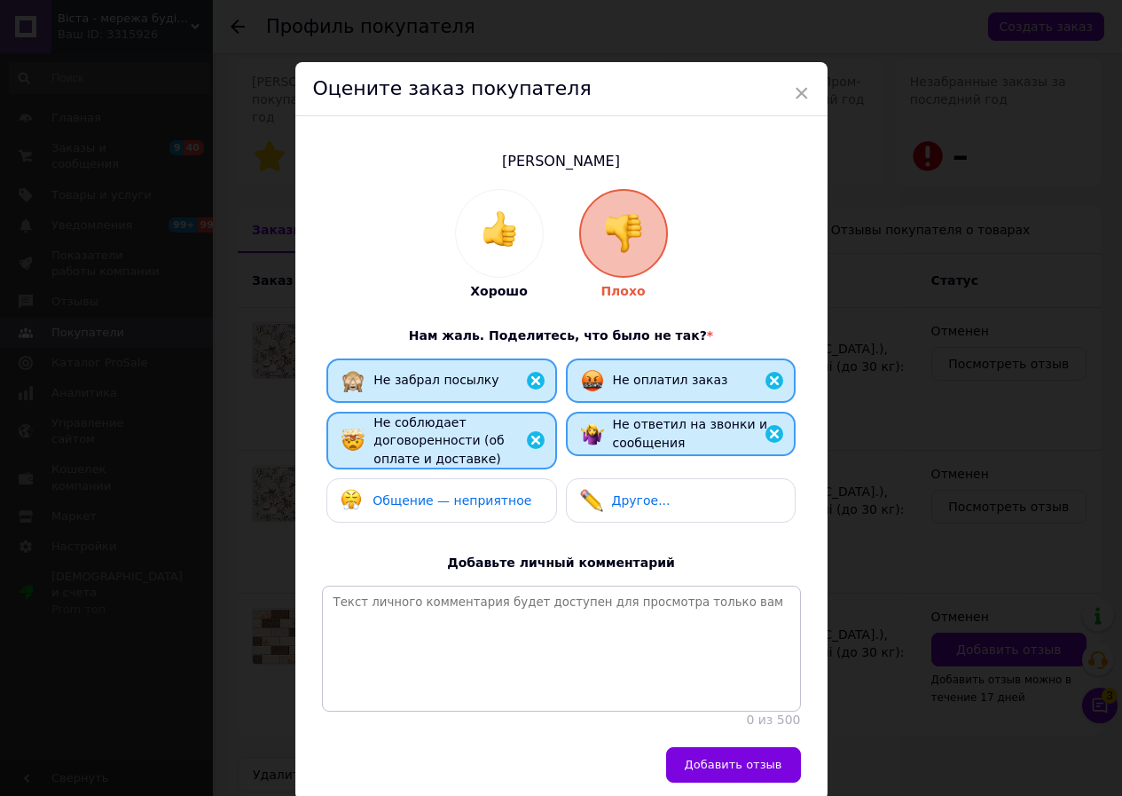
click at [721, 771] on span "Добавить отзыв" at bounding box center [734, 764] width 98 height 13
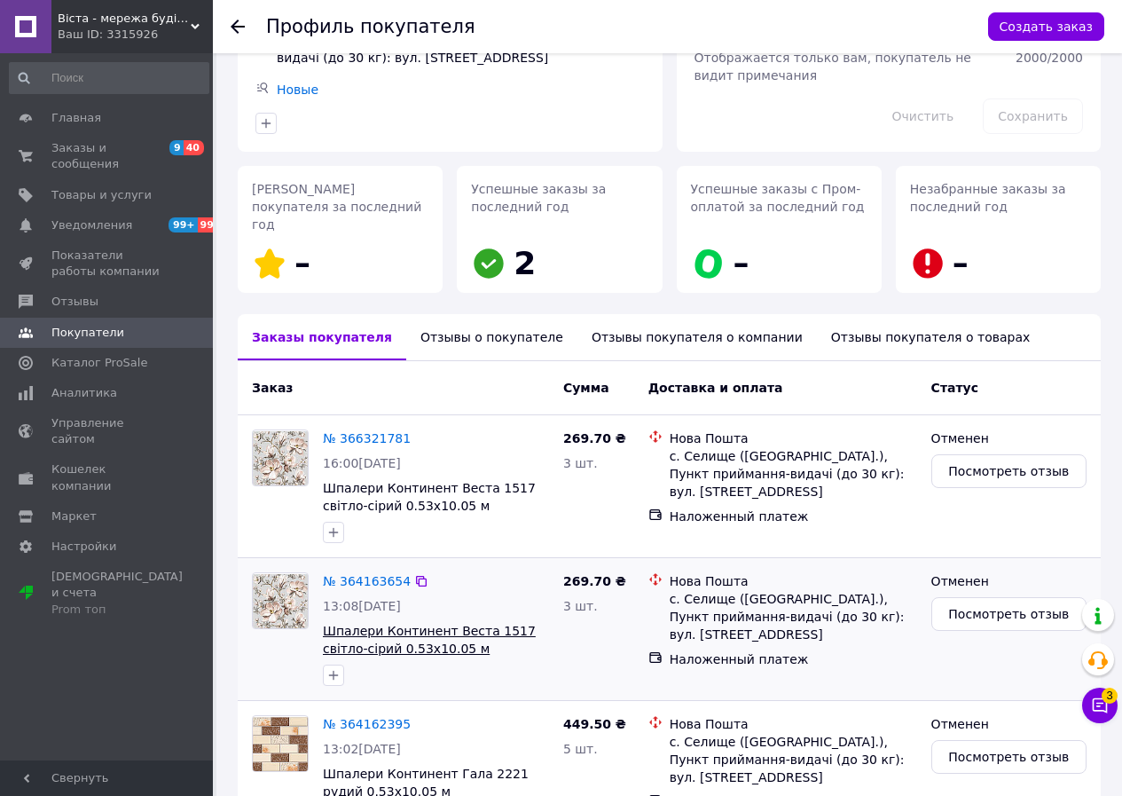
scroll to position [0, 0]
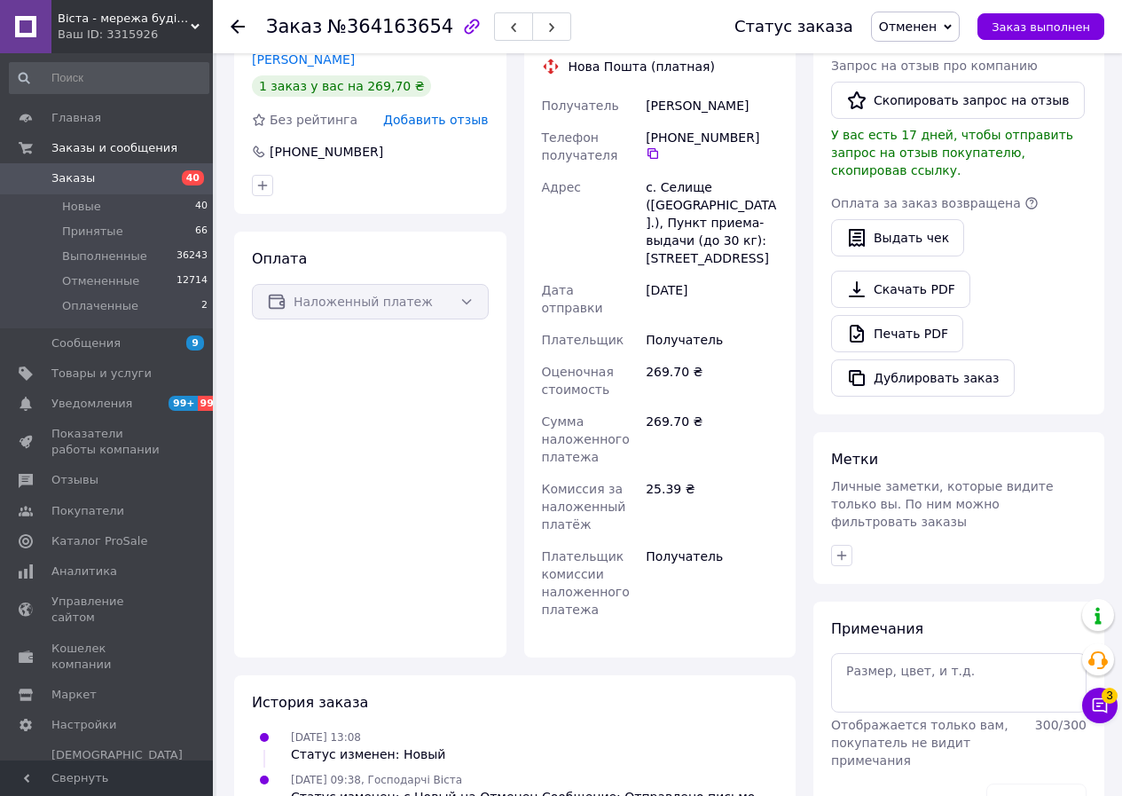
scroll to position [405, 0]
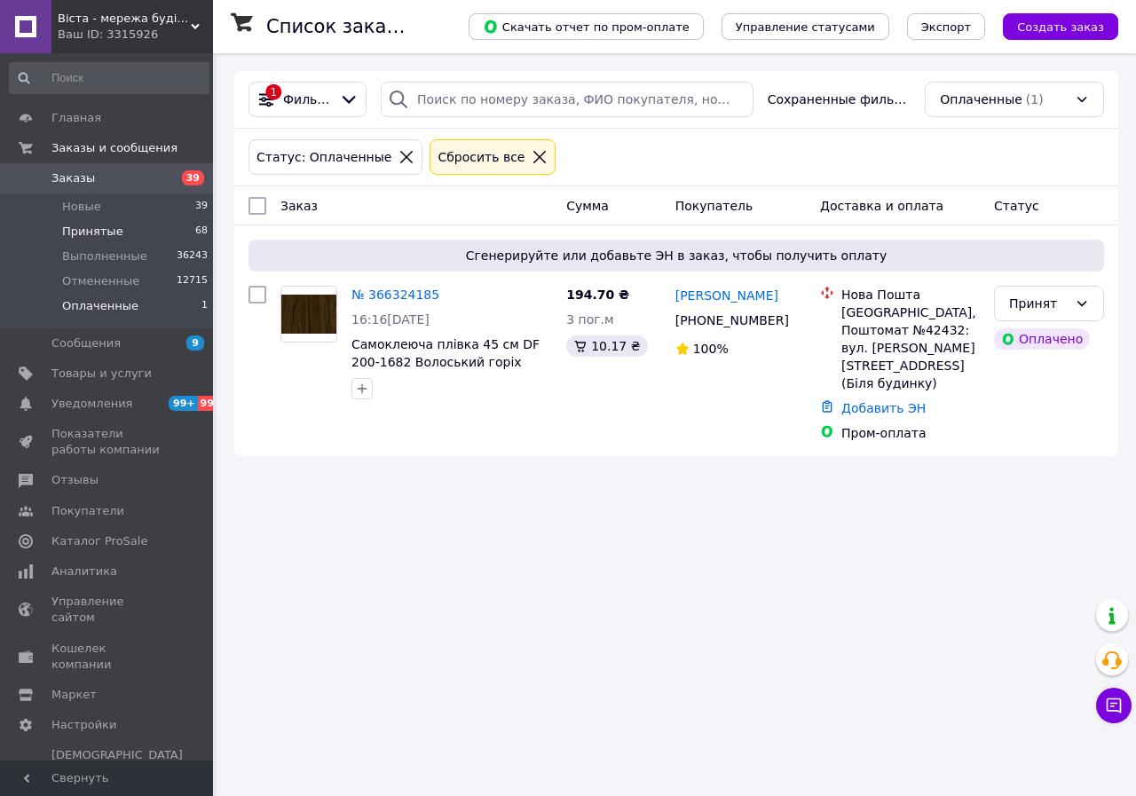
click at [148, 226] on li "Принятые 68" at bounding box center [109, 231] width 218 height 25
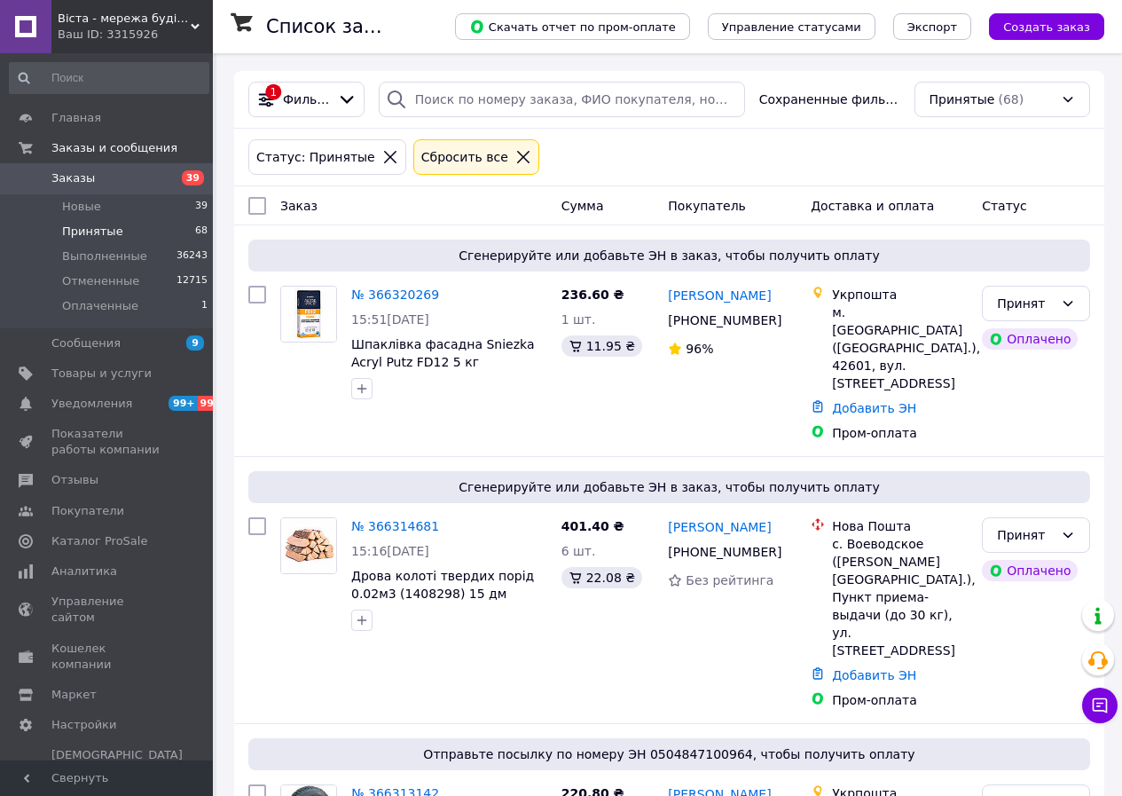
click at [135, 169] on link "Заказы 39" at bounding box center [109, 178] width 218 height 30
